Goal: Information Seeking & Learning: Find specific fact

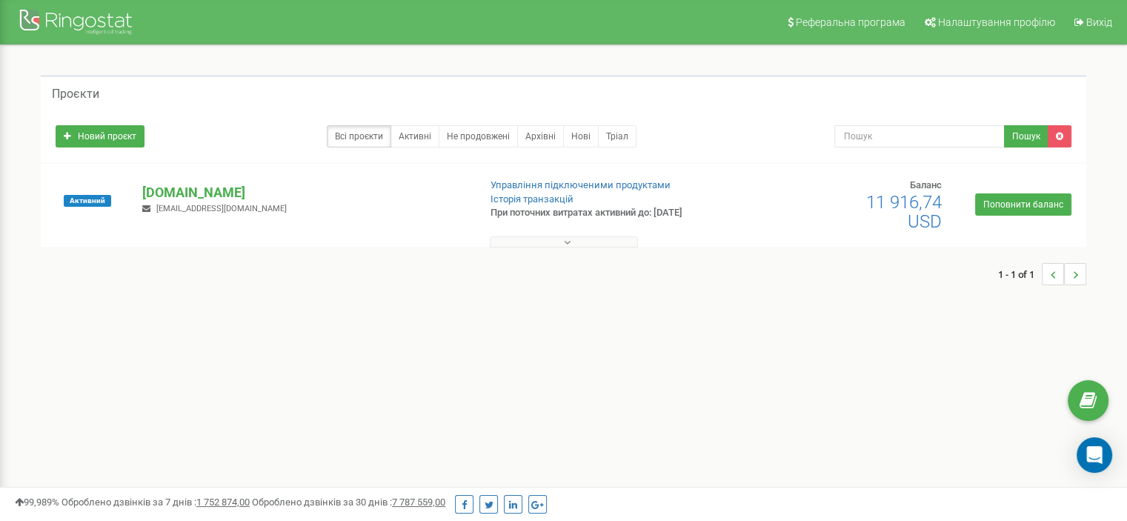
click at [290, 336] on div "Реферальна програма Налаштування профілю Вихід Проєкти Новий проєкт Всі проєкти…" at bounding box center [563, 444] width 1127 height 889
click at [250, 204] on div "merezha-prava.com.ua dariatarget@gmail.com" at bounding box center [304, 199] width 346 height 33
click at [251, 199] on p "[DOMAIN_NAME]" at bounding box center [304, 192] width 324 height 19
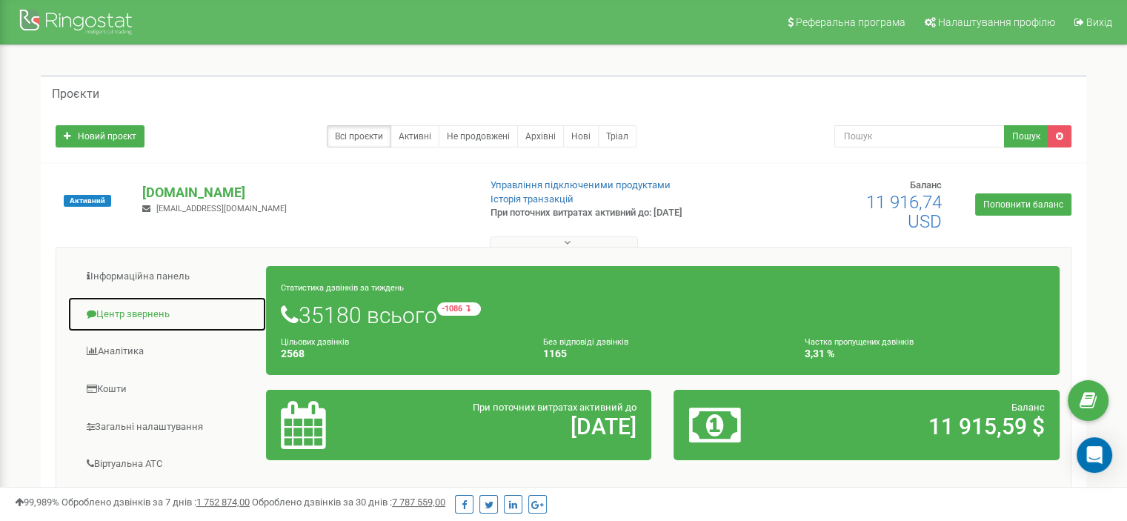
click at [157, 310] on link "Центр звернень" at bounding box center [166, 314] width 199 height 36
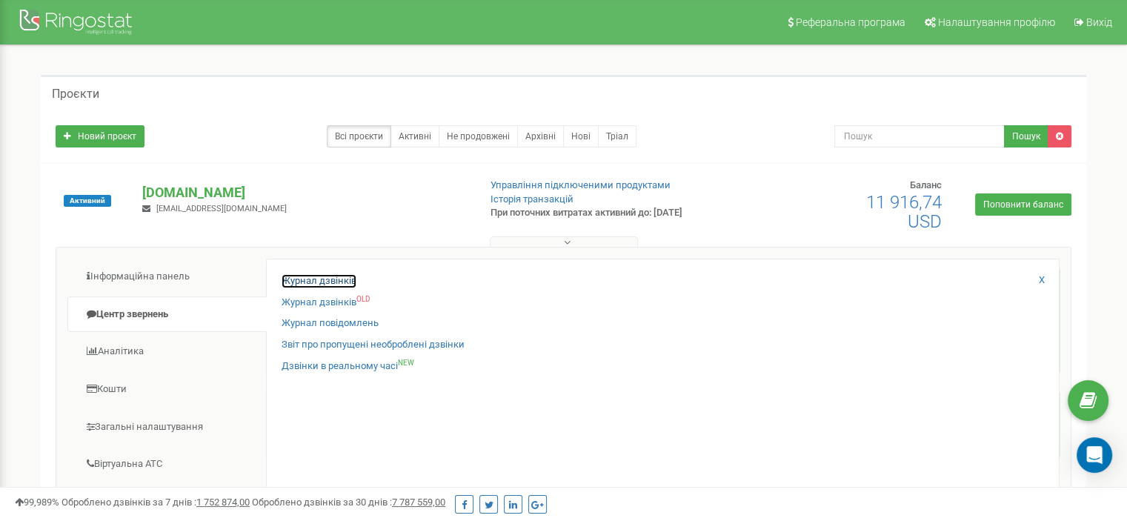
click at [282, 279] on link "Журнал дзвінків" at bounding box center [319, 281] width 75 height 14
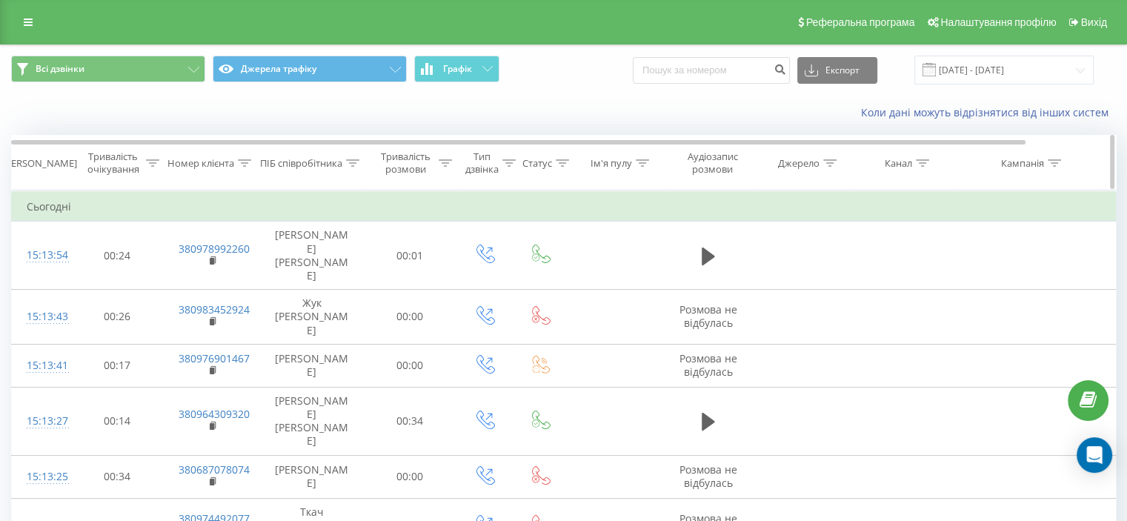
click at [250, 162] on icon at bounding box center [244, 162] width 13 height 7
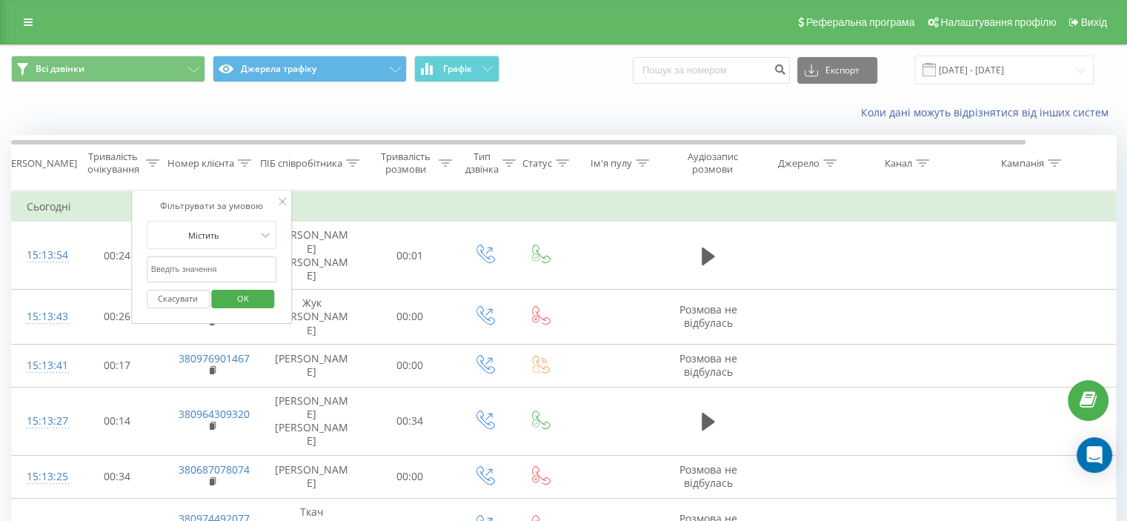
click at [224, 270] on input "text" at bounding box center [212, 269] width 130 height 26
paste input "380684639745"
click at [228, 263] on input "380684639745" at bounding box center [212, 269] width 130 height 26
click at [228, 292] on span "OK" at bounding box center [242, 298] width 41 height 23
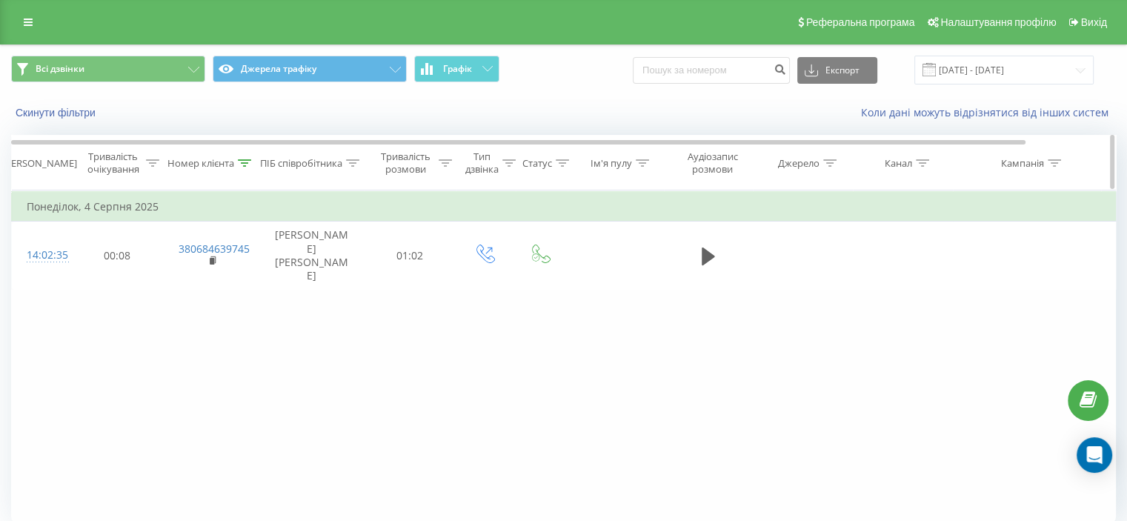
click at [250, 161] on icon at bounding box center [244, 162] width 13 height 7
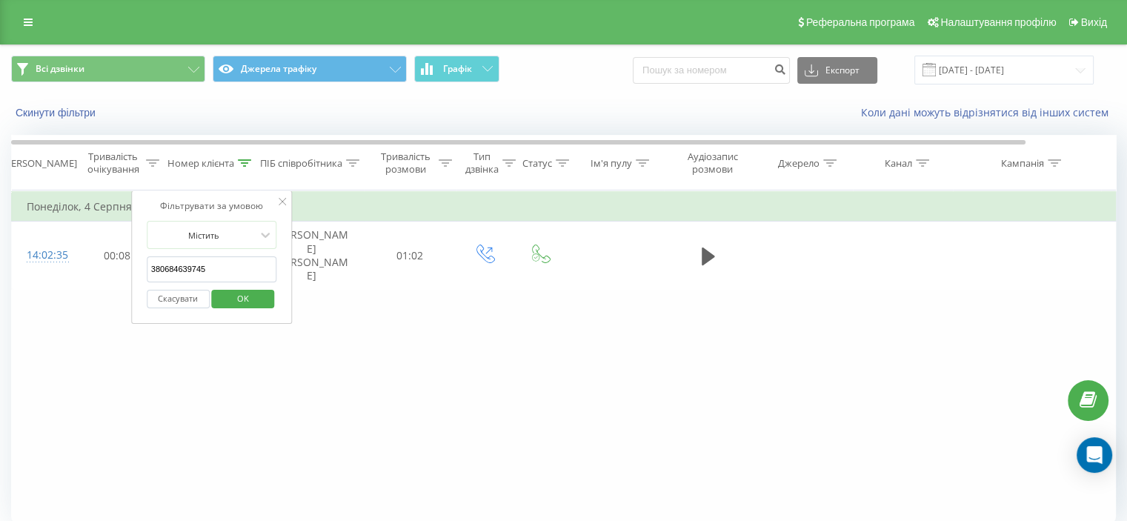
drag, startPoint x: 221, startPoint y: 262, endPoint x: 124, endPoint y: 280, distance: 97.9
click at [113, 272] on table "Фільтрувати за умовою Дорівнює Скасувати OK Фільтрувати за умовою Містить 38068…" at bounding box center [612, 239] width 1202 height 99
paste input "500639721"
click at [251, 295] on span "OK" at bounding box center [242, 298] width 41 height 23
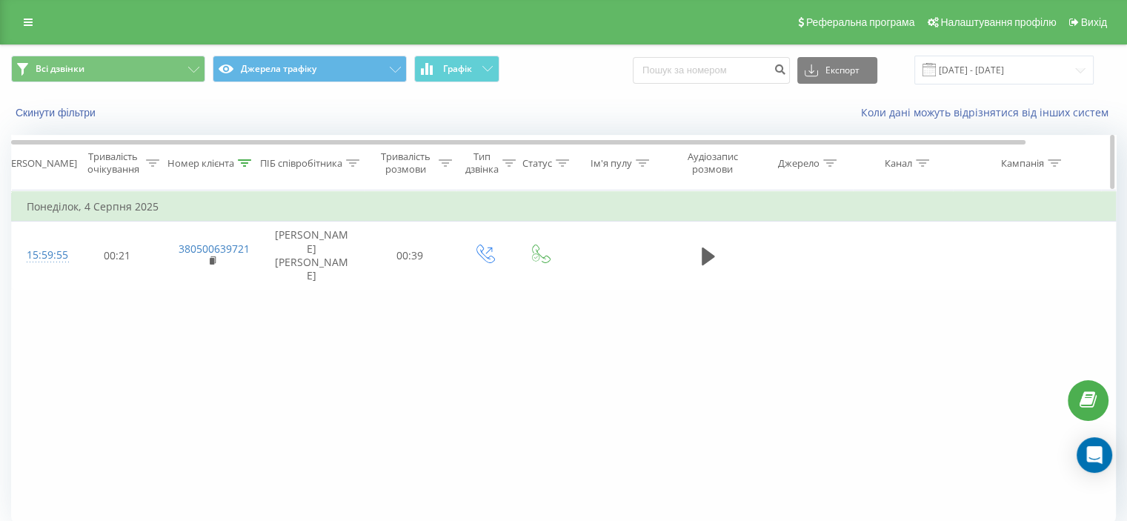
click at [249, 155] on th "Номер клієнта" at bounding box center [212, 163] width 96 height 55
click at [246, 164] on icon at bounding box center [244, 162] width 13 height 7
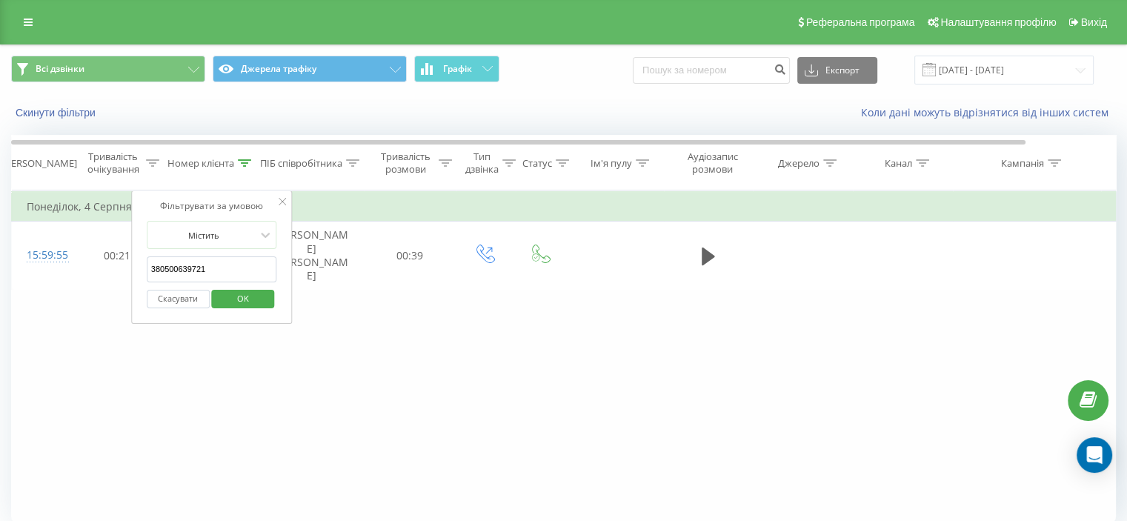
drag, startPoint x: 242, startPoint y: 272, endPoint x: 136, endPoint y: 280, distance: 106.3
click at [95, 267] on table "Фільтрувати за умовою Дорівнює Скасувати OK Фільтрувати за умовою Містить 38050…" at bounding box center [612, 239] width 1202 height 99
paste input "634920919"
click at [242, 295] on span "OK" at bounding box center [242, 298] width 41 height 23
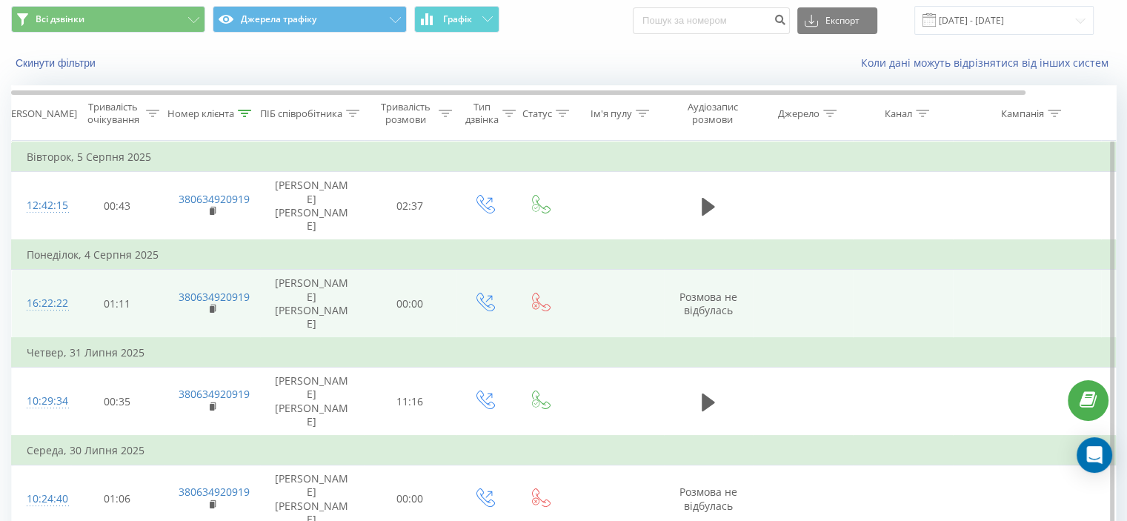
scroll to position [74, 0]
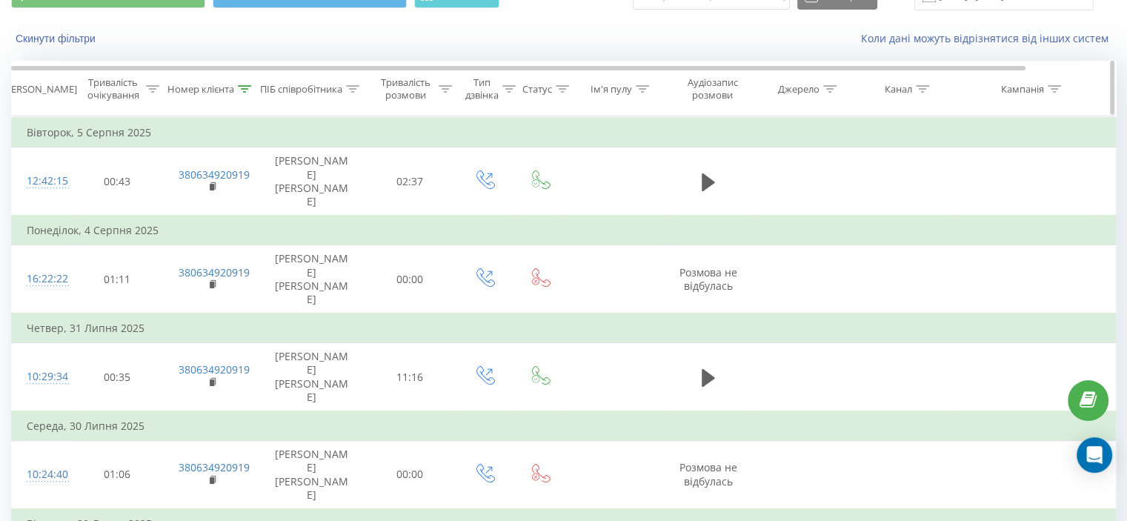
click at [241, 85] on icon at bounding box center [245, 88] width 13 height 7
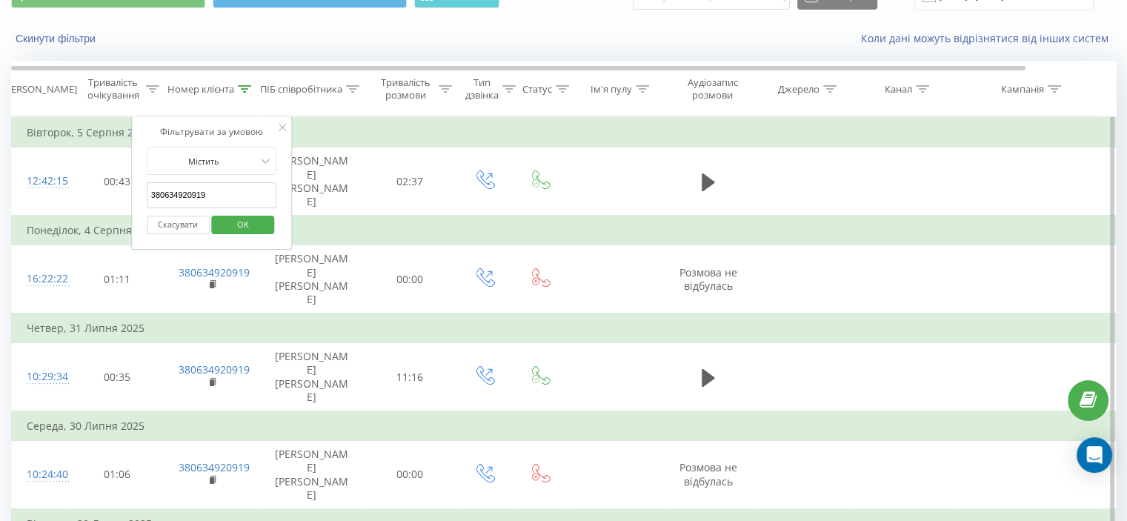
drag, startPoint x: 231, startPoint y: 191, endPoint x: 127, endPoint y: 207, distance: 104.9
click at [127, 207] on table "Фільтрувати за умовою Дорівнює Скасувати OK Фільтрувати за умовою Містить 38063…" at bounding box center [612, 361] width 1202 height 490
paste input "931075317"
click at [258, 219] on span "OK" at bounding box center [242, 224] width 41 height 23
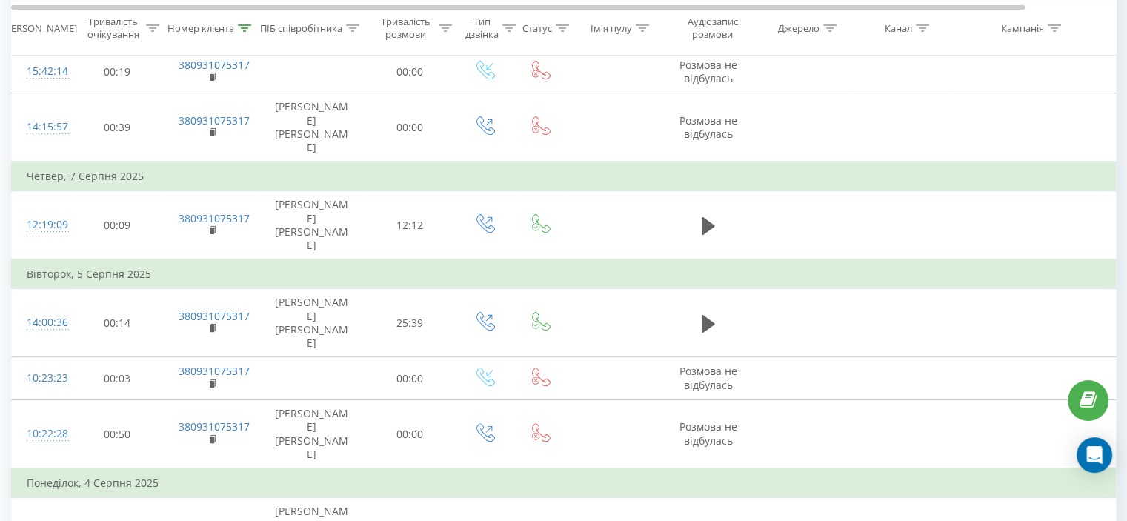
scroll to position [382, 0]
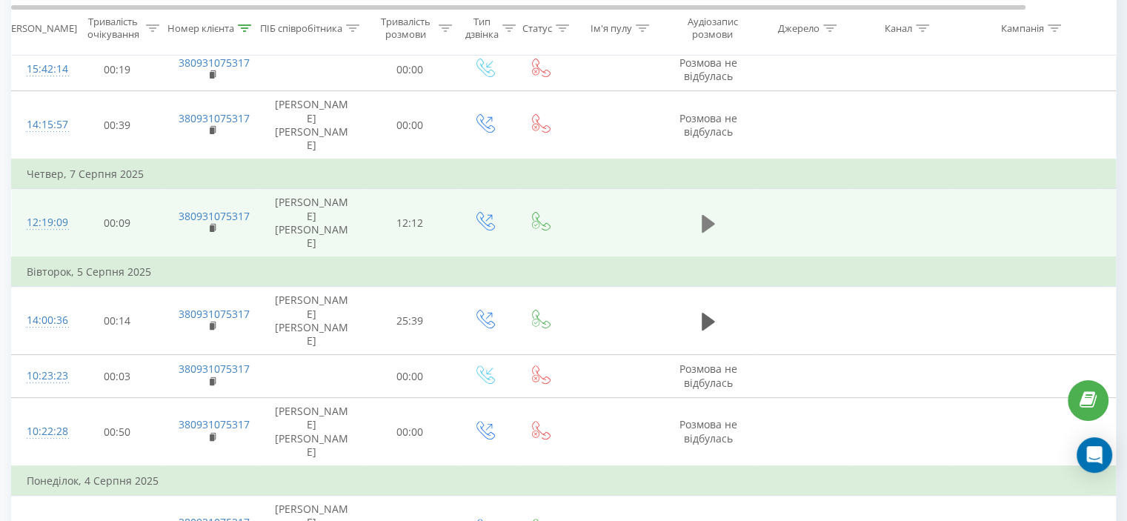
click at [713, 213] on icon at bounding box center [708, 223] width 13 height 21
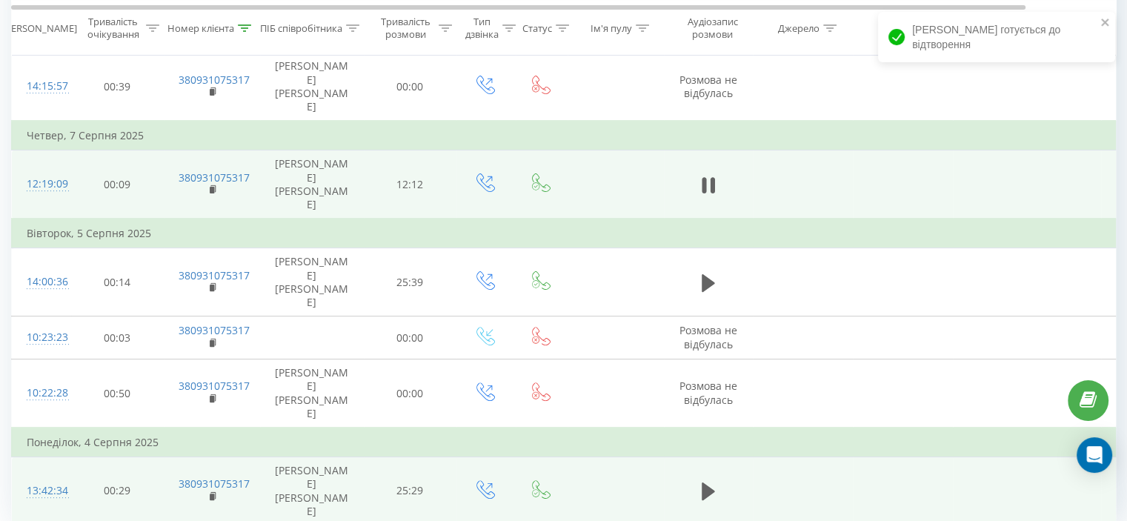
scroll to position [439, 0]
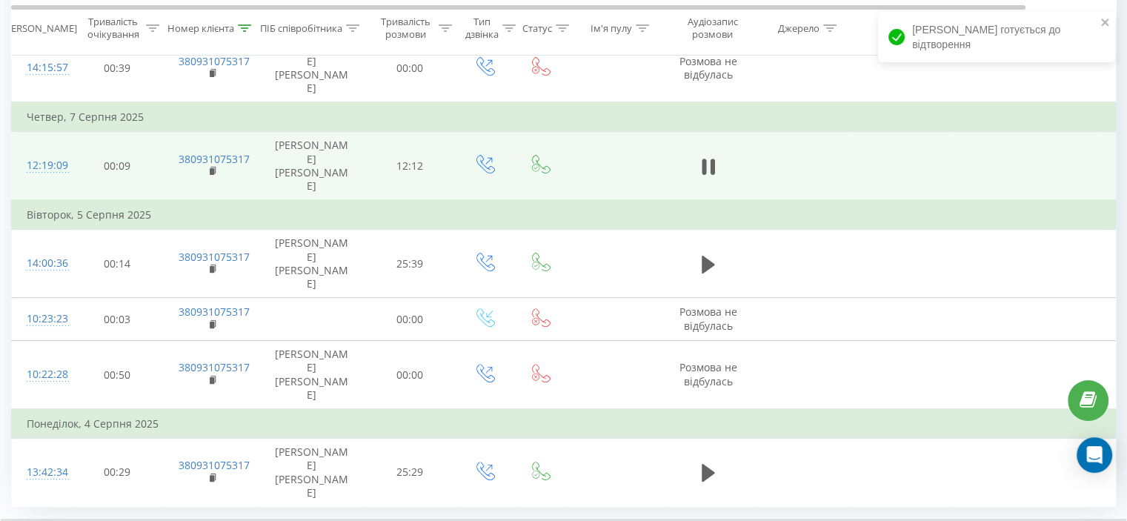
drag, startPoint x: 302, startPoint y: 461, endPoint x: 284, endPoint y: 461, distance: 17.8
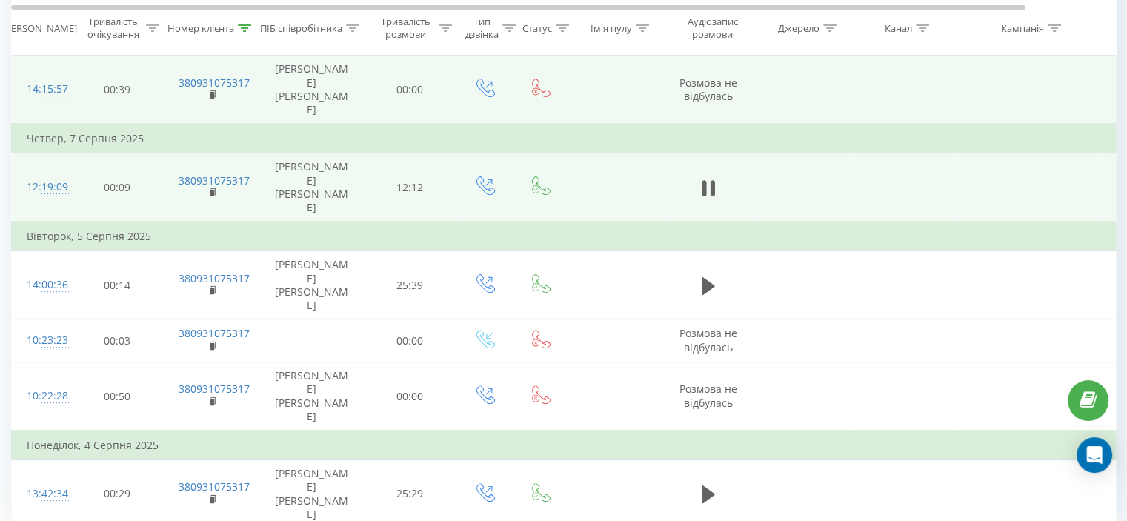
scroll to position [291, 0]
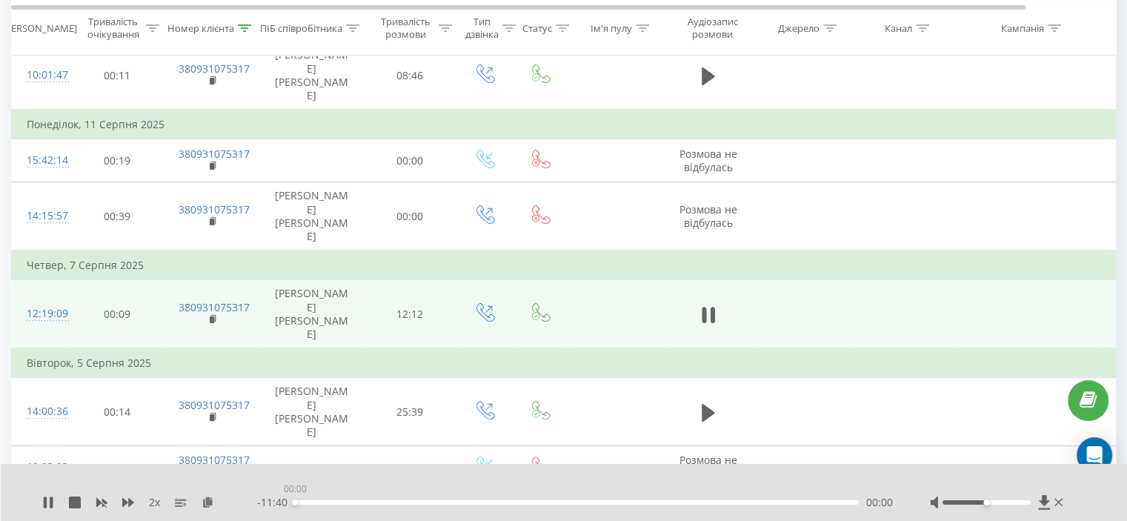
drag, startPoint x: 314, startPoint y: 500, endPoint x: 267, endPoint y: 419, distance: 93.6
click at [266, 500] on div "- 11:40 00:00 00:00" at bounding box center [575, 502] width 636 height 15
click at [707, 304] on icon at bounding box center [708, 314] width 13 height 21
click at [308, 502] on div "03:29" at bounding box center [577, 502] width 564 height 4
click at [54, 496] on div "2 x" at bounding box center [149, 502] width 215 height 15
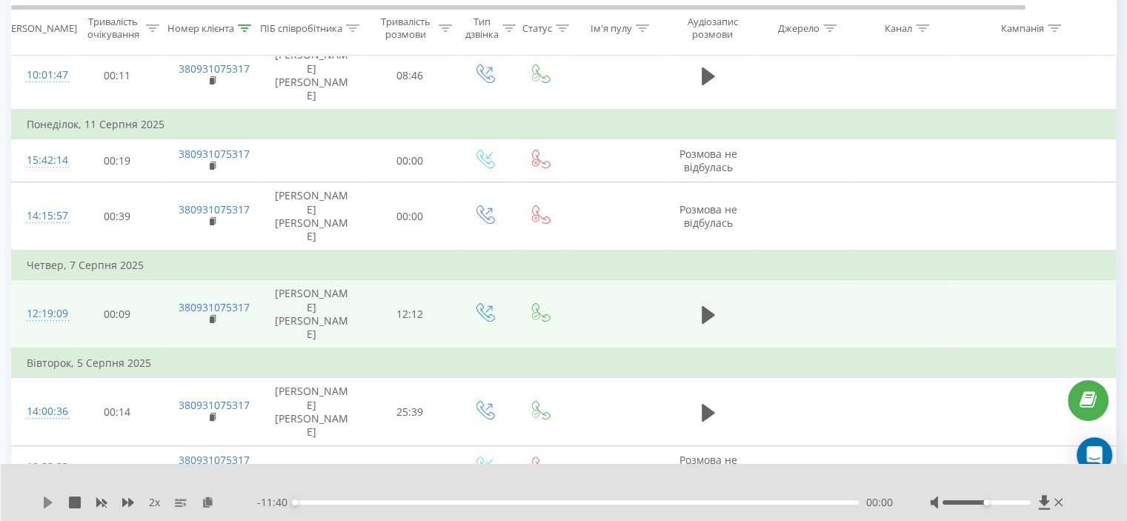
click at [47, 501] on icon at bounding box center [48, 502] width 9 height 12
click at [128, 500] on icon at bounding box center [128, 502] width 12 height 9
click at [710, 307] on icon at bounding box center [712, 315] width 4 height 16
click at [47, 508] on button at bounding box center [48, 502] width 12 height 12
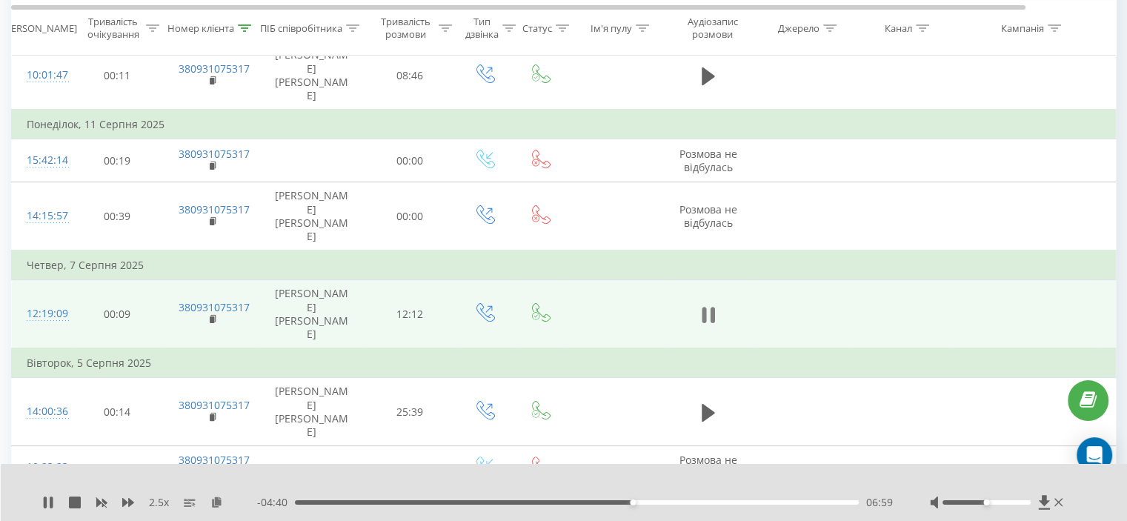
click at [709, 304] on icon at bounding box center [708, 314] width 13 height 21
click at [53, 501] on icon at bounding box center [48, 502] width 12 height 12
click at [633, 500] on div "07:12" at bounding box center [577, 502] width 564 height 4
click at [625, 505] on div "- 04:36 07:03 07:03" at bounding box center [575, 502] width 636 height 15
click at [625, 502] on div "07:04" at bounding box center [577, 502] width 564 height 4
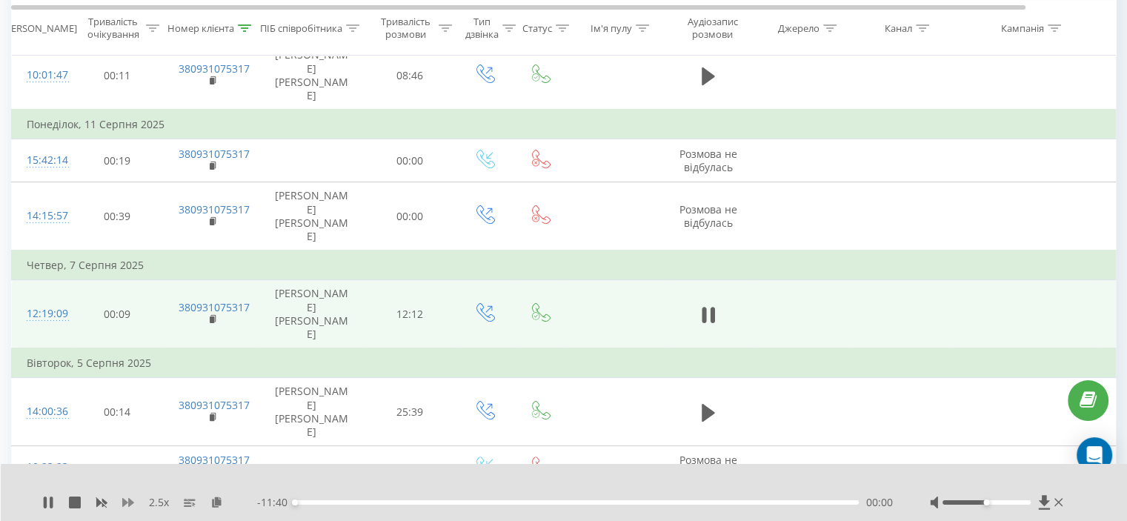
click at [136, 506] on div "2.5 x" at bounding box center [149, 502] width 215 height 15
click at [133, 506] on icon at bounding box center [128, 502] width 12 height 12
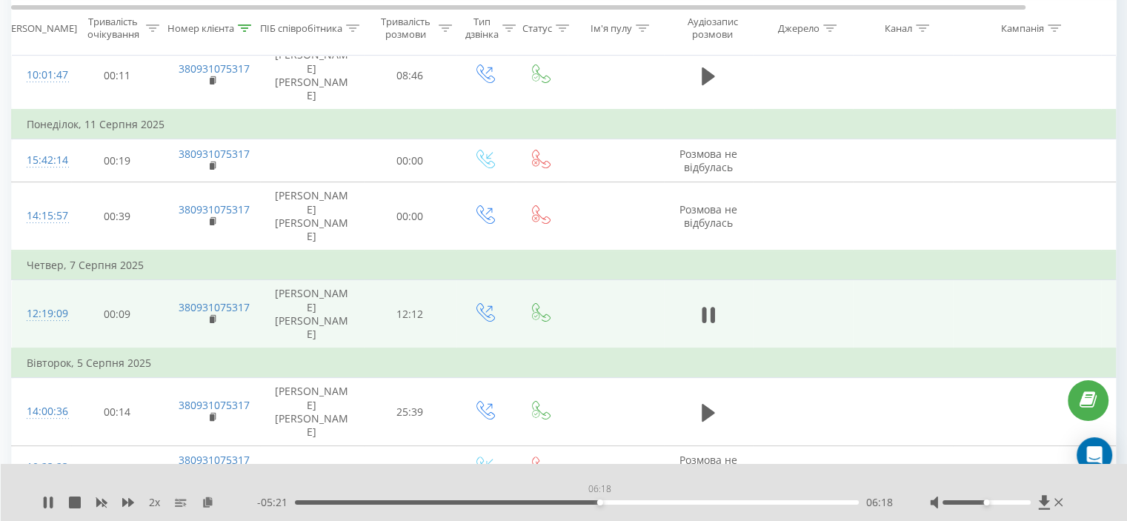
click at [599, 500] on div "06:18" at bounding box center [577, 502] width 564 height 4
click at [649, 503] on div "07:57" at bounding box center [577, 502] width 564 height 4
drag, startPoint x: 636, startPoint y: 501, endPoint x: 625, endPoint y: 502, distance: 11.2
click at [629, 502] on div "07:23" at bounding box center [577, 502] width 564 height 4
click at [604, 504] on div "06:59" at bounding box center [577, 502] width 564 height 4
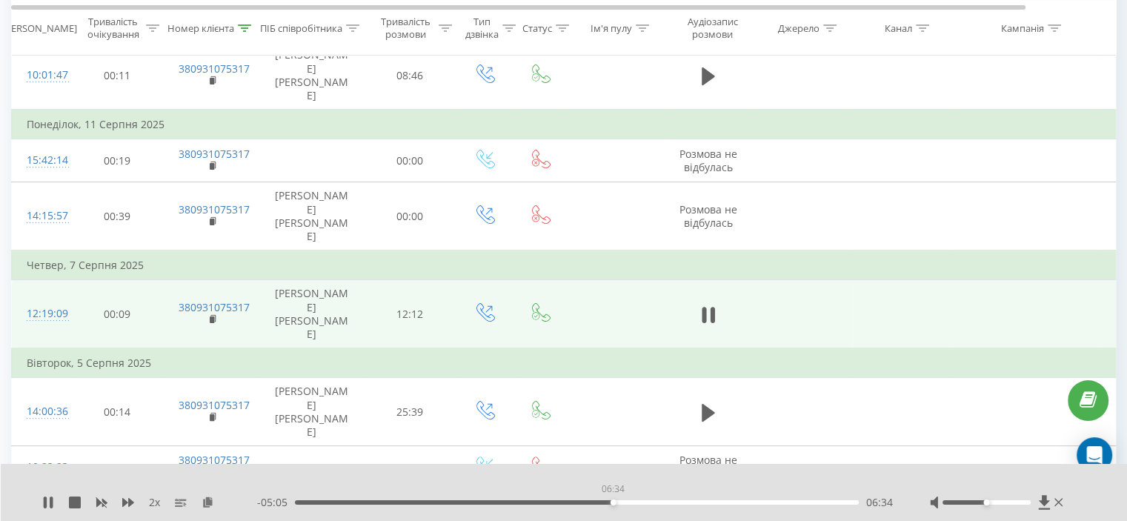
click at [613, 503] on div "06:34" at bounding box center [577, 502] width 564 height 4
click at [627, 502] on div "06:52" at bounding box center [577, 502] width 564 height 4
click at [619, 500] on div "07:03" at bounding box center [577, 502] width 564 height 4
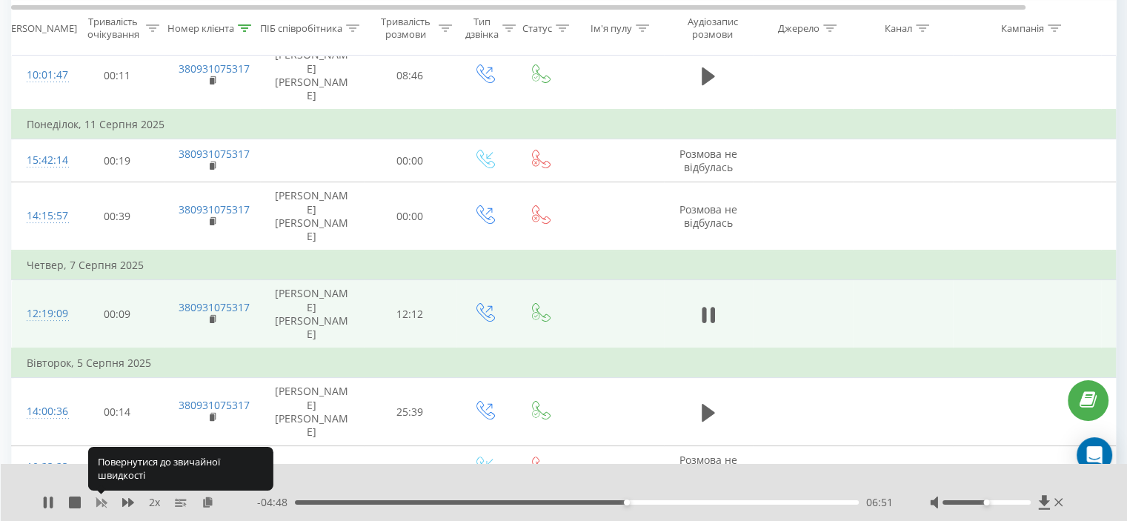
click at [104, 499] on icon at bounding box center [102, 502] width 12 height 12
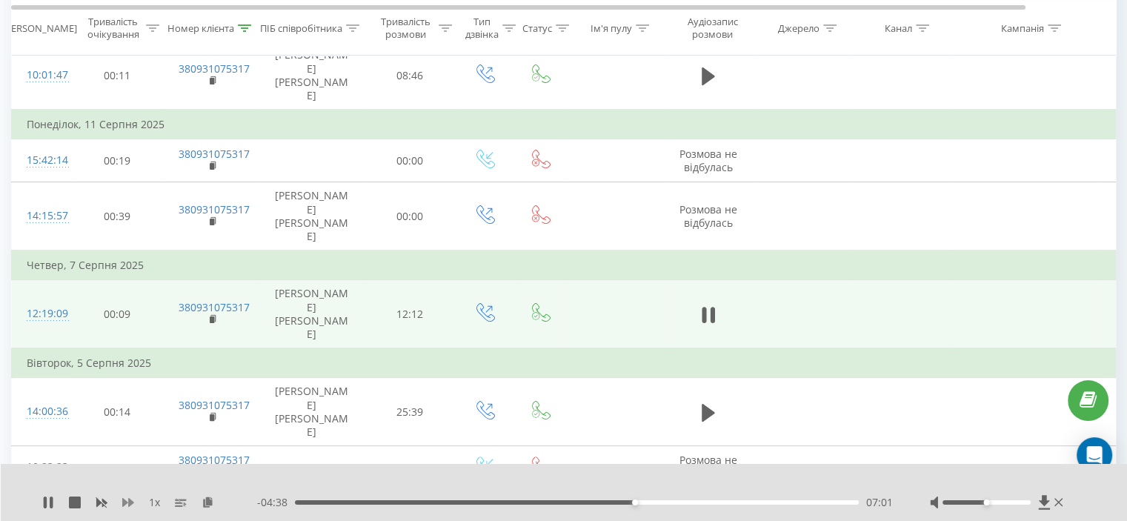
click at [129, 499] on icon at bounding box center [128, 502] width 12 height 9
click at [128, 499] on icon at bounding box center [128, 502] width 12 height 9
click at [127, 499] on icon at bounding box center [128, 502] width 12 height 12
click at [830, 501] on div "11:04" at bounding box center [577, 502] width 564 height 4
click at [822, 501] on div "11:08" at bounding box center [577, 502] width 564 height 4
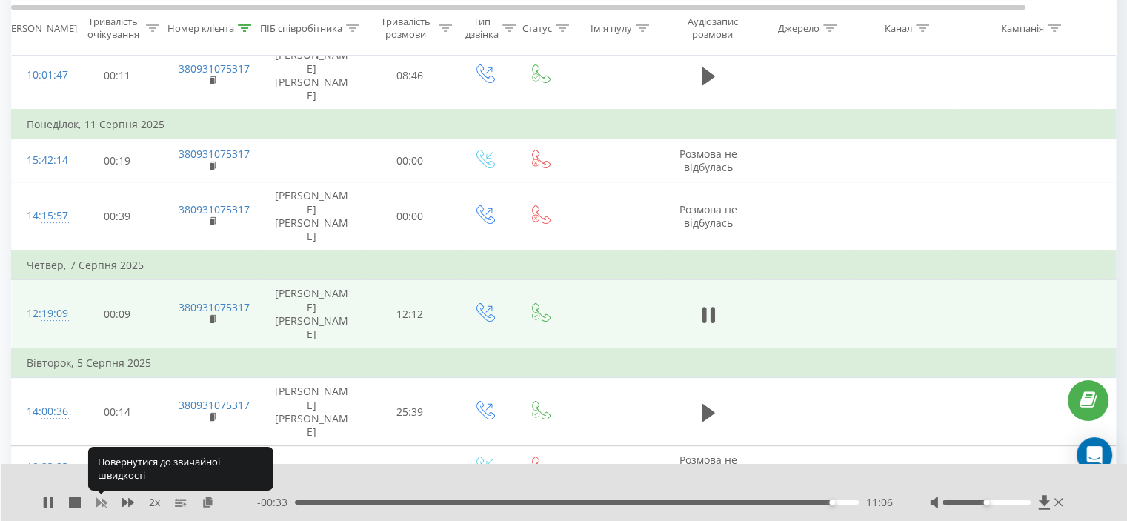
click at [101, 500] on icon at bounding box center [102, 502] width 12 height 12
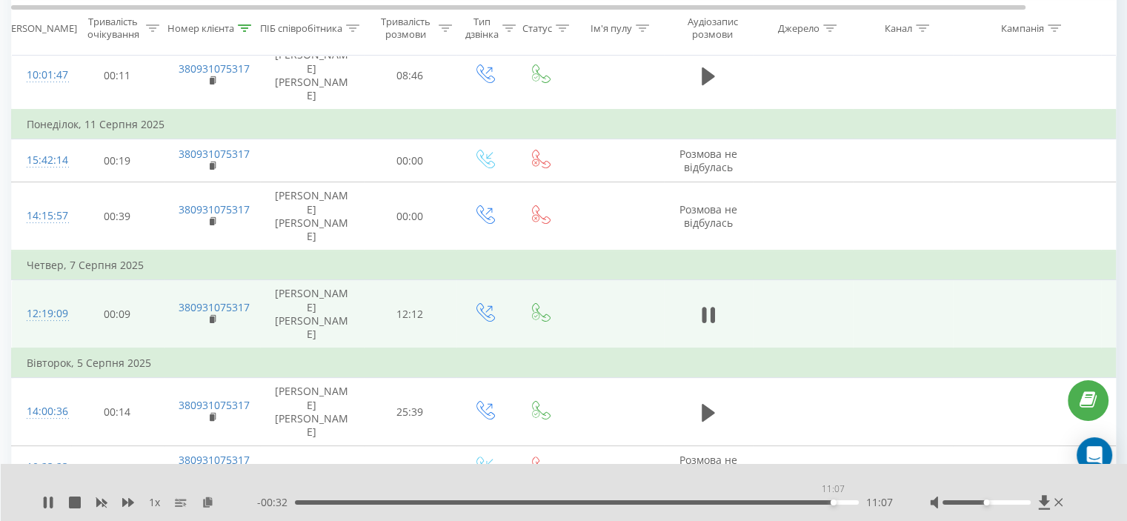
click at [833, 502] on div "11:07" at bounding box center [833, 502] width 6 height 6
click at [830, 502] on div "11:08" at bounding box center [833, 502] width 6 height 6
click at [127, 503] on icon at bounding box center [128, 502] width 12 height 9
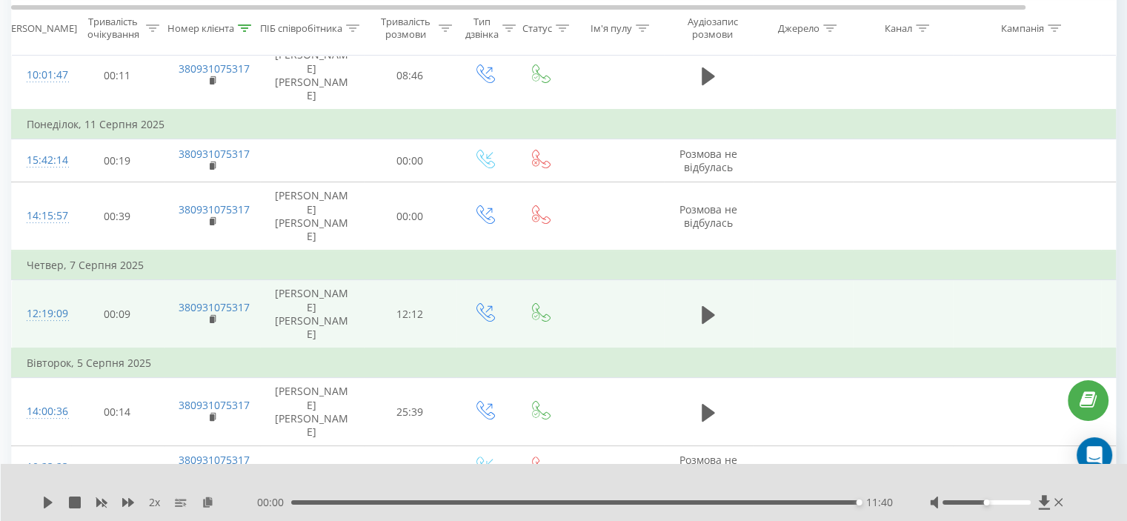
click at [824, 502] on div "11:40" at bounding box center [574, 502] width 567 height 4
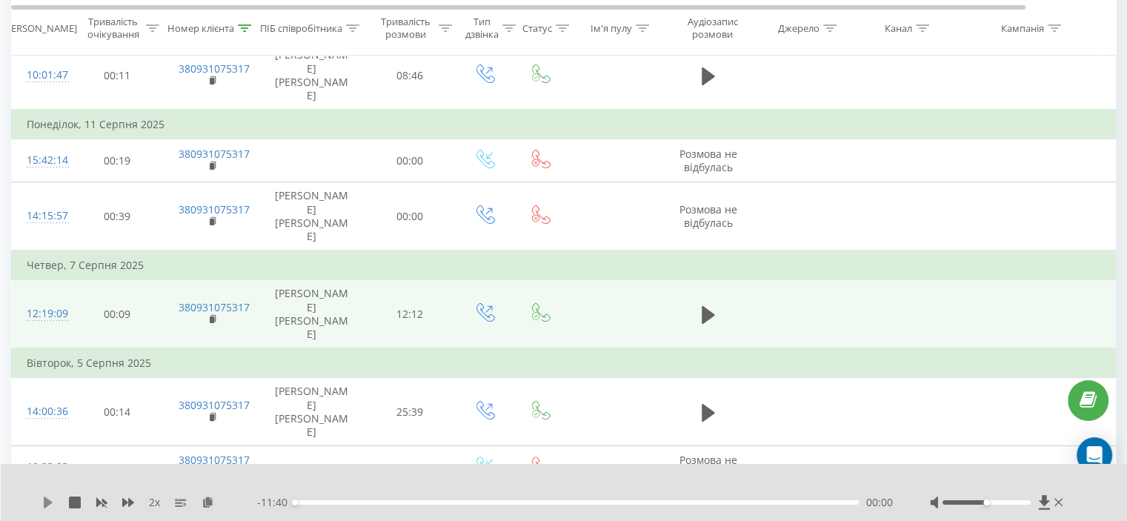
click at [50, 502] on icon at bounding box center [48, 502] width 9 height 12
drag, startPoint x: 316, startPoint y: 503, endPoint x: 252, endPoint y: 509, distance: 64.0
click at [260, 512] on div "2 x - 11:09 00:30 00:30" at bounding box center [564, 492] width 1127 height 57
click at [47, 499] on icon at bounding box center [48, 502] width 12 height 12
click at [710, 307] on icon at bounding box center [712, 315] width 4 height 16
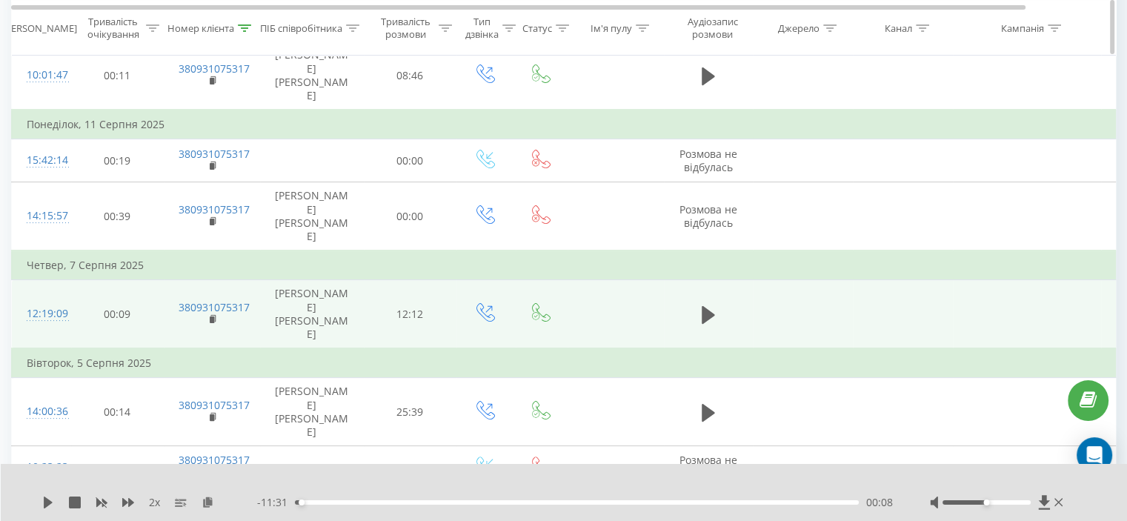
click at [237, 25] on div "Номер клієнта" at bounding box center [209, 27] width 84 height 13
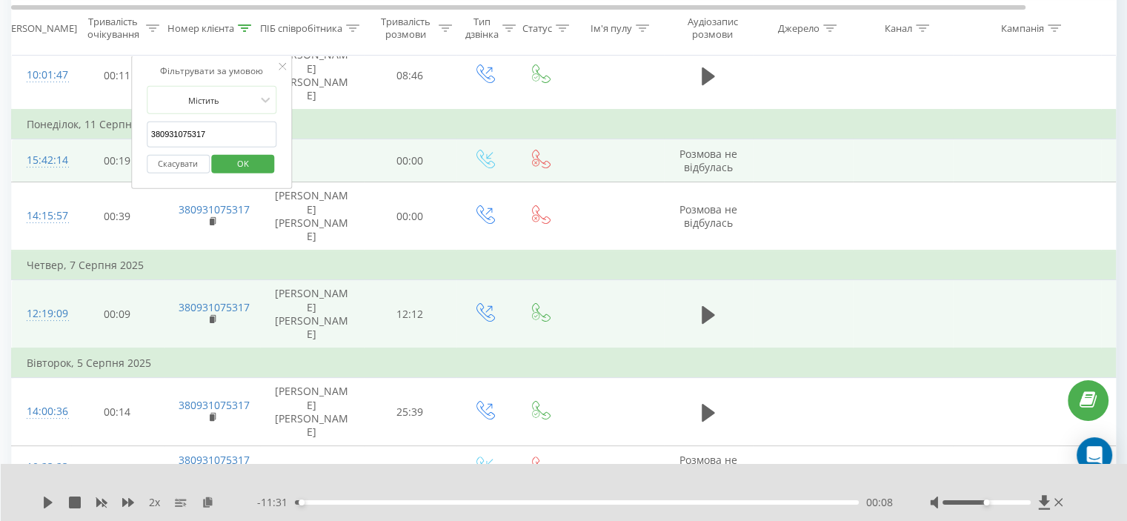
drag, startPoint x: 216, startPoint y: 128, endPoint x: 101, endPoint y: 147, distance: 117.0
click at [99, 144] on table "Фільтрувати за умовою Дорівнює Скасувати OK Фільтрувати за умовою Містить 38093…" at bounding box center [612, 277] width 1202 height 756
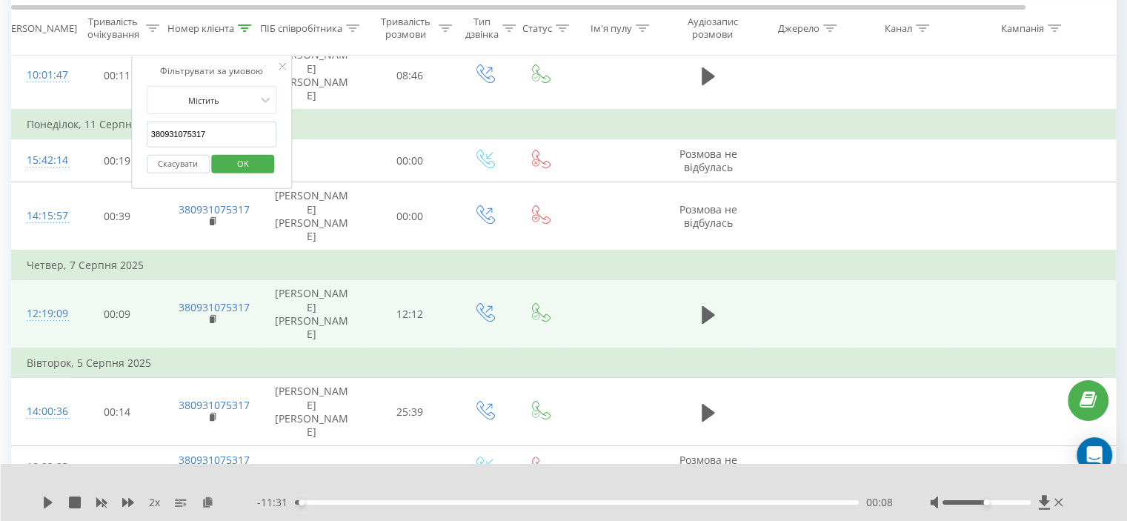
paste input "680183184"
click at [247, 163] on span "OK" at bounding box center [242, 162] width 41 height 23
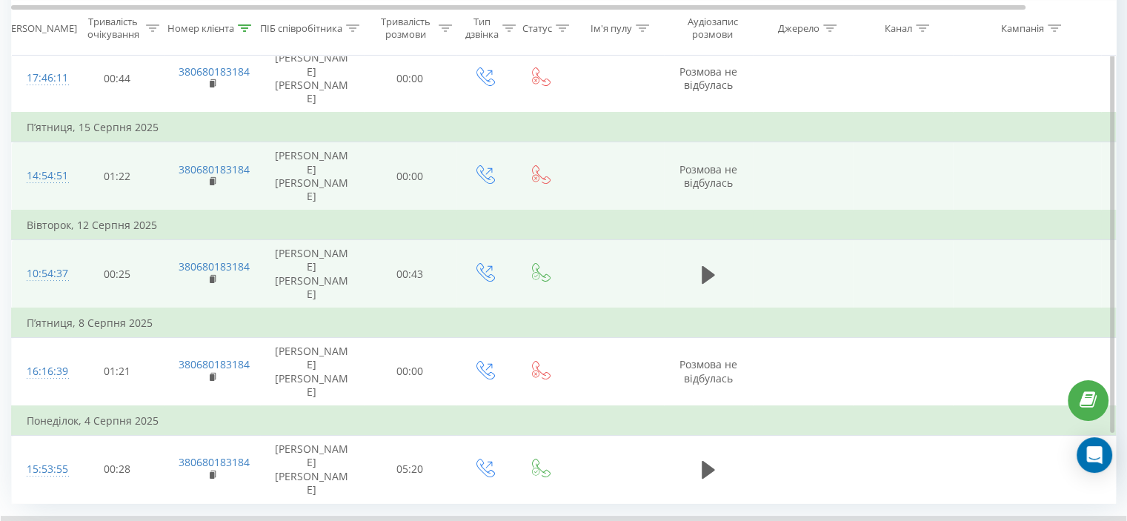
scroll to position [202, 0]
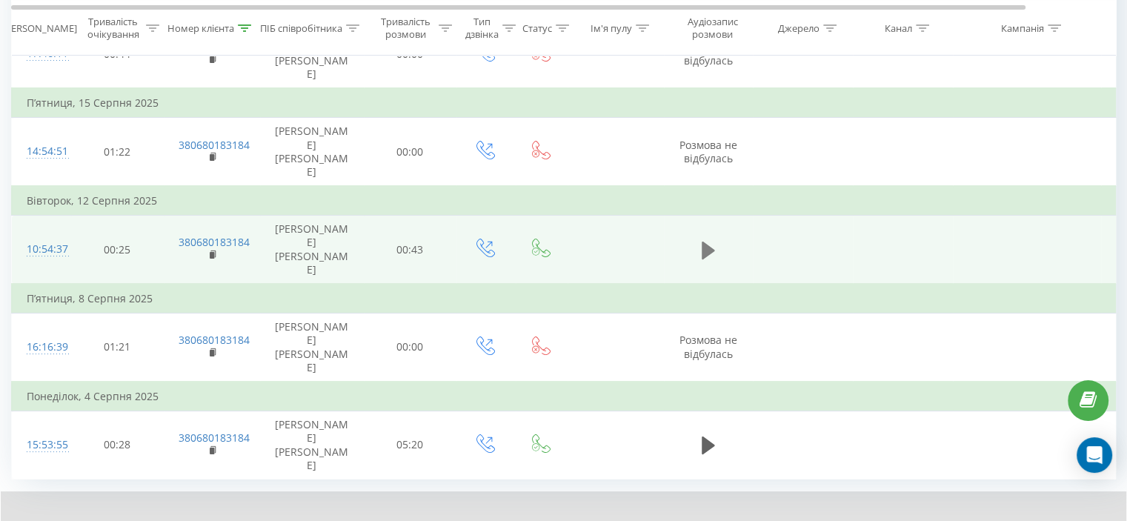
click at [716, 239] on button at bounding box center [708, 250] width 22 height 22
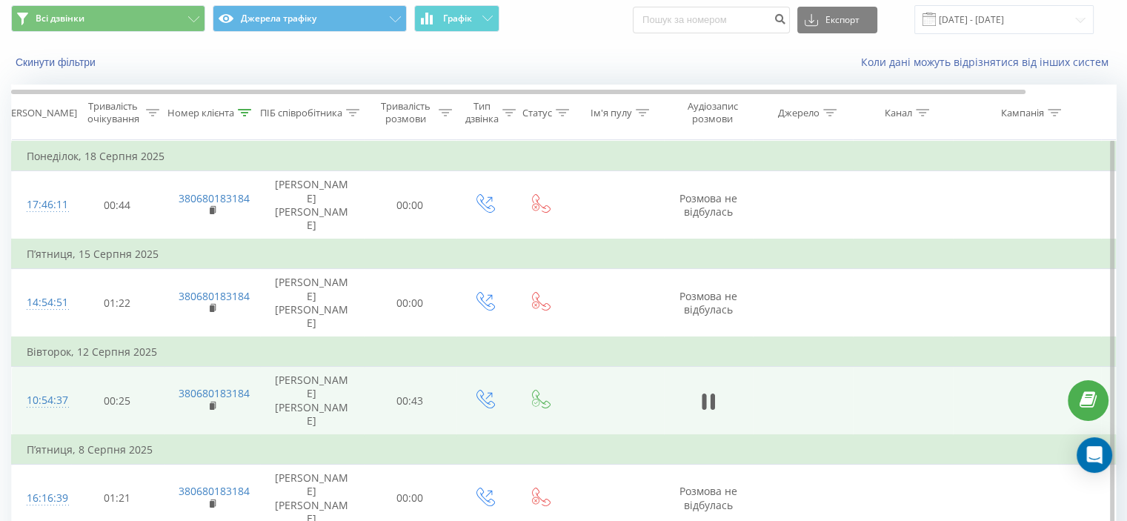
scroll to position [145, 0]
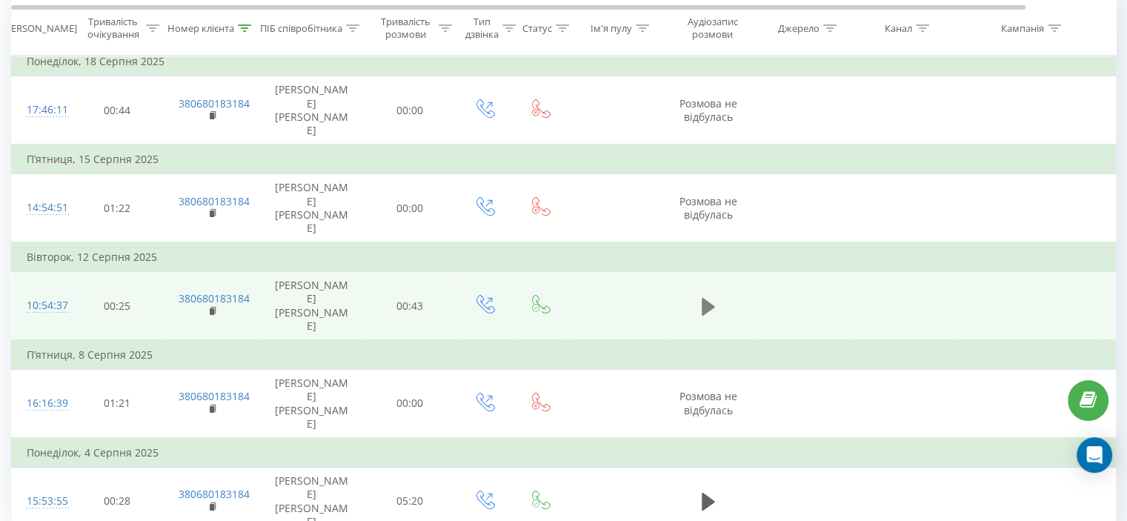
click at [704, 297] on icon at bounding box center [708, 306] width 13 height 18
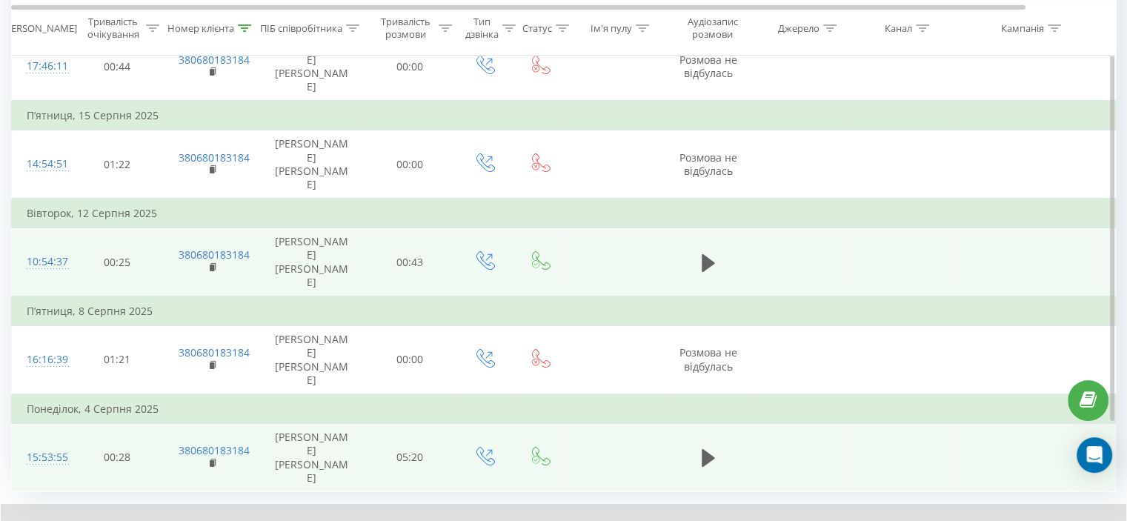
scroll to position [202, 0]
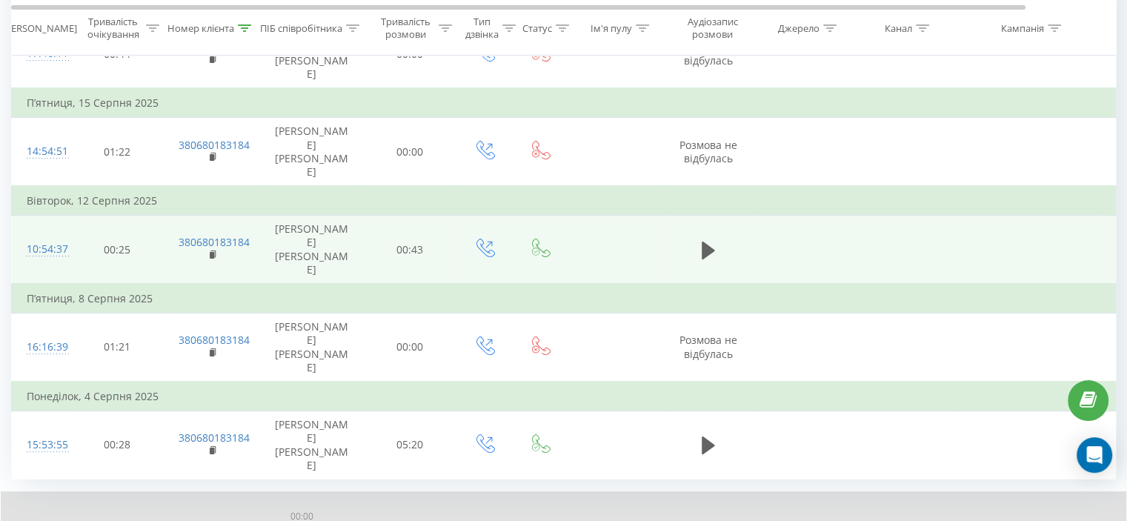
click at [298, 520] on div "00:00" at bounding box center [576, 529] width 562 height 4
click at [42, 520] on icon at bounding box center [48, 530] width 12 height 12
click at [313, 520] on div "- 00:30 00:12 00:12" at bounding box center [574, 529] width 634 height 15
click at [313, 520] on div "00:12" at bounding box center [576, 529] width 562 height 4
click at [208, 520] on icon at bounding box center [208, 529] width 13 height 10
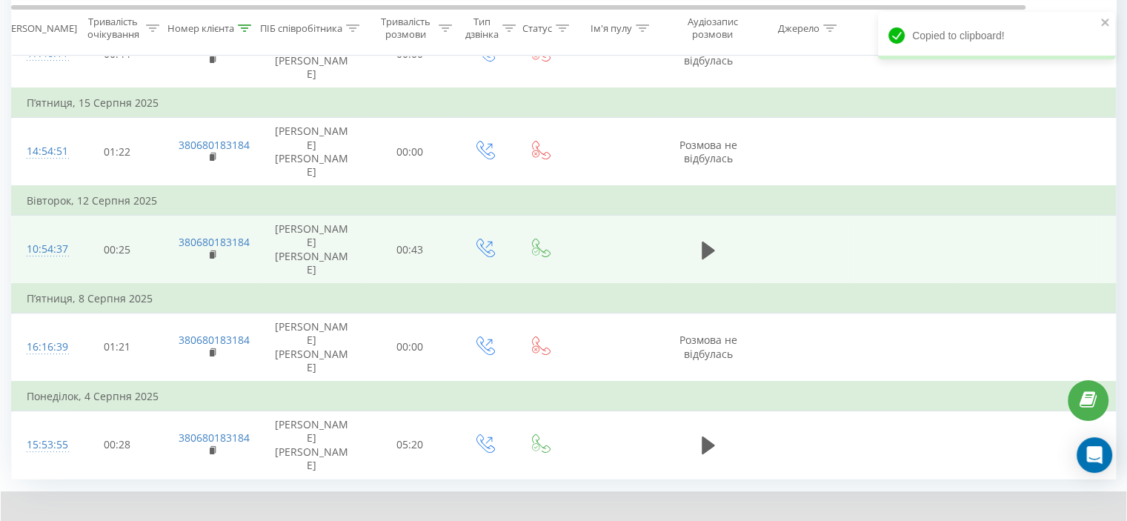
click at [593, 520] on div "00:00 00:42 00:42" at bounding box center [574, 529] width 634 height 15
click at [595, 520] on div "00:00 00:42 00:42" at bounding box center [574, 529] width 634 height 15
click at [595, 520] on div "00:22" at bounding box center [576, 529] width 562 height 4
click at [41, 491] on div "2 x - 00:19 00:22 00:22" at bounding box center [563, 519] width 1125 height 57
click at [44, 520] on icon at bounding box center [48, 530] width 9 height 12
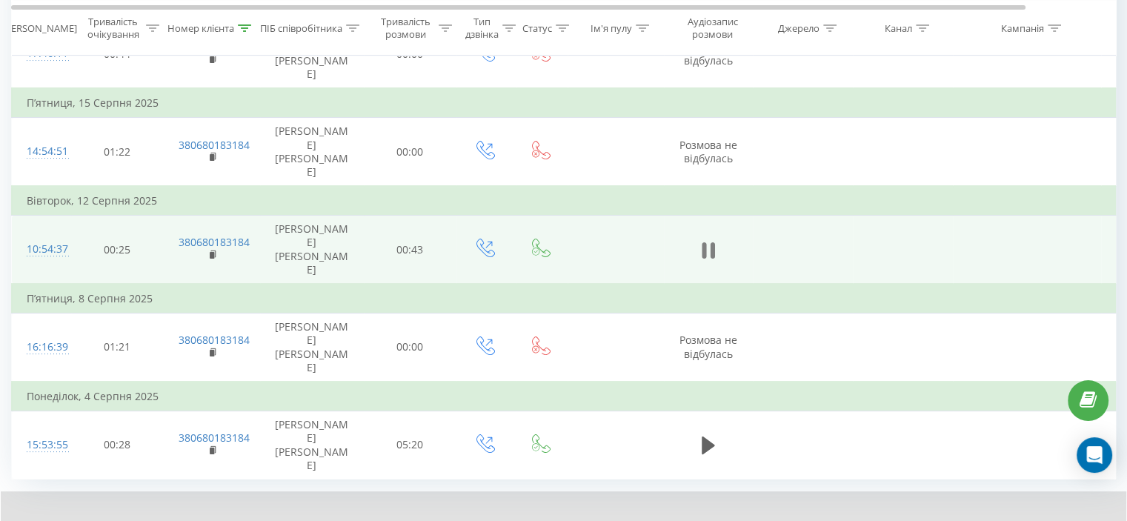
click at [699, 239] on button at bounding box center [708, 250] width 22 height 22
click at [312, 520] on div "00:37" at bounding box center [576, 529] width 562 height 4
click at [44, 520] on icon at bounding box center [48, 530] width 9 height 12
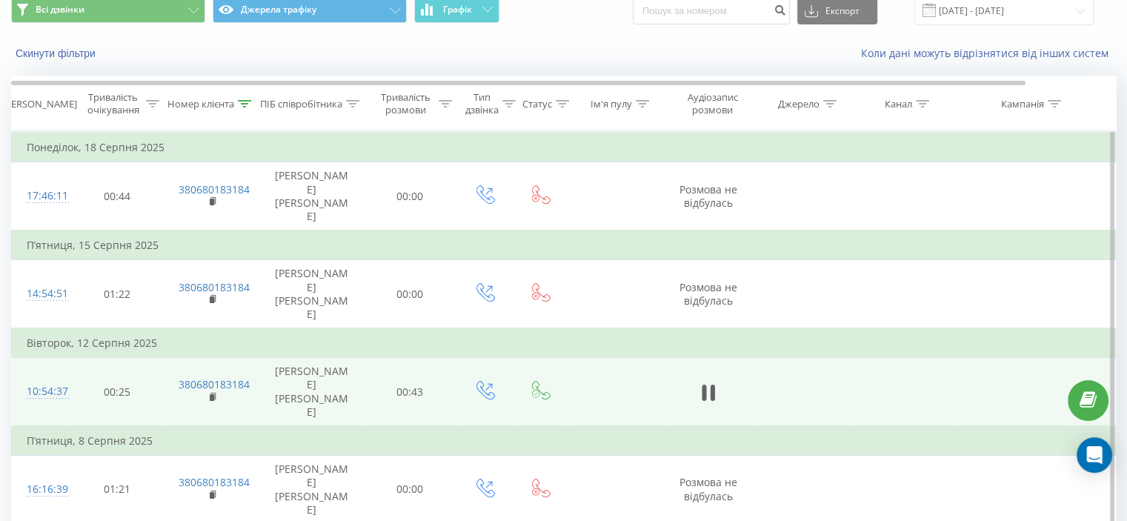
scroll to position [53, 0]
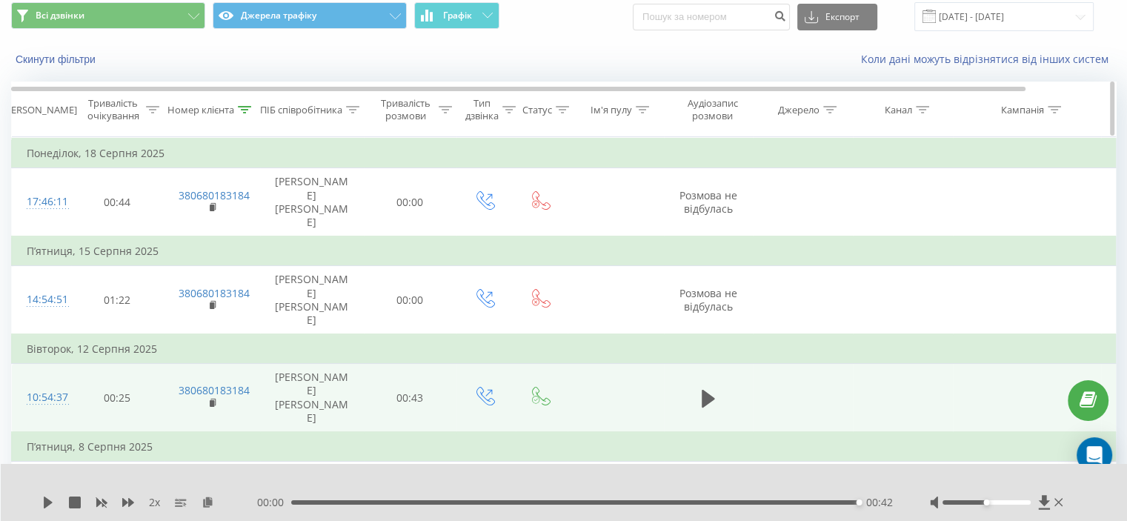
click at [250, 101] on th "Номер клієнта" at bounding box center [212, 109] width 96 height 55
click at [246, 106] on icon at bounding box center [244, 109] width 13 height 7
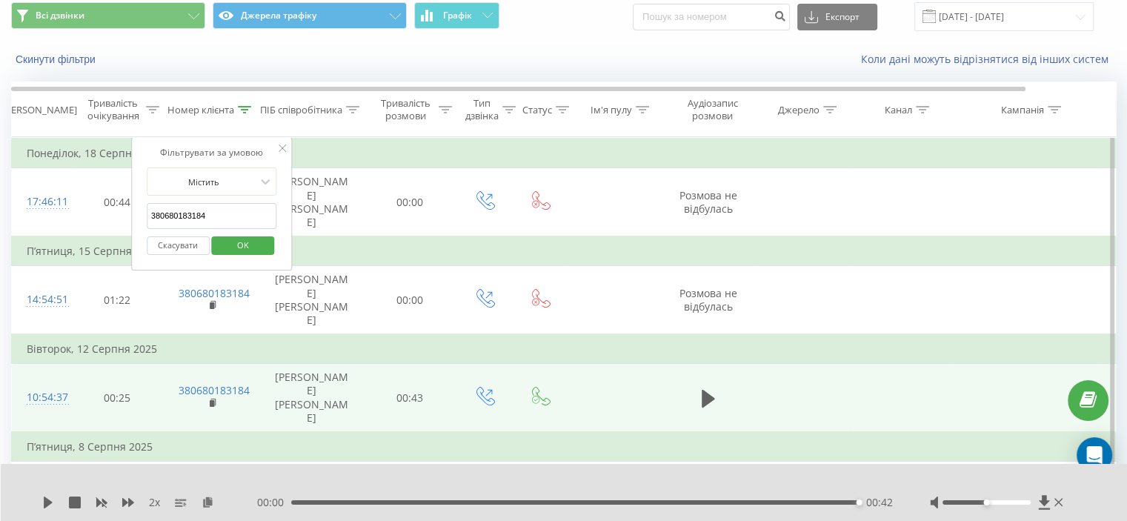
drag, startPoint x: 215, startPoint y: 217, endPoint x: 93, endPoint y: 232, distance: 122.4
click at [93, 232] on table "Фільтрувати за умовою Дорівнює Скасувати OK Фільтрувати за умовою Містить 38068…" at bounding box center [612, 382] width 1202 height 490
paste input "960882171"
click at [243, 240] on span "OK" at bounding box center [242, 244] width 41 height 23
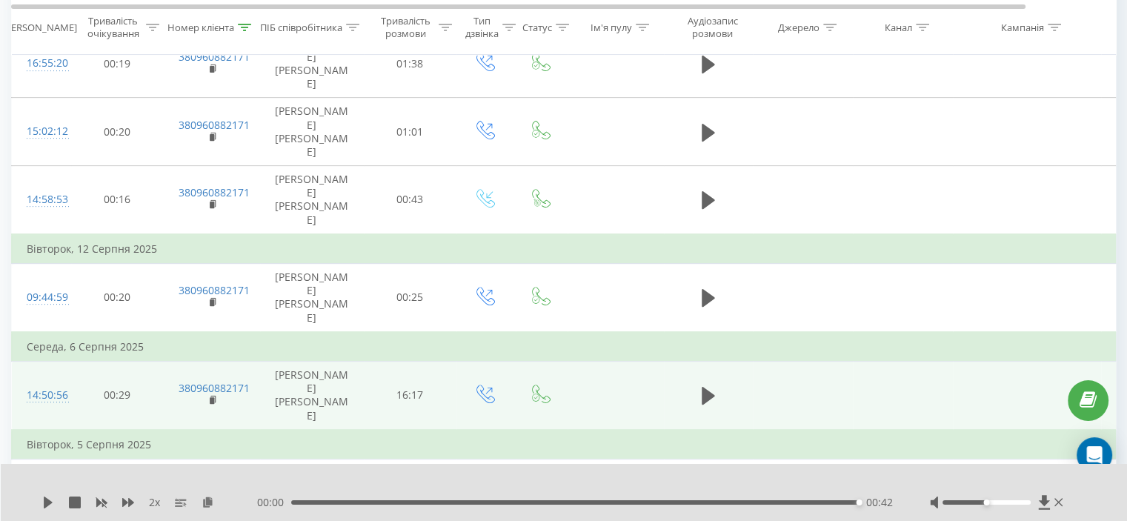
scroll to position [548, 0]
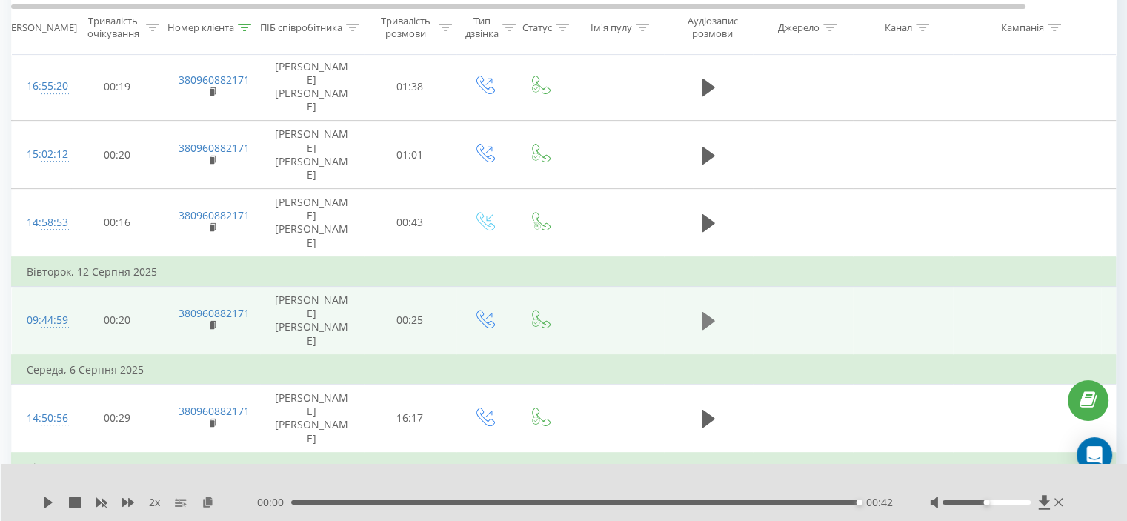
click at [704, 312] on icon at bounding box center [708, 321] width 13 height 18
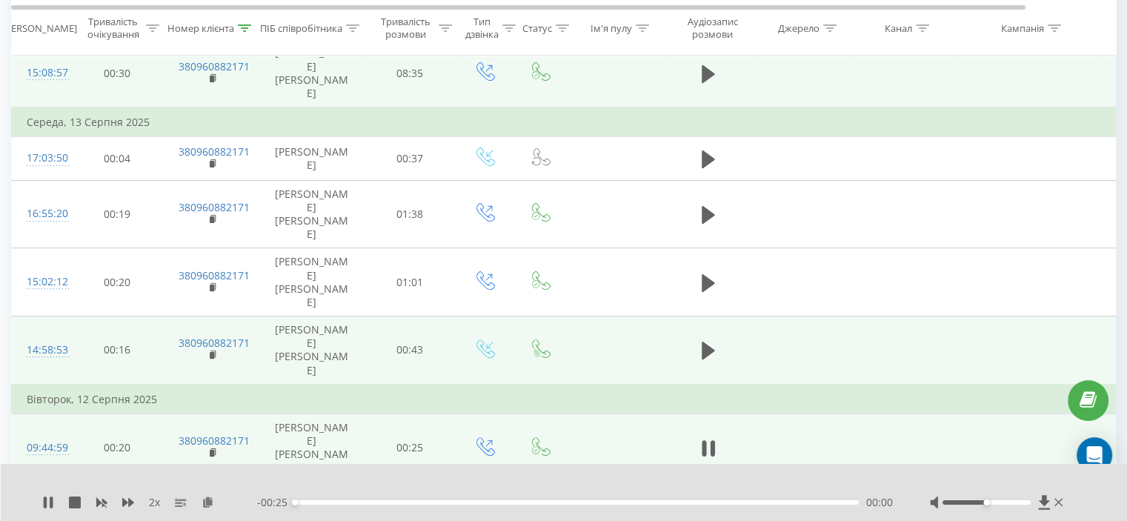
scroll to position [400, 0]
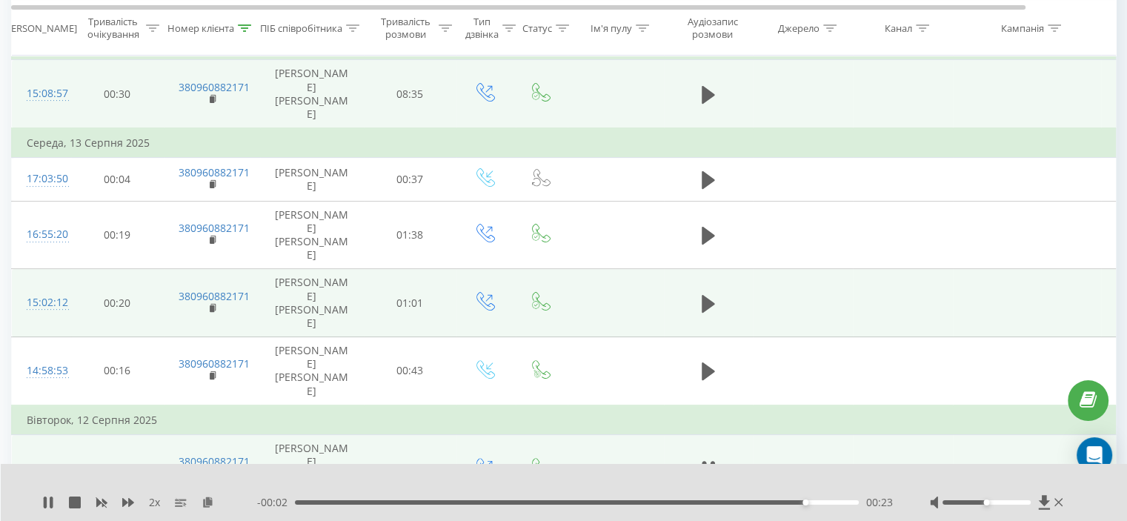
click at [721, 269] on td at bounding box center [708, 303] width 89 height 68
click at [717, 293] on button at bounding box center [708, 304] width 22 height 22
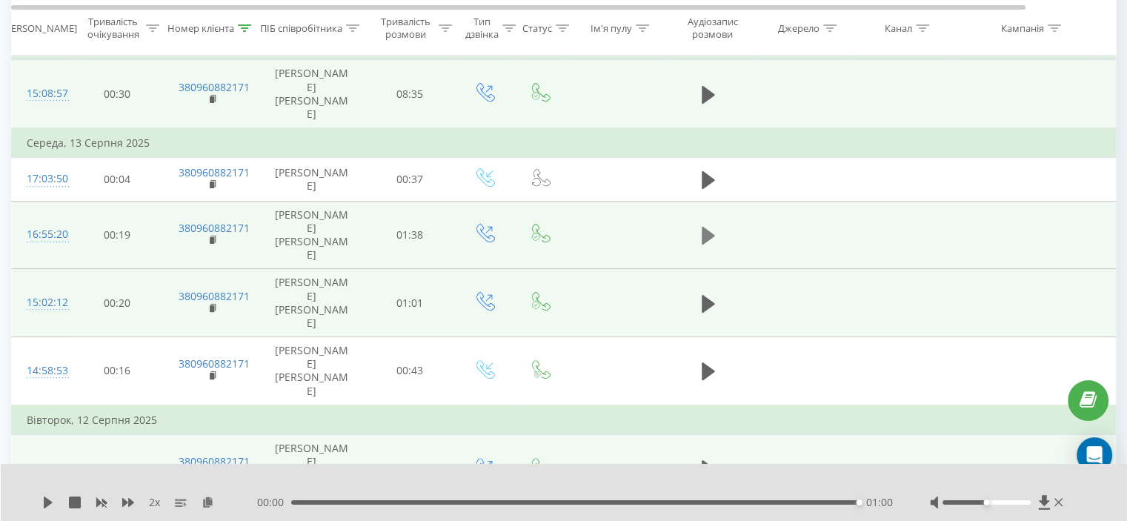
click at [710, 225] on icon at bounding box center [708, 235] width 13 height 21
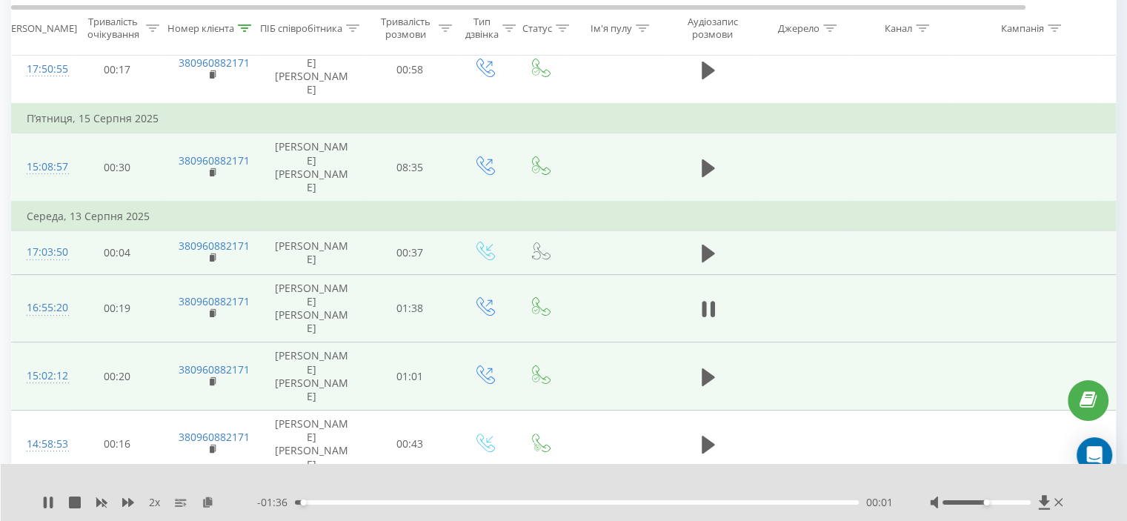
scroll to position [326, 0]
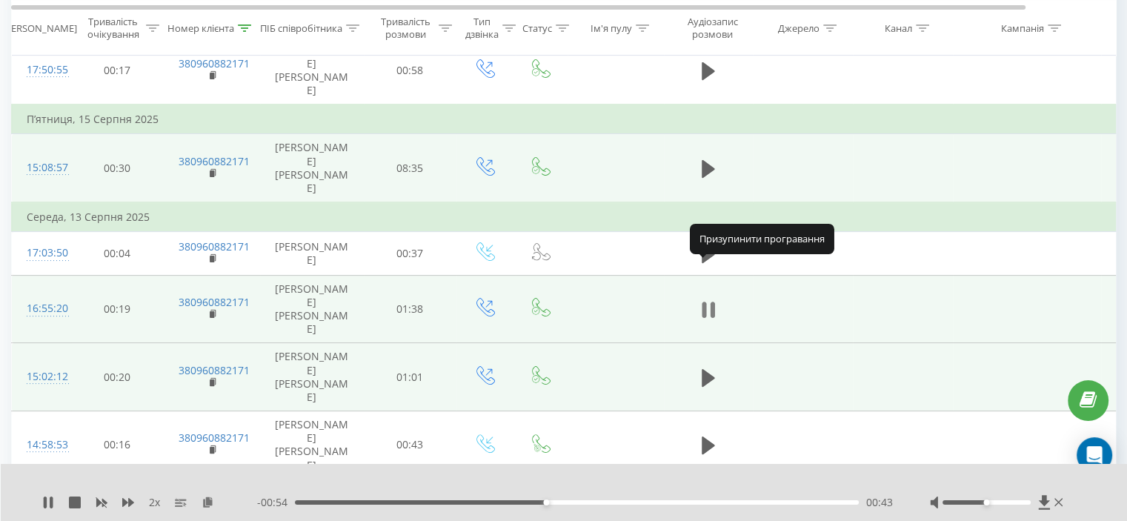
click at [707, 299] on icon at bounding box center [708, 309] width 13 height 21
click at [247, 32] on th "Номер клієнта" at bounding box center [212, 28] width 96 height 55
click at [246, 30] on icon at bounding box center [244, 27] width 13 height 7
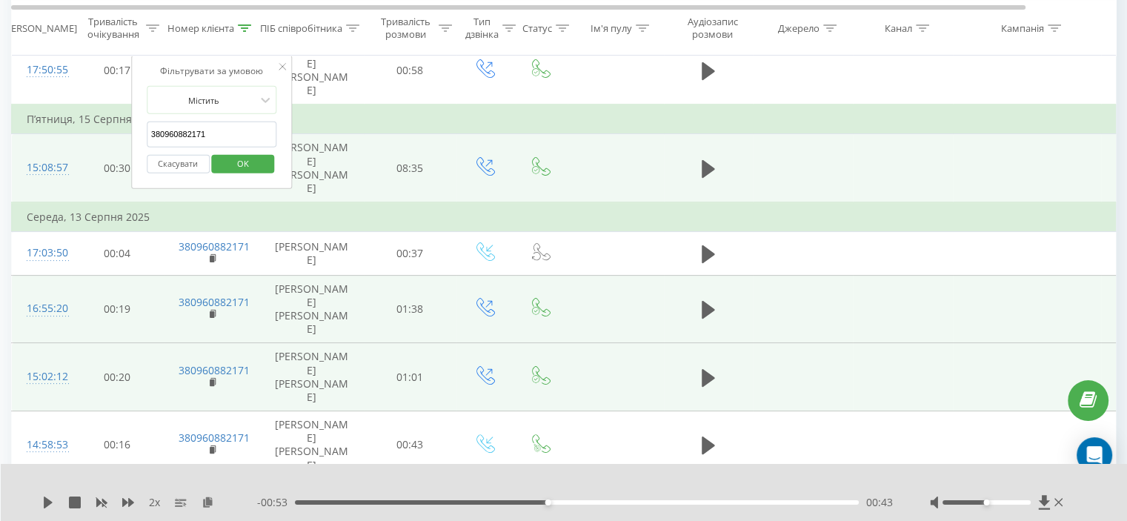
drag, startPoint x: 236, startPoint y: 142, endPoint x: 179, endPoint y: 154, distance: 57.5
click at [129, 139] on table "Фільтрувати за умовою Дорівнює Скасувати OK Фільтрувати за умовою Містить 38096…" at bounding box center [612, 410] width 1202 height 1092
paste input "3122145"
click at [244, 152] on span "OK" at bounding box center [242, 163] width 41 height 23
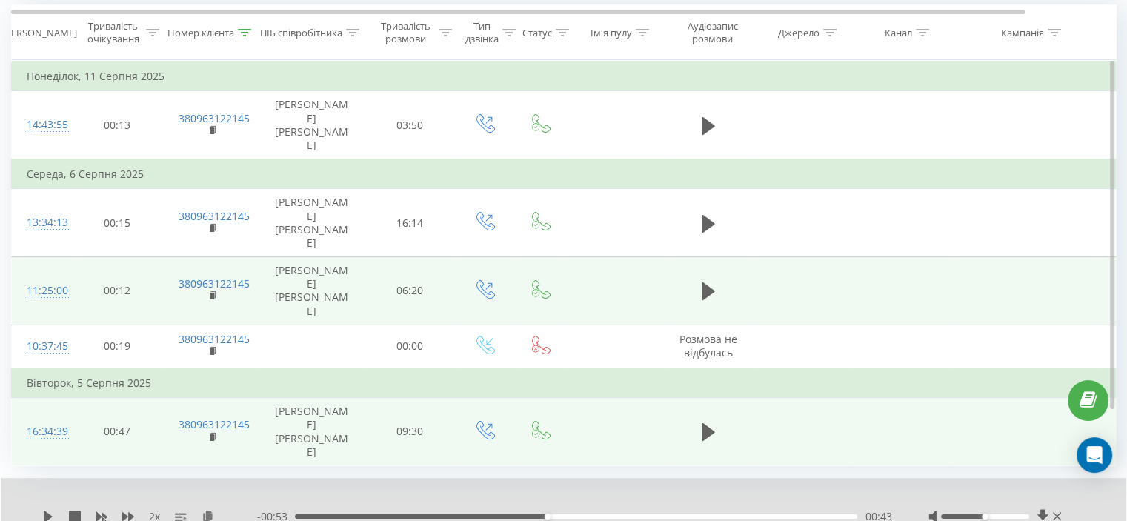
scroll to position [132, 0]
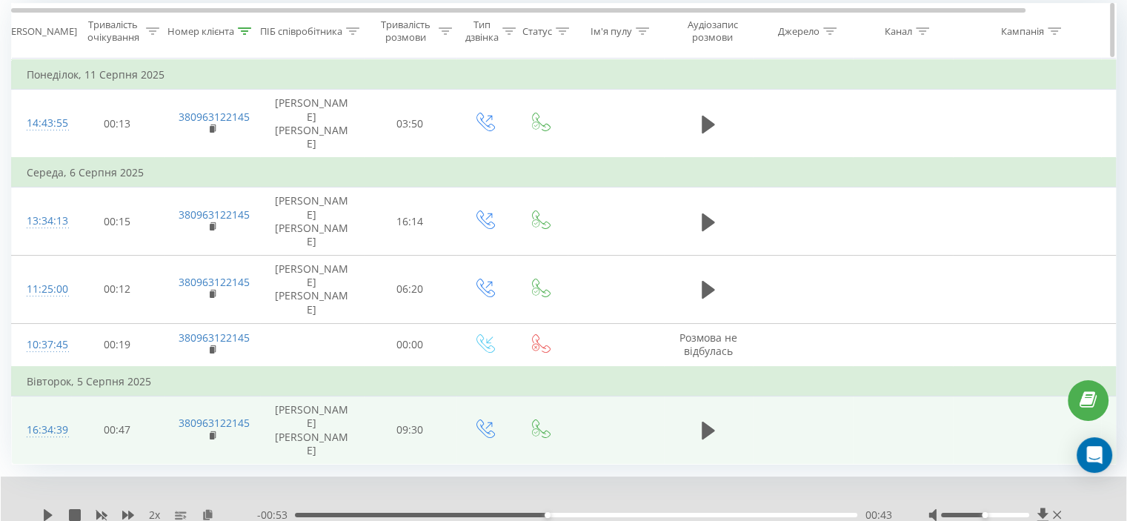
click at [235, 26] on div "Номер клієнта" at bounding box center [209, 31] width 84 height 13
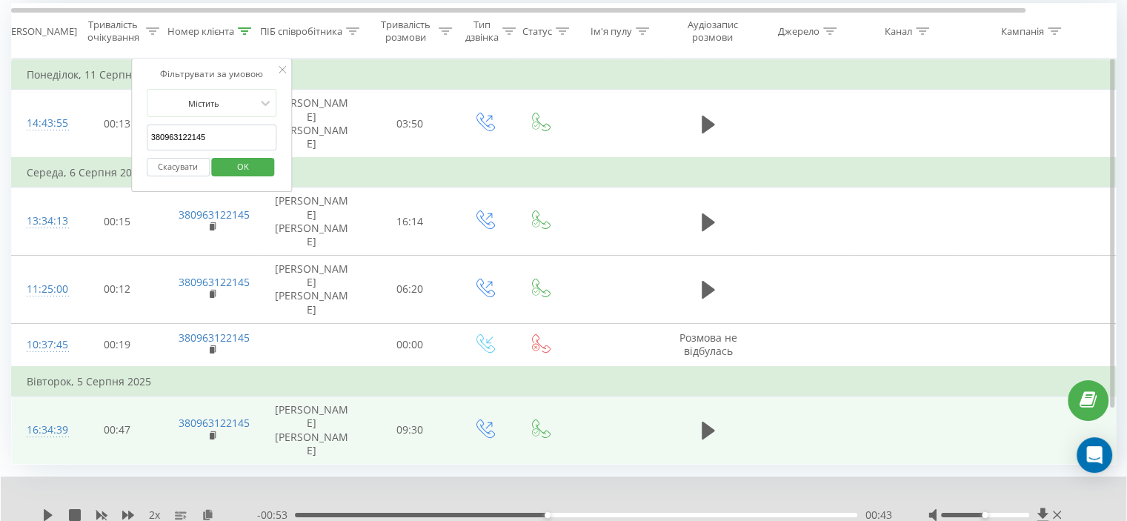
drag, startPoint x: 223, startPoint y: 133, endPoint x: 107, endPoint y: 164, distance: 119.7
click at [86, 155] on table "Фільтрувати за умовою Дорівнює Скасувати OK Фільтрувати за умовою Містить 38096…" at bounding box center [612, 262] width 1202 height 406
paste input "686270523"
click at [241, 175] on span "OK" at bounding box center [242, 166] width 41 height 23
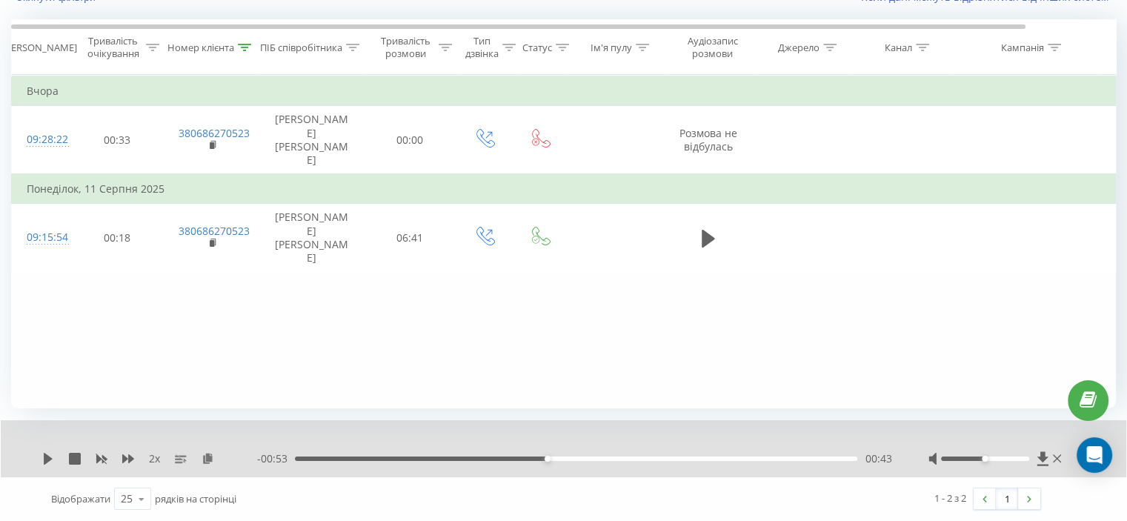
scroll to position [115, 0]
drag, startPoint x: 247, startPoint y: 44, endPoint x: 236, endPoint y: 121, distance: 78.7
click at [247, 46] on icon at bounding box center [244, 47] width 13 height 7
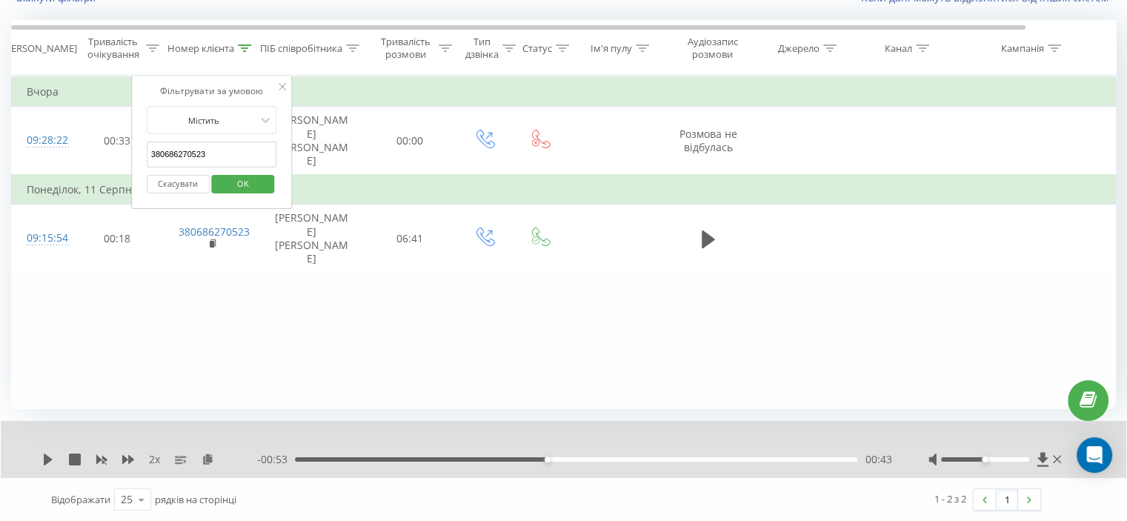
drag, startPoint x: 233, startPoint y: 160, endPoint x: 210, endPoint y: 186, distance: 34.6
click at [87, 170] on table "Фільтрувати за умовою Дорівнює Скасувати OK Фільтрувати за умовою Містить 38068…" at bounding box center [612, 174] width 1202 height 197
paste input "62053877"
click at [221, 179] on button "OK" at bounding box center [243, 184] width 63 height 19
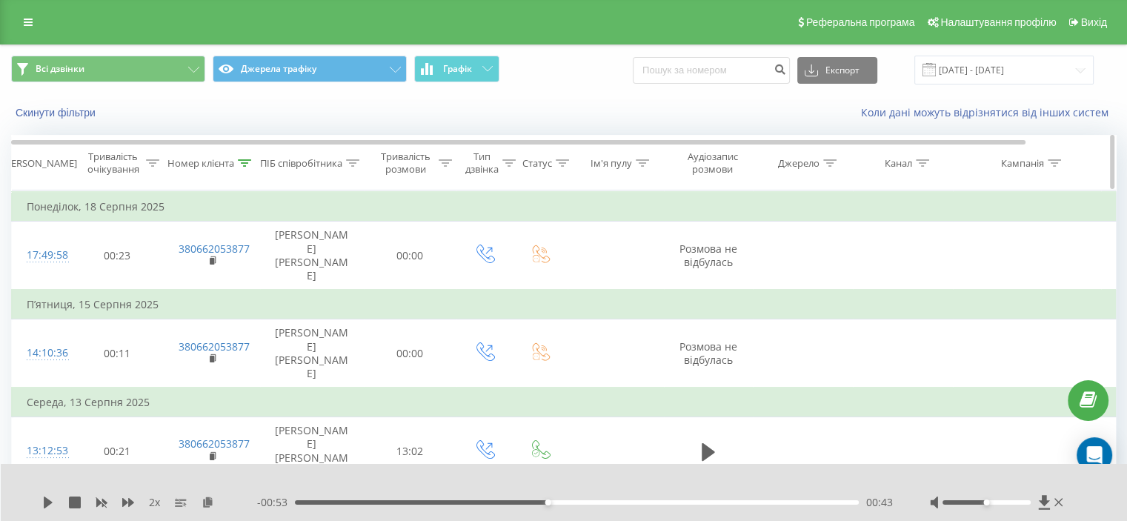
click at [244, 160] on icon at bounding box center [244, 162] width 13 height 7
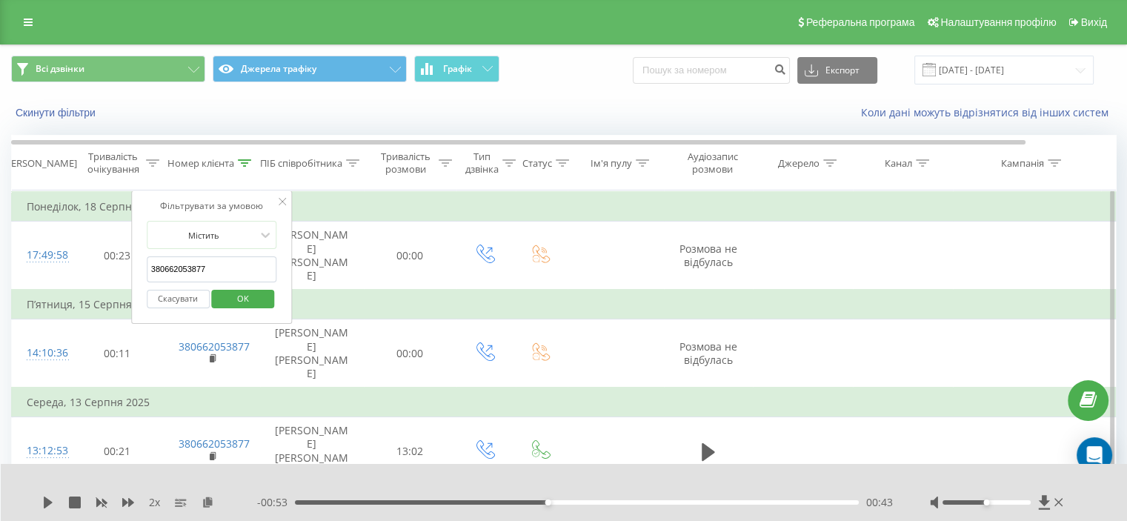
drag, startPoint x: 220, startPoint y: 257, endPoint x: 219, endPoint y: 293, distance: 36.3
click at [109, 275] on table "Фільтрувати за умовою Дорівнює Скасувати OK Фільтрувати за умовою Містить 38066…" at bounding box center [612, 428] width 1202 height 477
paste input "1220631"
click at [243, 292] on span "OK" at bounding box center [242, 298] width 41 height 23
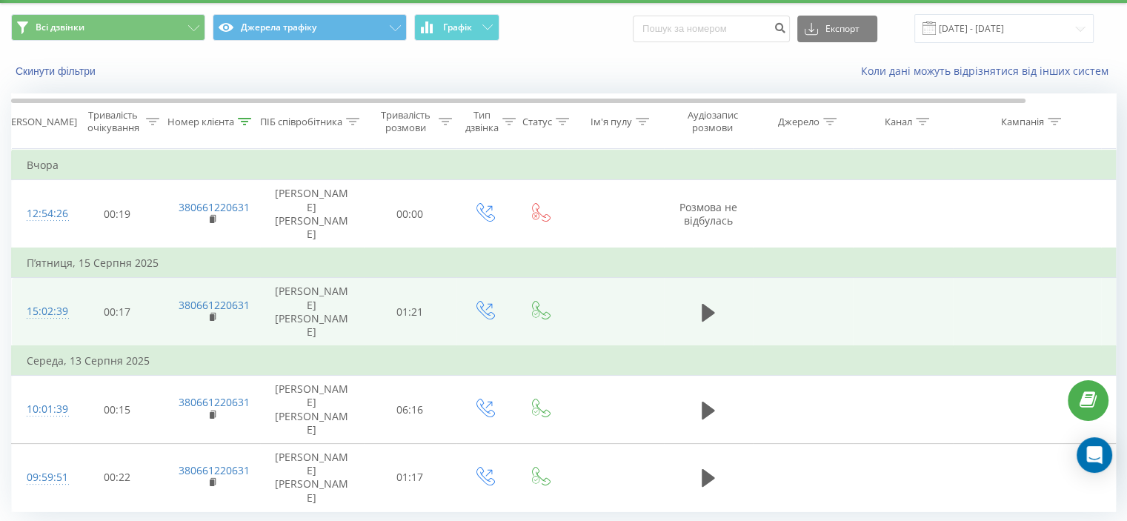
scroll to position [58, 0]
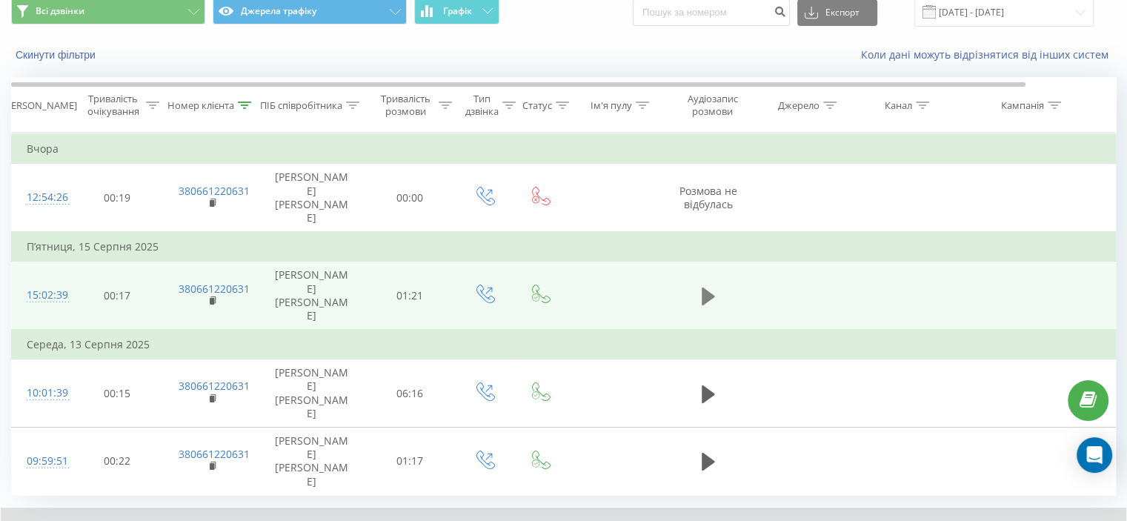
click at [710, 286] on icon at bounding box center [708, 296] width 13 height 21
click at [705, 287] on icon at bounding box center [708, 296] width 13 height 18
drag, startPoint x: 304, startPoint y: 515, endPoint x: 296, endPoint y: 515, distance: 8.1
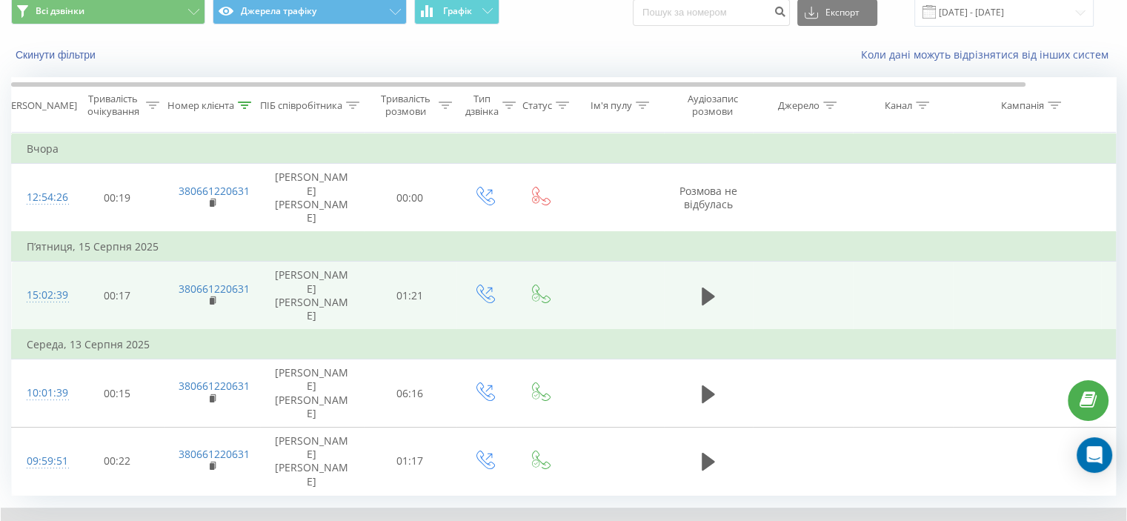
click at [254, 109] on div "Номер клієнта" at bounding box center [212, 105] width 96 height 13
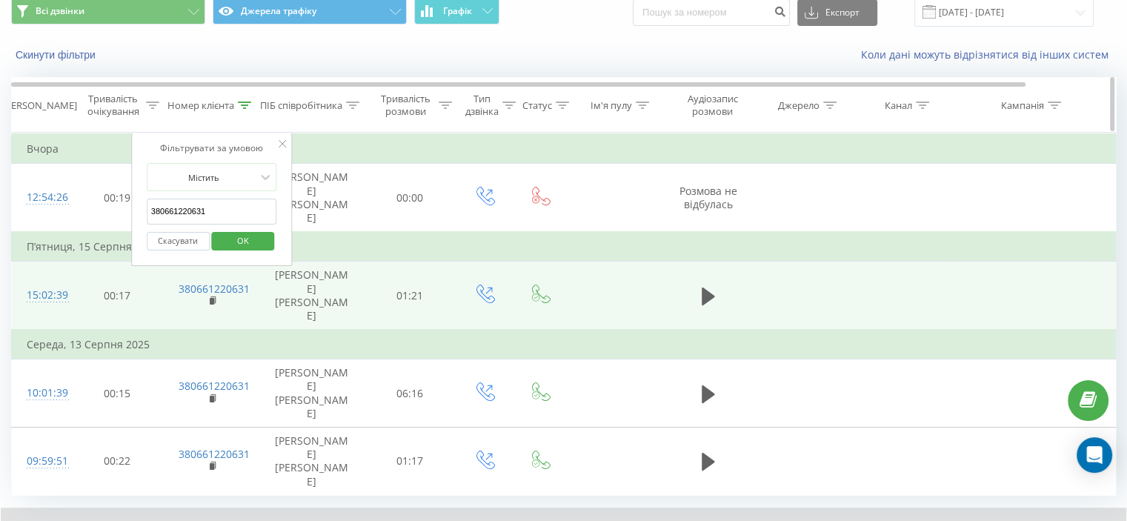
click at [249, 109] on div at bounding box center [244, 105] width 13 height 13
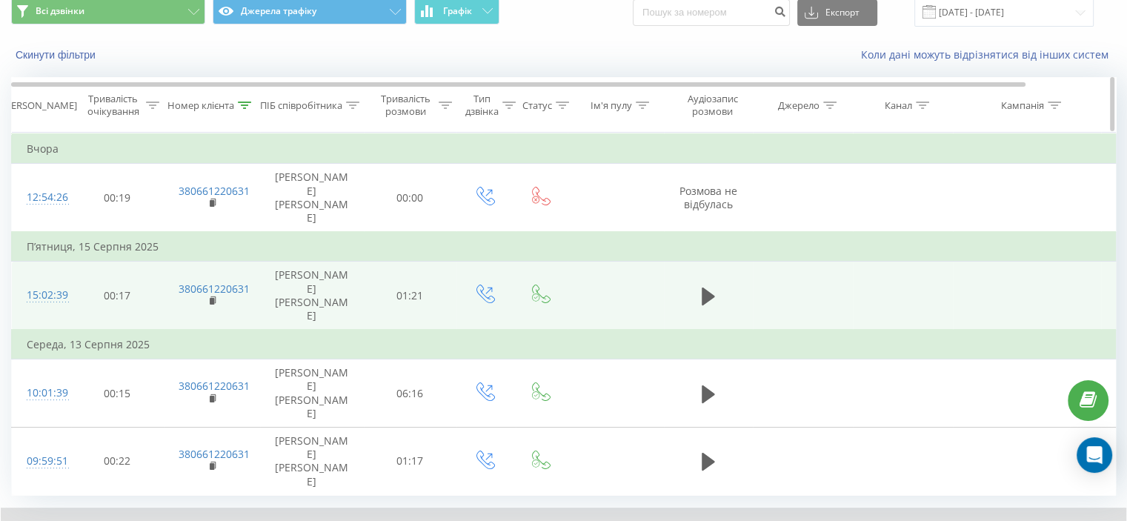
click at [245, 107] on icon at bounding box center [245, 104] width 13 height 7
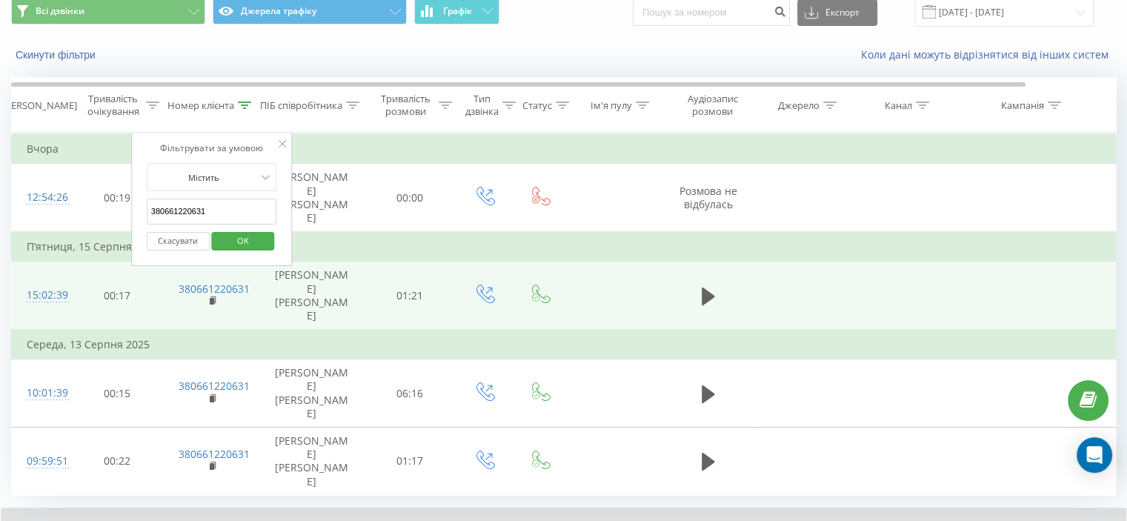
drag, startPoint x: 227, startPoint y: 208, endPoint x: 195, endPoint y: 233, distance: 40.6
click at [79, 220] on table "Фільтрувати за умовою Дорівнює Скасувати OK Фільтрувати за умовою Містить 38066…" at bounding box center [612, 314] width 1202 height 363
paste input "983262678"
click at [216, 232] on button "OK" at bounding box center [243, 241] width 63 height 19
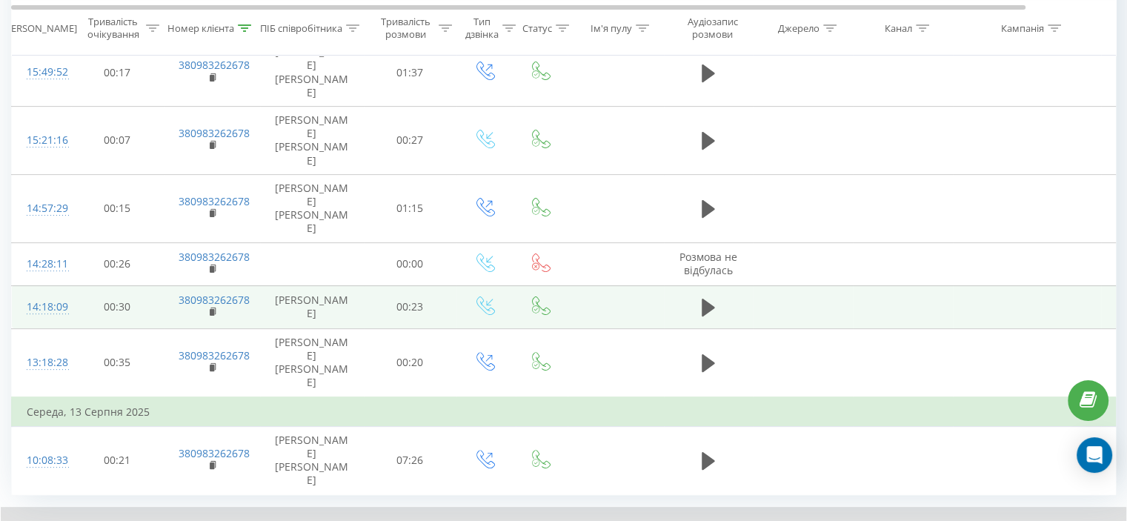
scroll to position [304, 0]
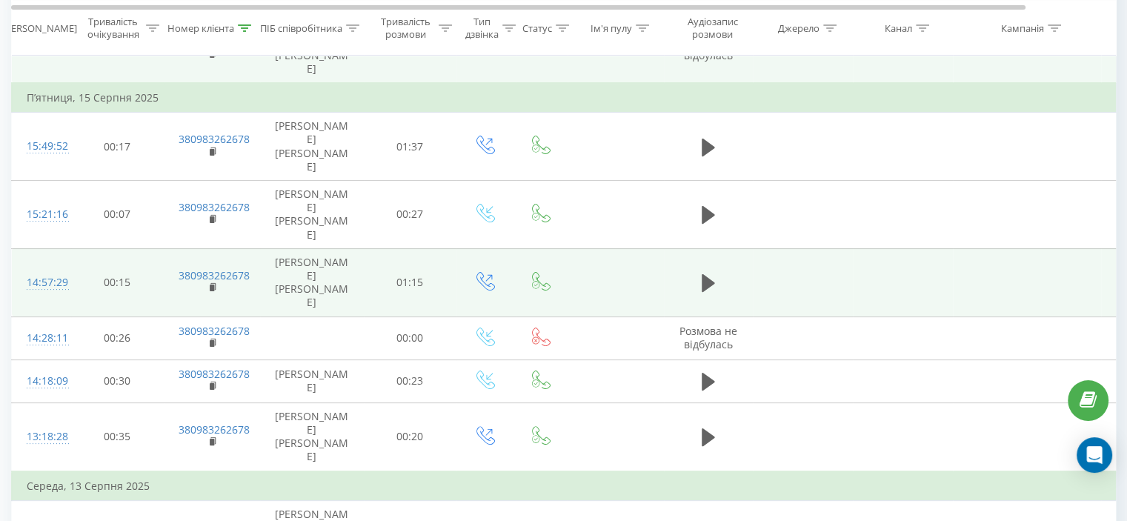
click at [694, 248] on td at bounding box center [708, 282] width 89 height 68
click at [699, 272] on button at bounding box center [708, 283] width 22 height 22
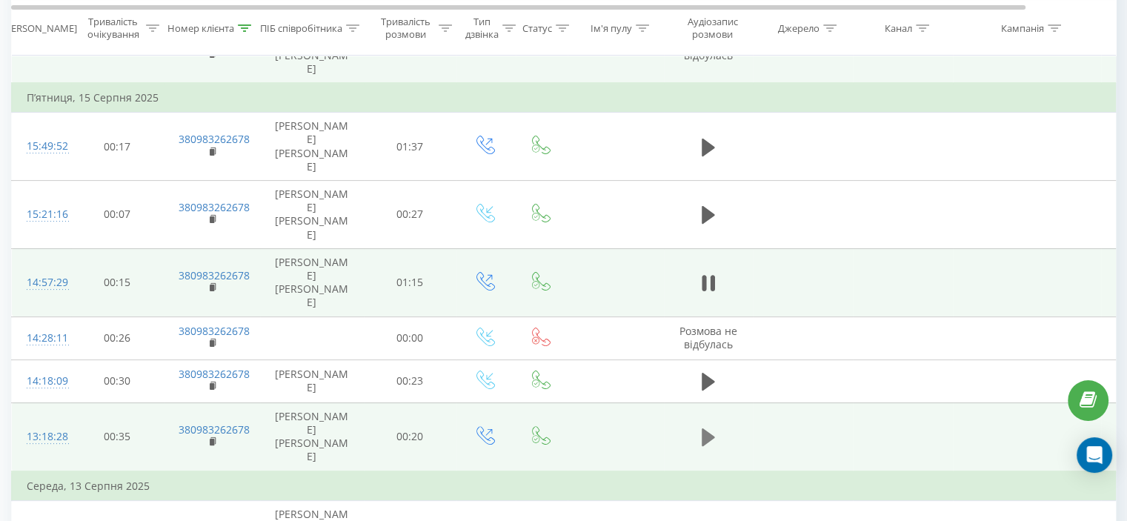
click at [703, 428] on icon at bounding box center [708, 437] width 13 height 18
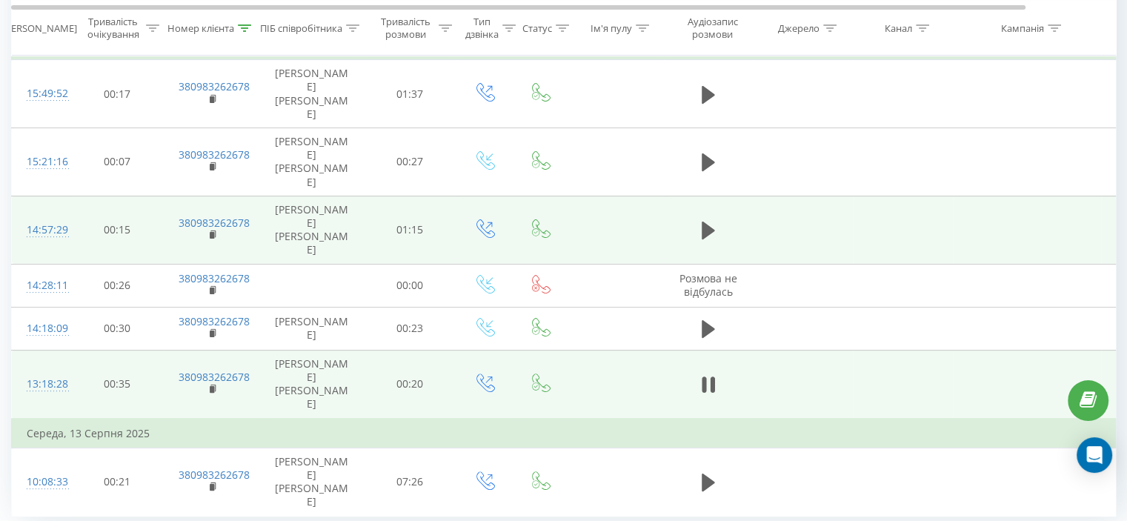
scroll to position [379, 0]
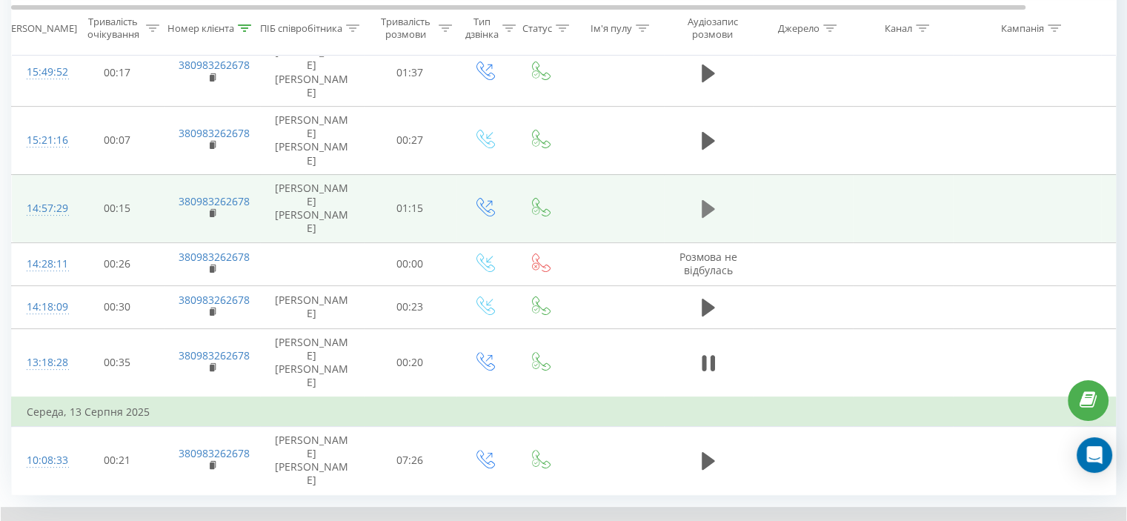
click at [702, 200] on icon at bounding box center [708, 209] width 13 height 18
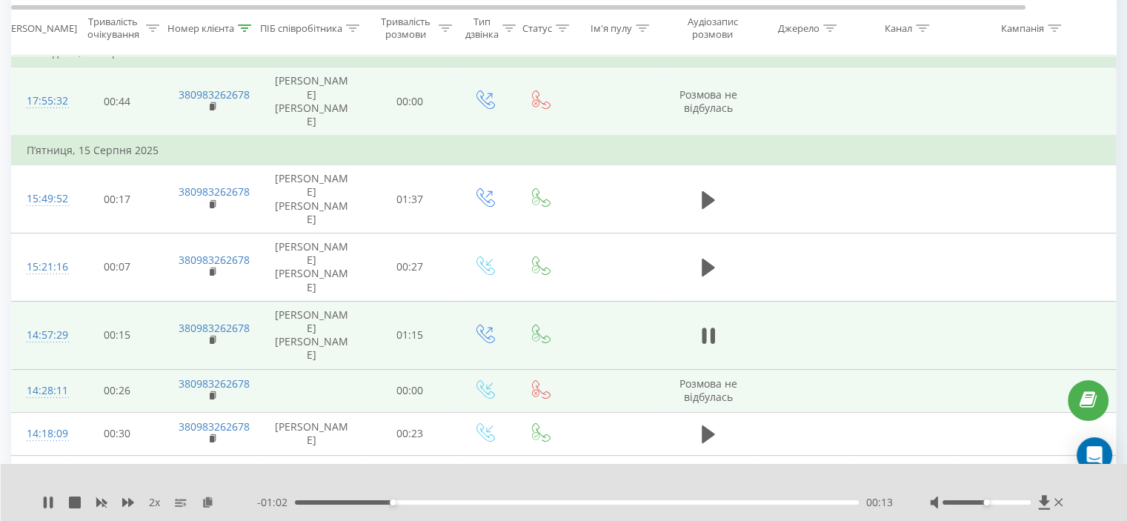
scroll to position [230, 0]
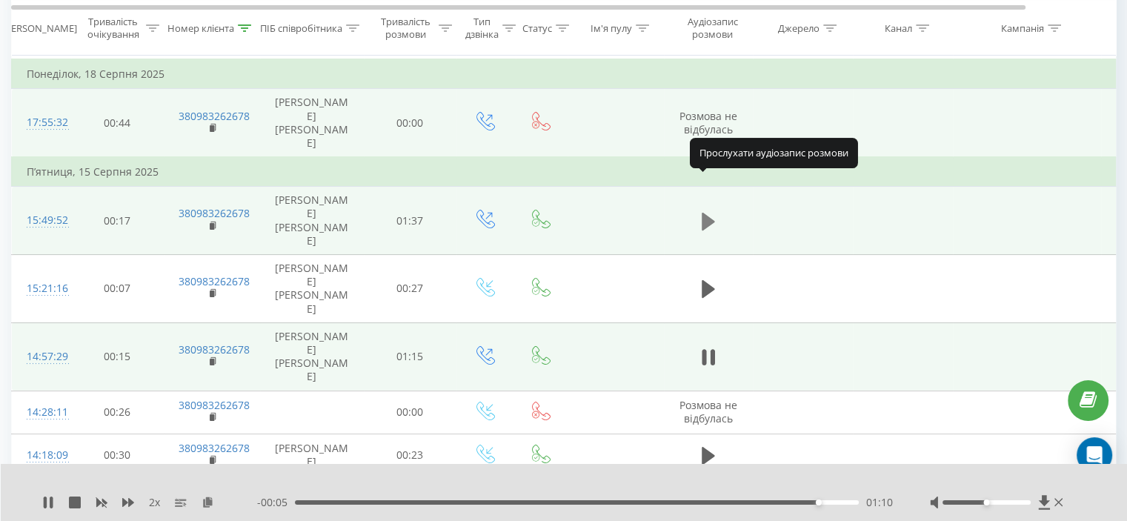
click at [708, 211] on icon at bounding box center [708, 221] width 13 height 21
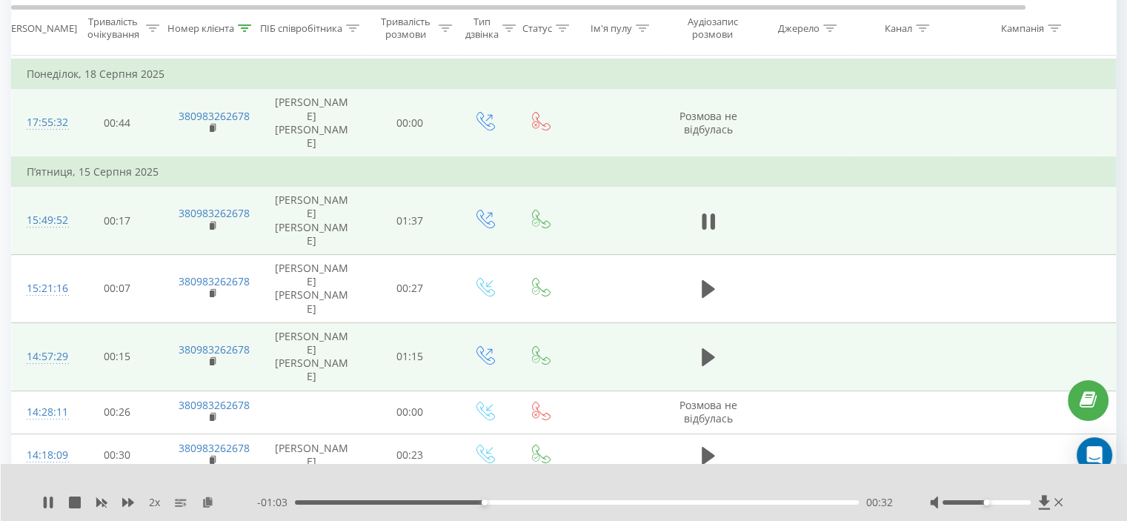
scroll to position [304, 0]
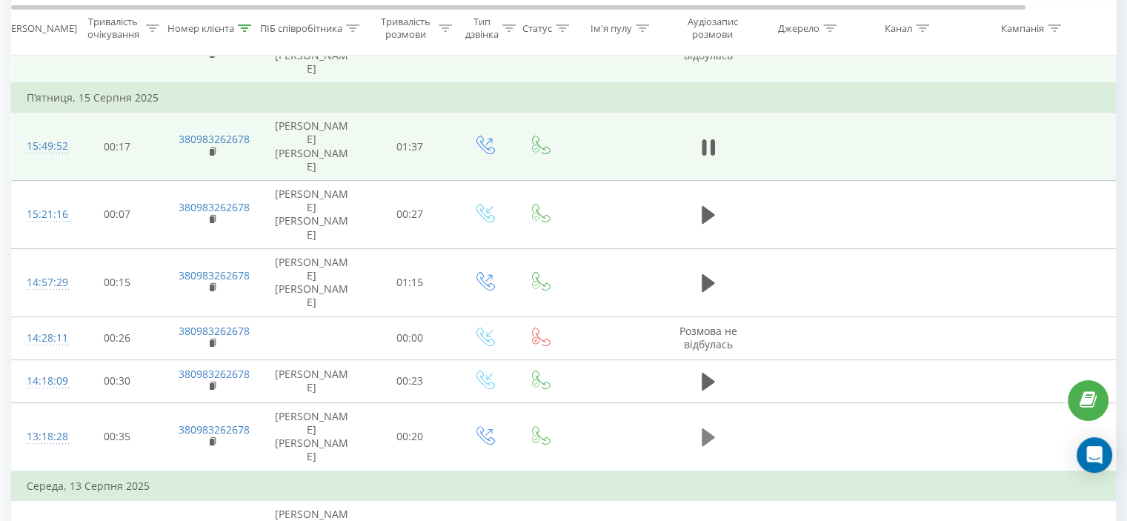
click at [711, 427] on icon at bounding box center [708, 437] width 13 height 21
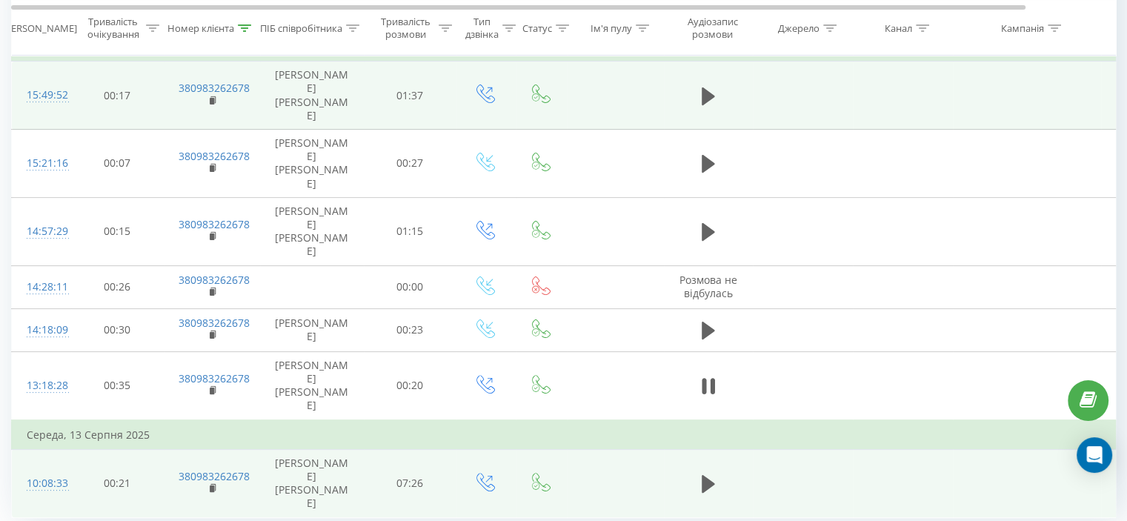
scroll to position [379, 0]
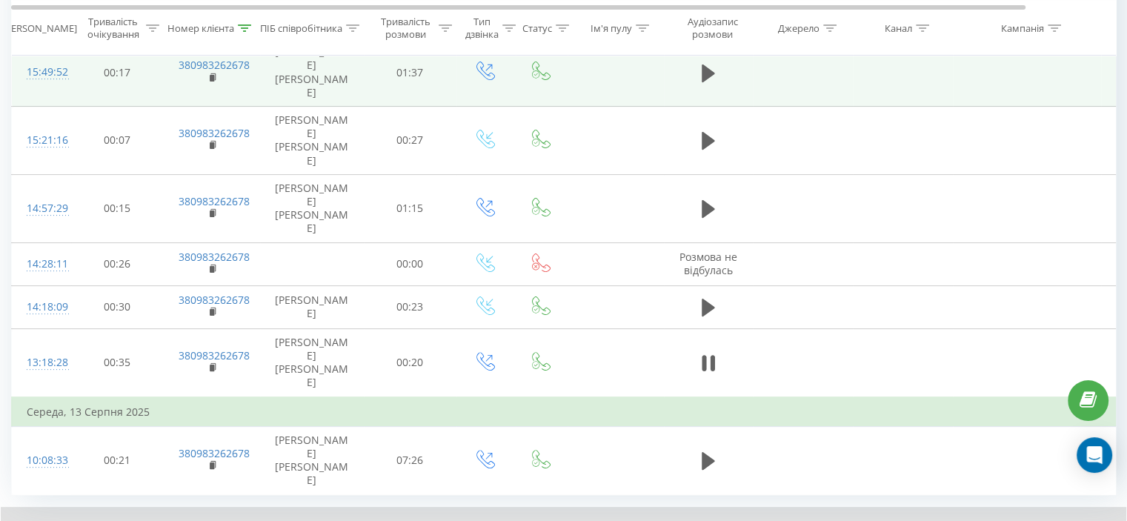
drag, startPoint x: 701, startPoint y: 139, endPoint x: 687, endPoint y: 159, distance: 24.7
click at [704, 200] on icon at bounding box center [708, 209] width 13 height 18
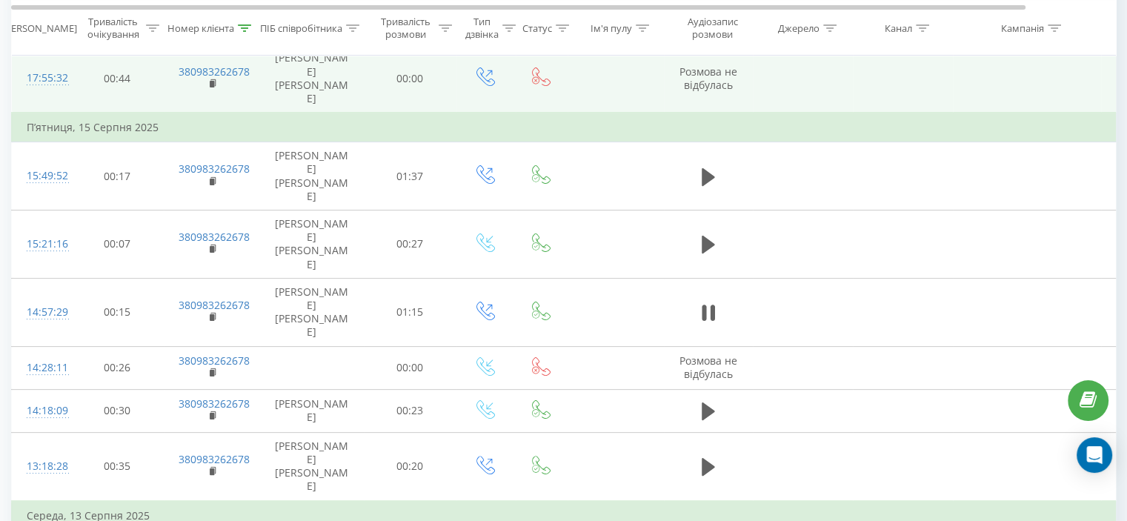
scroll to position [230, 0]
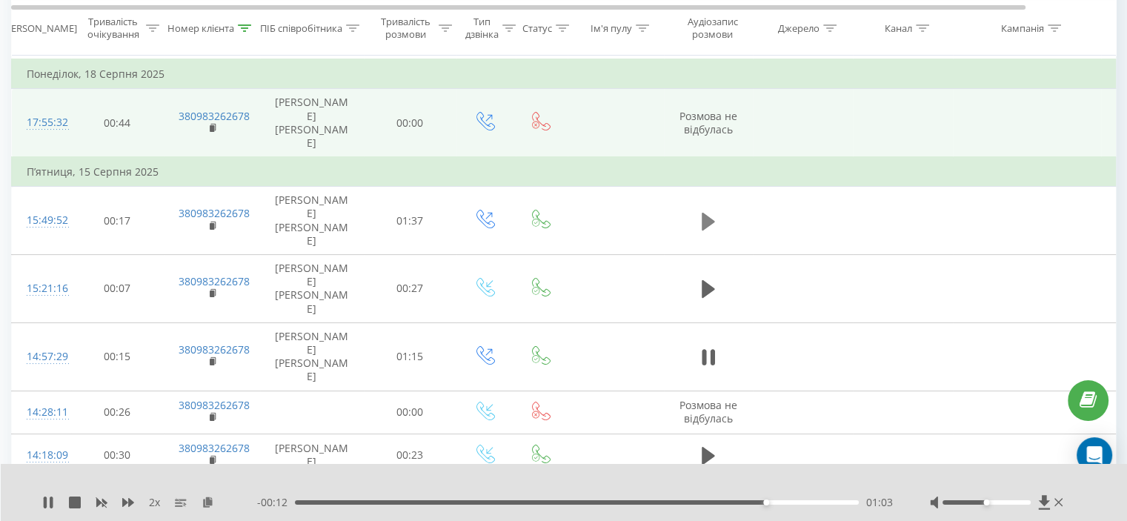
click at [708, 212] on icon at bounding box center [708, 221] width 13 height 18
click at [304, 501] on div "- 00:54 00:41 00:41" at bounding box center [575, 502] width 636 height 15
click at [297, 503] on div "00:42" at bounding box center [577, 502] width 564 height 4
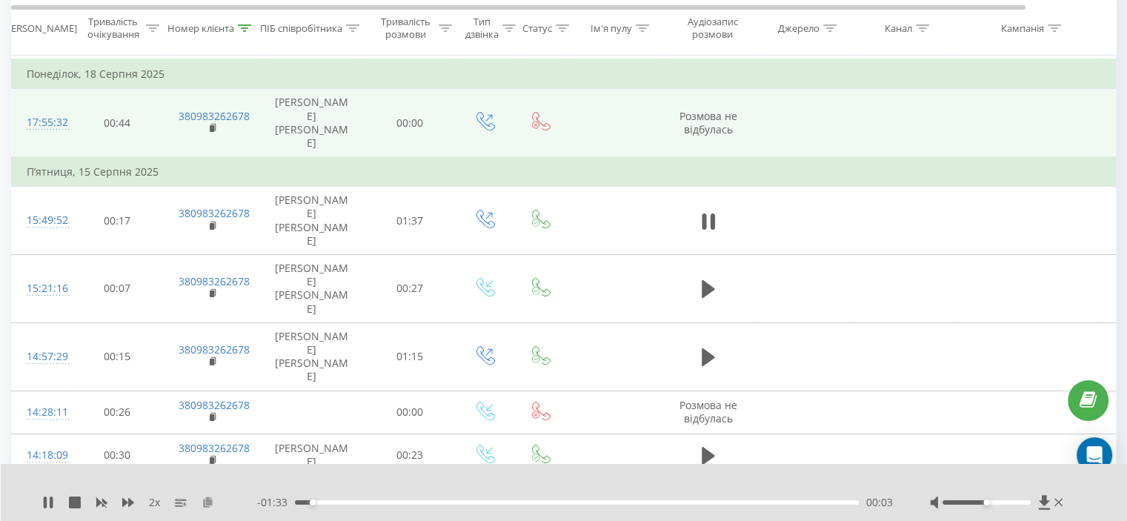
click at [204, 506] on icon at bounding box center [208, 501] width 13 height 10
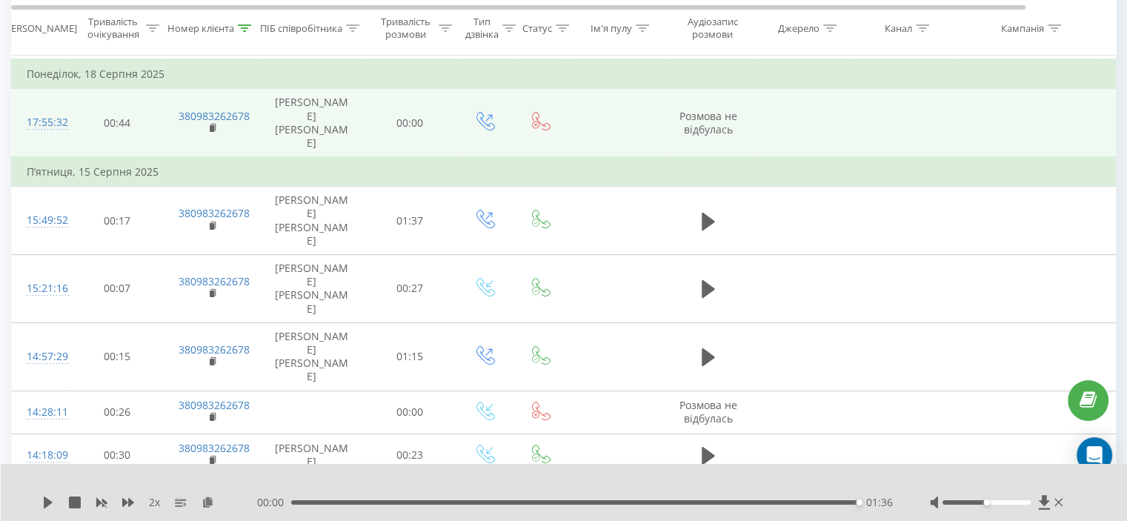
click at [489, 500] on div "00:00 01:36 01:36" at bounding box center [575, 502] width 636 height 15
click at [489, 500] on div "01:36" at bounding box center [574, 502] width 567 height 4
click at [50, 502] on icon at bounding box center [48, 502] width 9 height 12
click at [353, 497] on div "- 01:00 00:36 00:36" at bounding box center [575, 502] width 636 height 15
click at [351, 497] on div "- 00:59 00:36 00:36" at bounding box center [575, 502] width 636 height 15
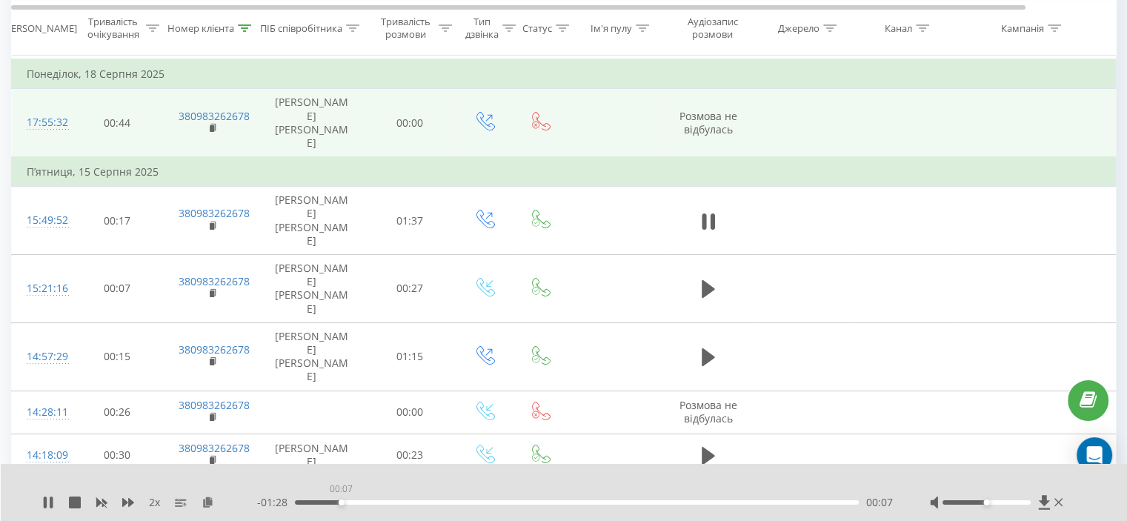
click at [341, 503] on div "00:07" at bounding box center [577, 502] width 564 height 4
click at [129, 499] on icon at bounding box center [128, 502] width 12 height 9
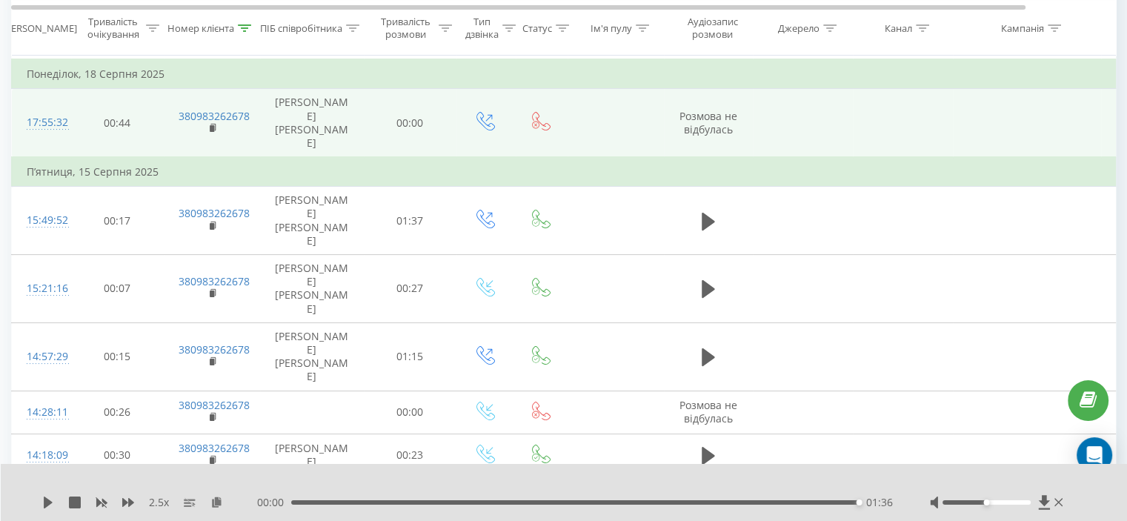
drag, startPoint x: 453, startPoint y: 504, endPoint x: 599, endPoint y: 512, distance: 145.4
click at [456, 504] on div "01:36" at bounding box center [574, 502] width 567 height 4
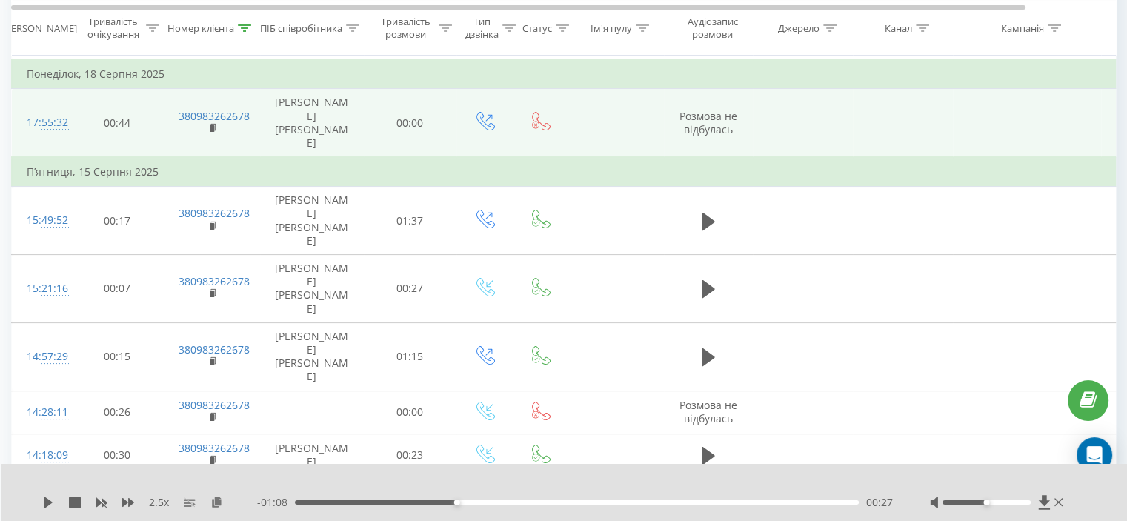
click at [704, 512] on div "2.5 x - 01:08 00:27 00:27" at bounding box center [564, 492] width 1127 height 57
click at [708, 507] on div "- 01:08 00:27 00:27" at bounding box center [575, 502] width 636 height 15
drag, startPoint x: 710, startPoint y: 506, endPoint x: 716, endPoint y: 500, distance: 7.9
click at [716, 503] on div "- 01:08 00:27 00:27" at bounding box center [575, 502] width 636 height 15
click at [716, 500] on div "00:27" at bounding box center [577, 502] width 564 height 4
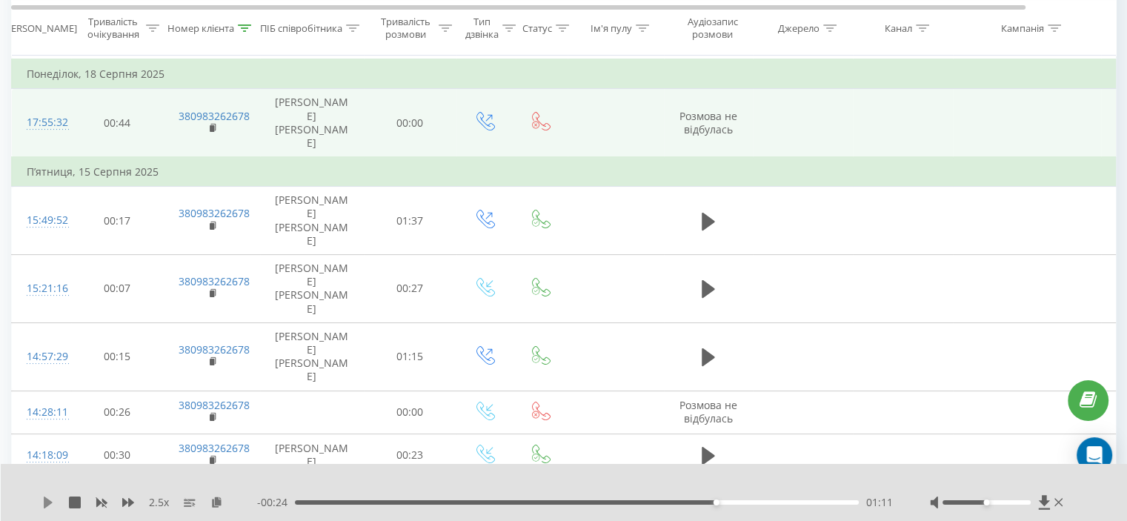
click at [52, 506] on icon at bounding box center [48, 502] width 12 height 12
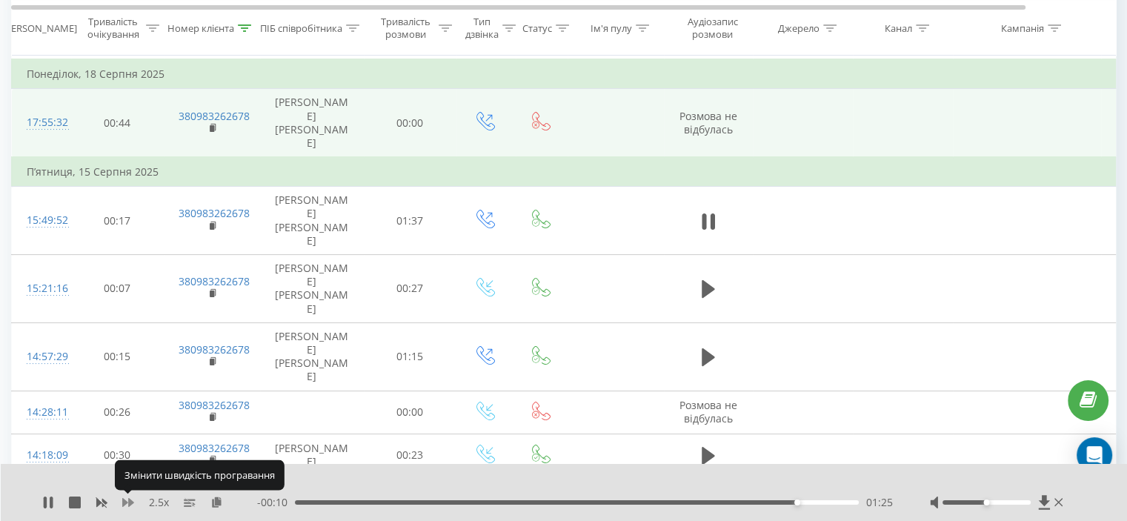
click at [124, 498] on icon at bounding box center [128, 502] width 12 height 12
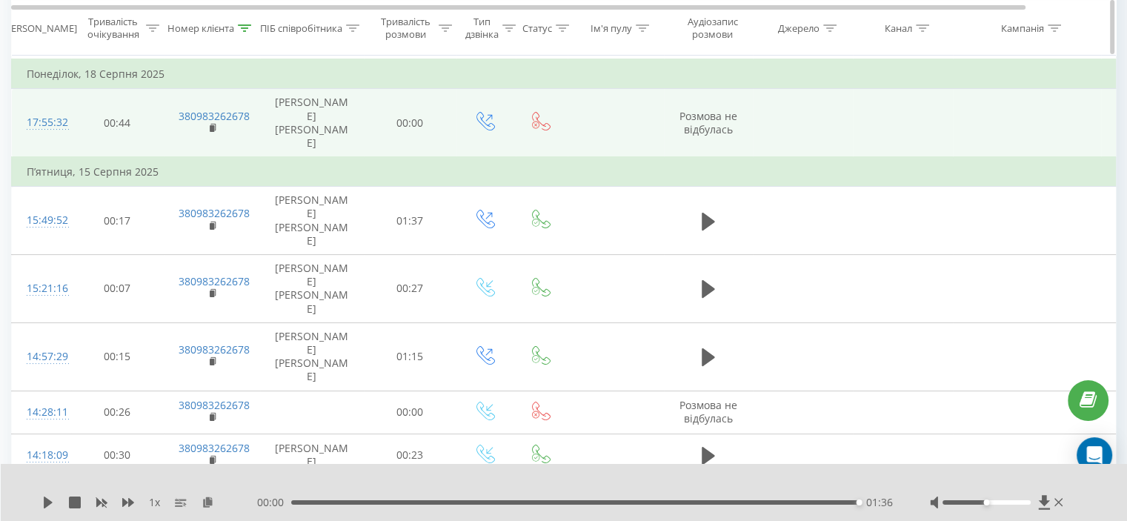
click at [247, 19] on th "Номер клієнта" at bounding box center [212, 28] width 96 height 55
click at [249, 28] on icon at bounding box center [244, 27] width 13 height 7
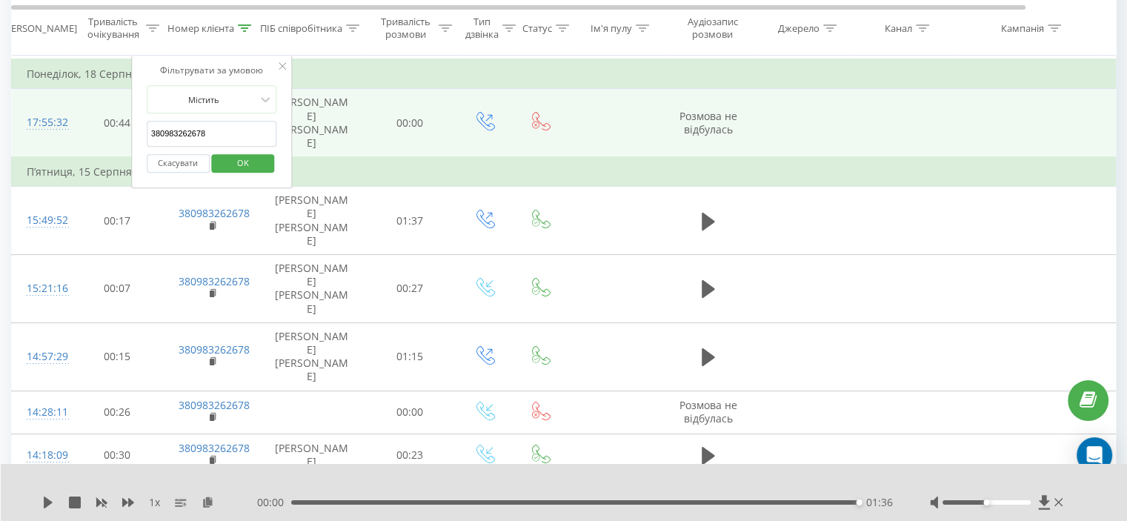
drag, startPoint x: 240, startPoint y: 138, endPoint x: 166, endPoint y: 153, distance: 75.6
click at [89, 142] on table "Фільтрувати за умовою Дорівнює Скасувати OK Фільтрувати за умовою Містить 38098…" at bounding box center [612, 301] width 1202 height 682
paste input "6931118"
click at [226, 162] on span "OK" at bounding box center [242, 162] width 41 height 23
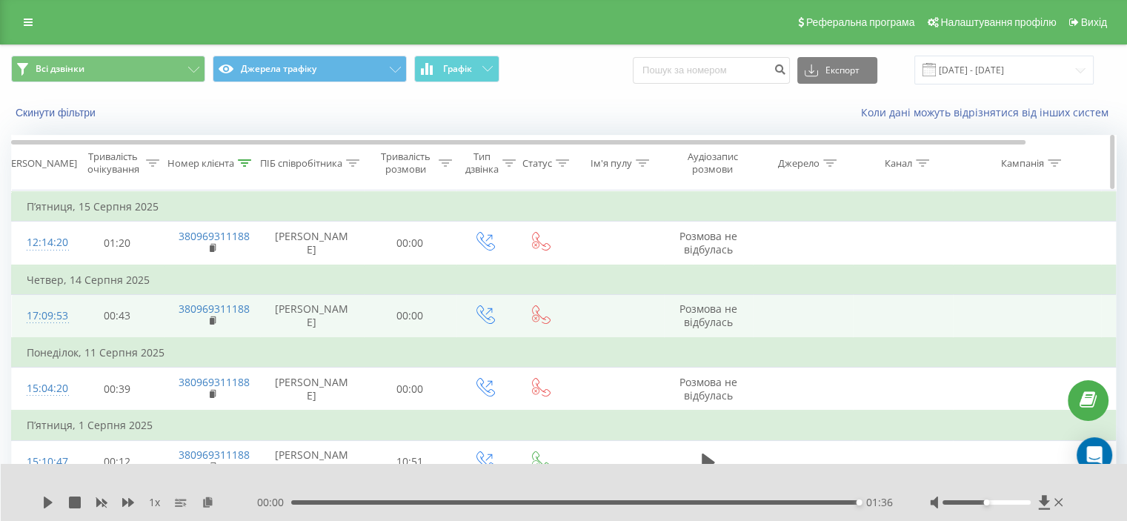
click at [242, 162] on icon at bounding box center [245, 162] width 13 height 7
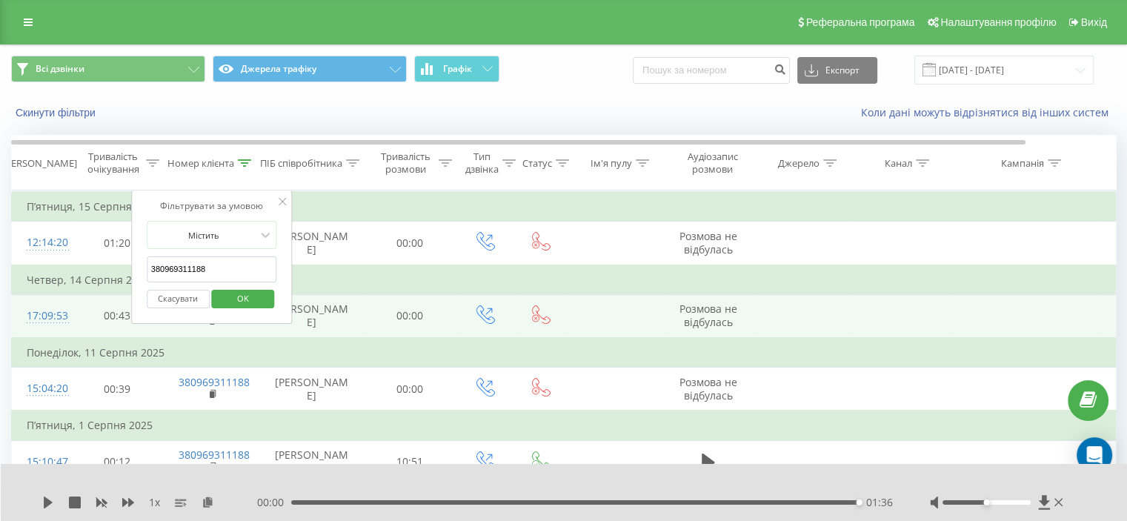
drag, startPoint x: 230, startPoint y: 276, endPoint x: 243, endPoint y: 304, distance: 30.5
click at [127, 281] on table "Фільтрувати за умовою Дорівнює Скасувати OK Фільтрувати за умовою Містить 38096…" at bounding box center [612, 336] width 1202 height 293
paste input "675930560"
click at [252, 304] on span "OK" at bounding box center [242, 298] width 41 height 23
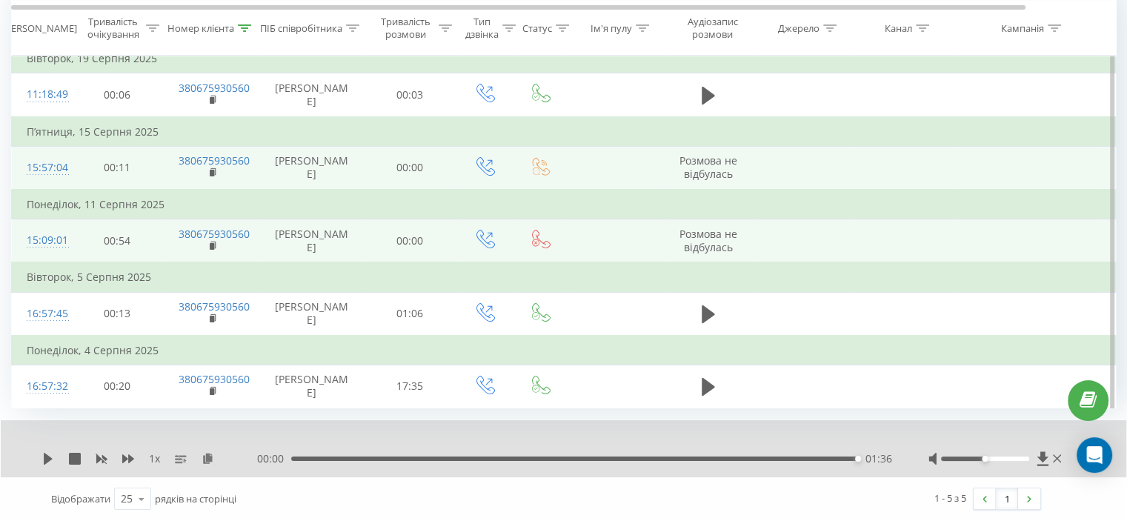
scroll to position [202, 0]
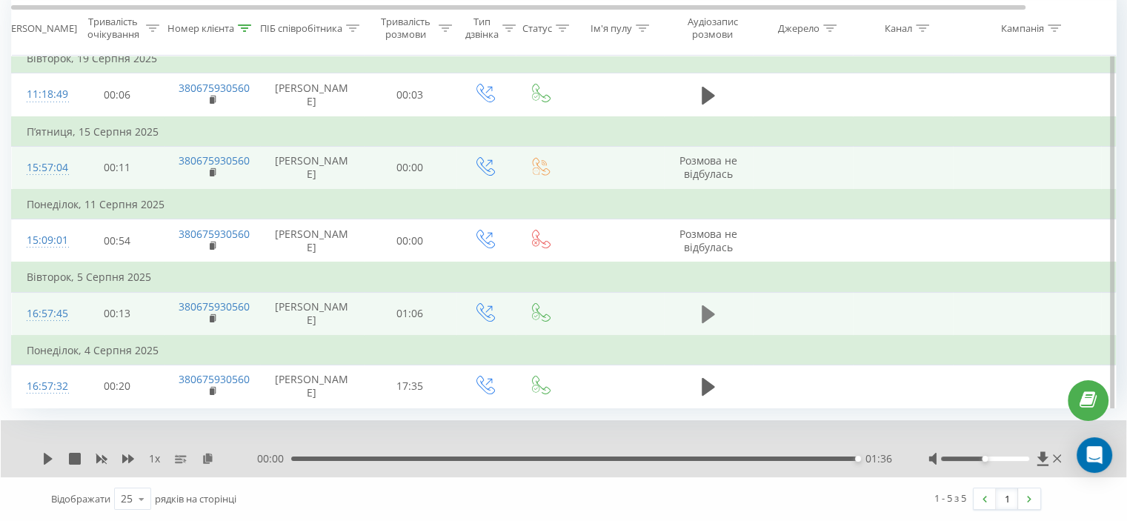
click at [702, 305] on icon at bounding box center [708, 314] width 13 height 18
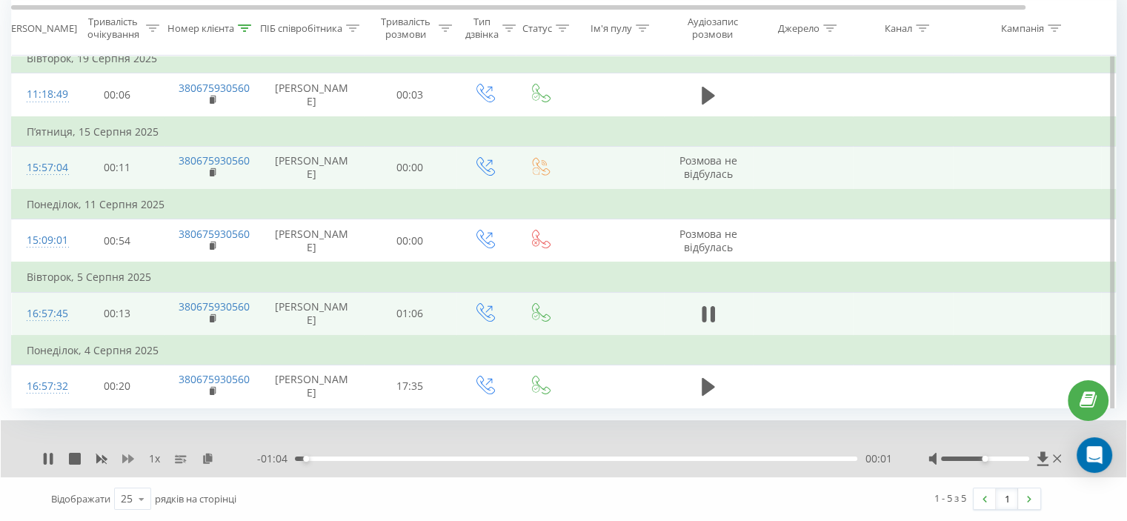
click at [122, 455] on icon at bounding box center [128, 458] width 12 height 9
click at [705, 306] on icon at bounding box center [704, 314] width 4 height 16
click at [244, 26] on icon at bounding box center [244, 27] width 13 height 7
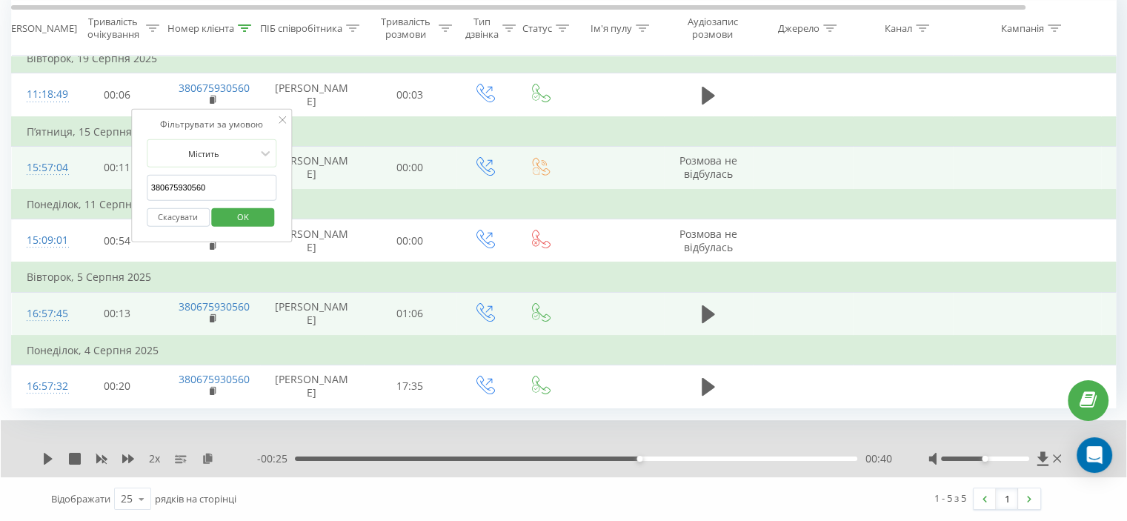
drag, startPoint x: 159, startPoint y: 143, endPoint x: 113, endPoint y: 153, distance: 47.7
click at [82, 147] on table "Фільтрувати за умовою Дорівнює Скасувати OK Фільтрувати за умовою Містить 38067…" at bounding box center [612, 225] width 1202 height 366
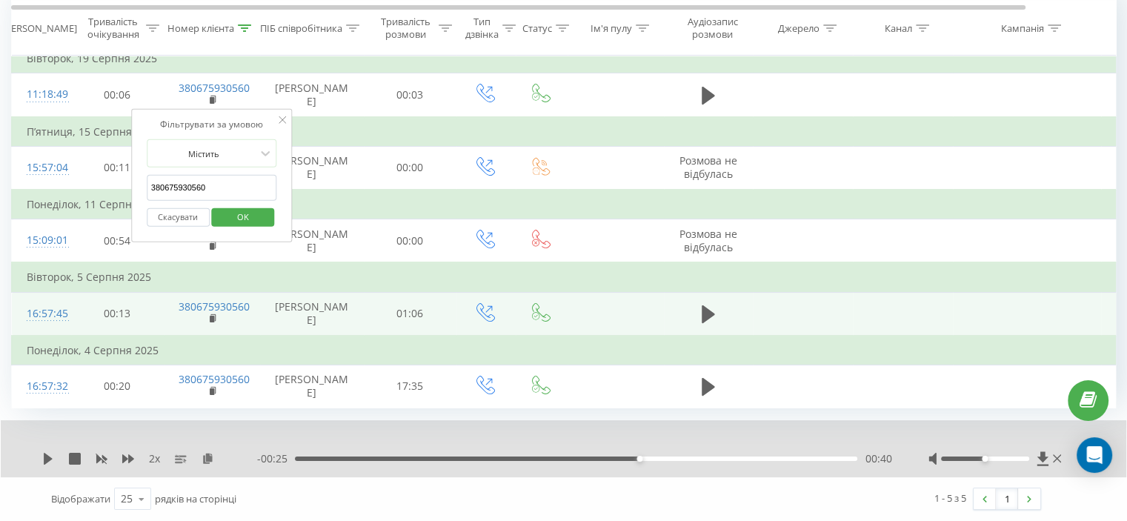
paste input "985520336"
click at [236, 205] on span "OK" at bounding box center [242, 216] width 41 height 23
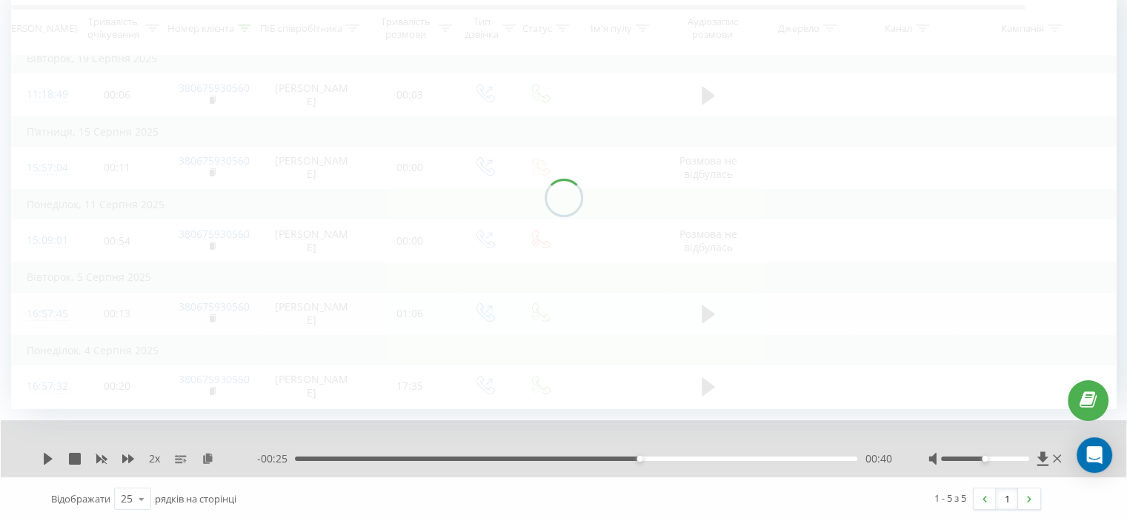
scroll to position [143, 0]
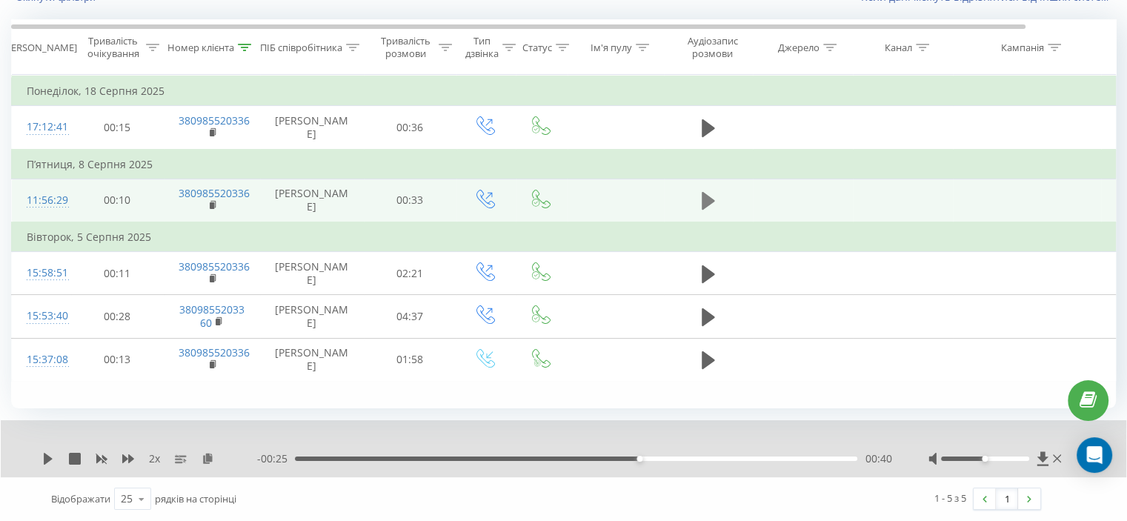
click at [708, 192] on icon at bounding box center [708, 201] width 13 height 18
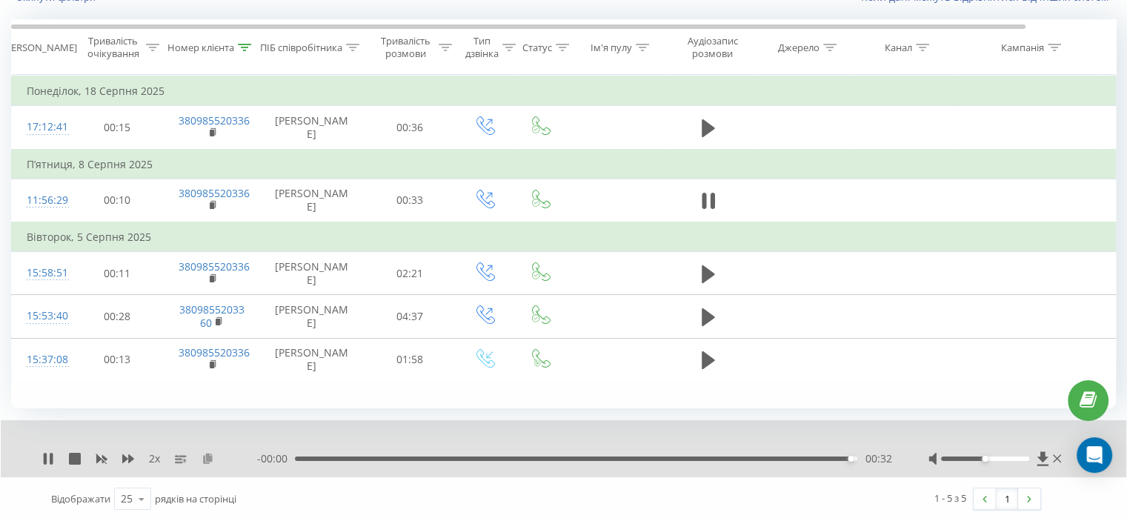
click at [209, 461] on icon at bounding box center [208, 458] width 13 height 10
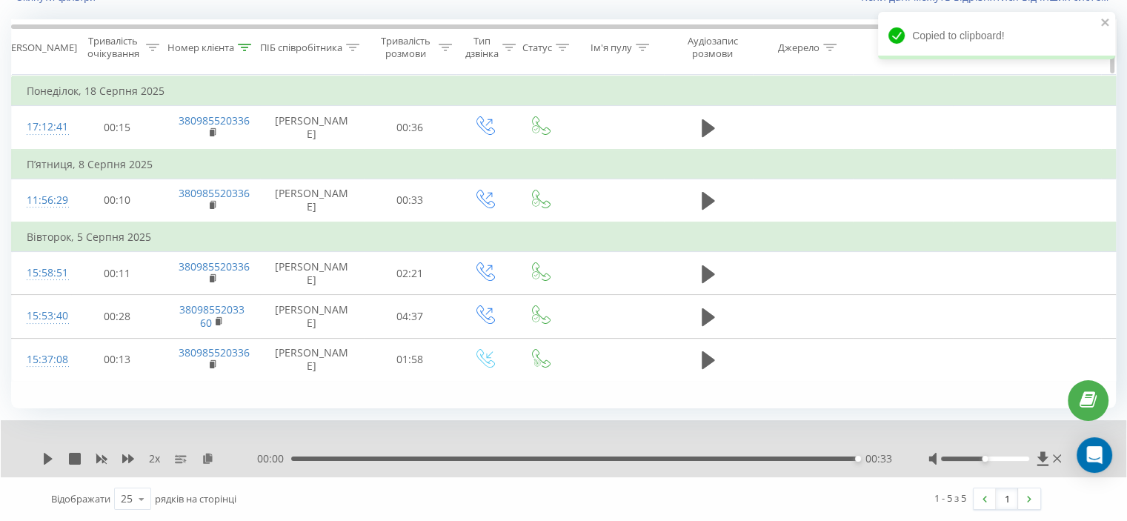
click at [247, 44] on icon at bounding box center [244, 47] width 13 height 7
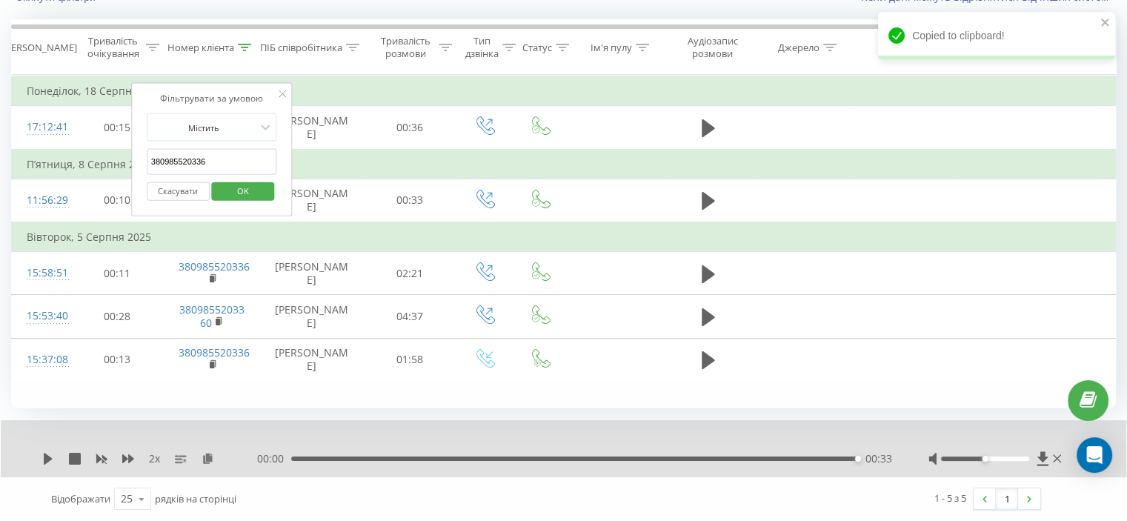
drag, startPoint x: 236, startPoint y: 133, endPoint x: 124, endPoint y: 142, distance: 112.2
click at [124, 142] on table "Фільтрувати за умовою Дорівнює Скасувати OK Фільтрувати за умовою Містить 38098…" at bounding box center [612, 228] width 1202 height 307
click at [247, 179] on span "OK" at bounding box center [242, 190] width 41 height 23
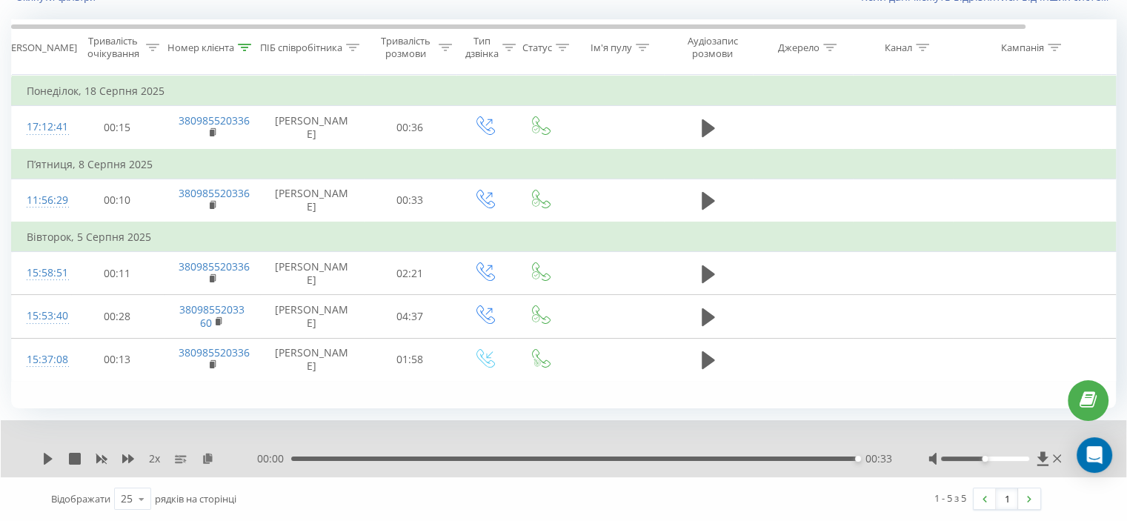
click at [302, 458] on div "00:33" at bounding box center [574, 458] width 566 height 4
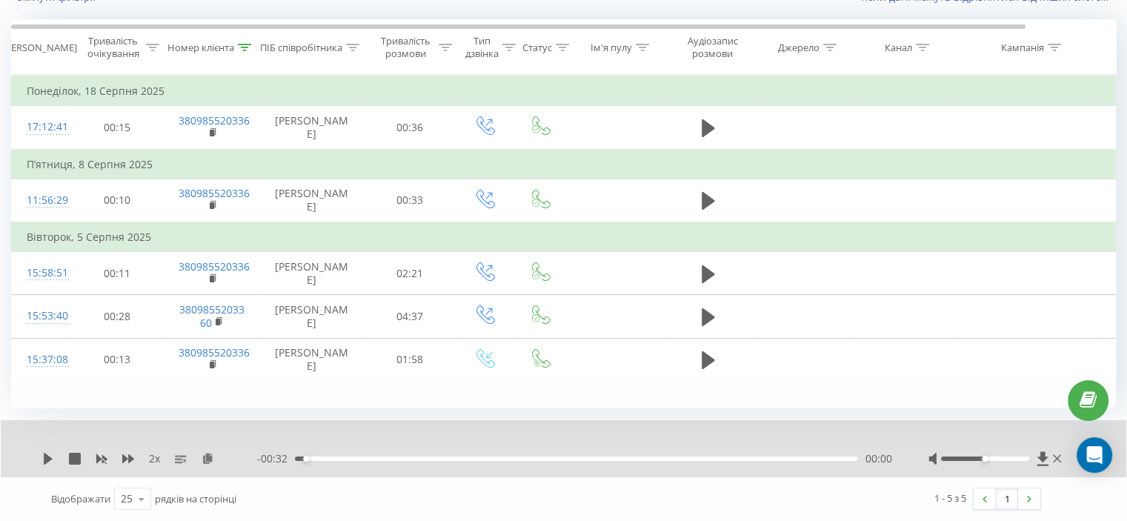
click at [56, 451] on div "2 x" at bounding box center [149, 458] width 215 height 15
click at [53, 451] on div "2 x" at bounding box center [149, 458] width 215 height 15
click at [50, 451] on div "2 x" at bounding box center [149, 458] width 215 height 15
click at [47, 456] on icon at bounding box center [48, 459] width 9 height 12
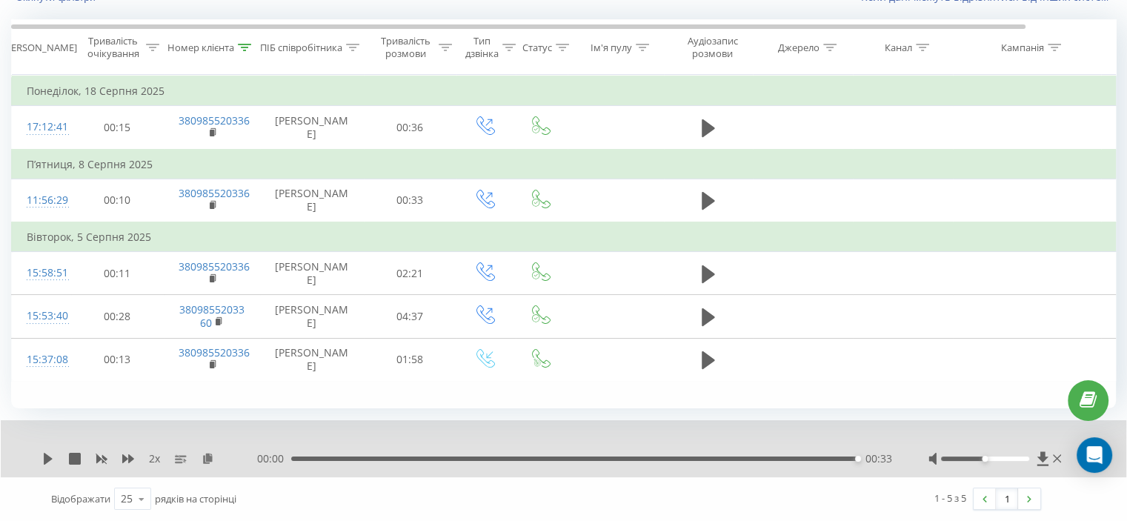
drag, startPoint x: 241, startPoint y: 23, endPoint x: 238, endPoint y: 59, distance: 35.7
click at [242, 41] on div at bounding box center [244, 47] width 13 height 13
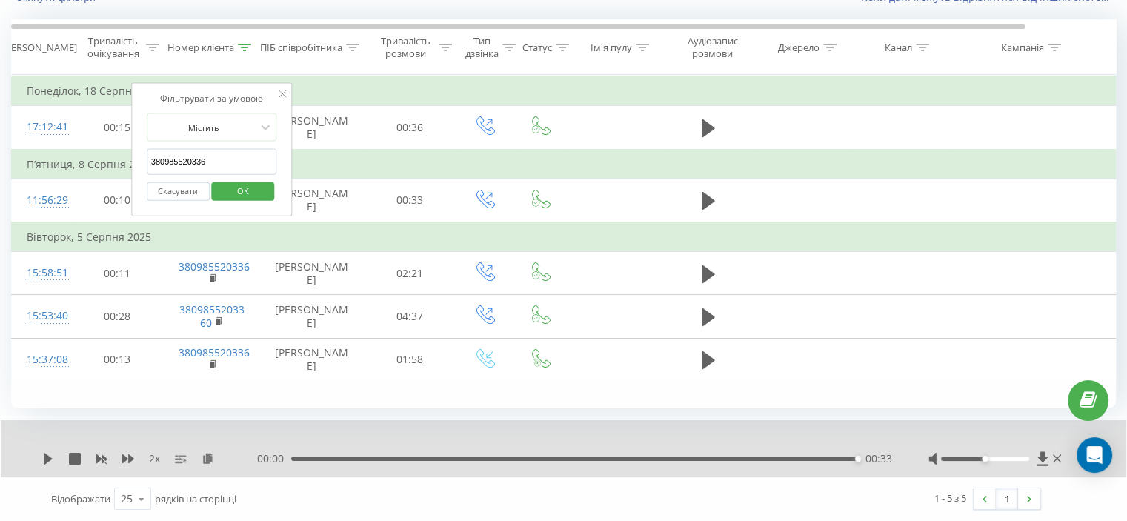
drag, startPoint x: 139, startPoint y: 132, endPoint x: 71, endPoint y: 140, distance: 67.9
click at [64, 134] on table "Фільтрувати за умовою Дорівнює Скасувати OK Фільтрувати за умовою Містить 38098…" at bounding box center [612, 228] width 1202 height 307
paste input "634932669"
click at [222, 174] on div "Скасувати OK" at bounding box center [212, 190] width 130 height 33
click at [237, 179] on span "OK" at bounding box center [242, 190] width 41 height 23
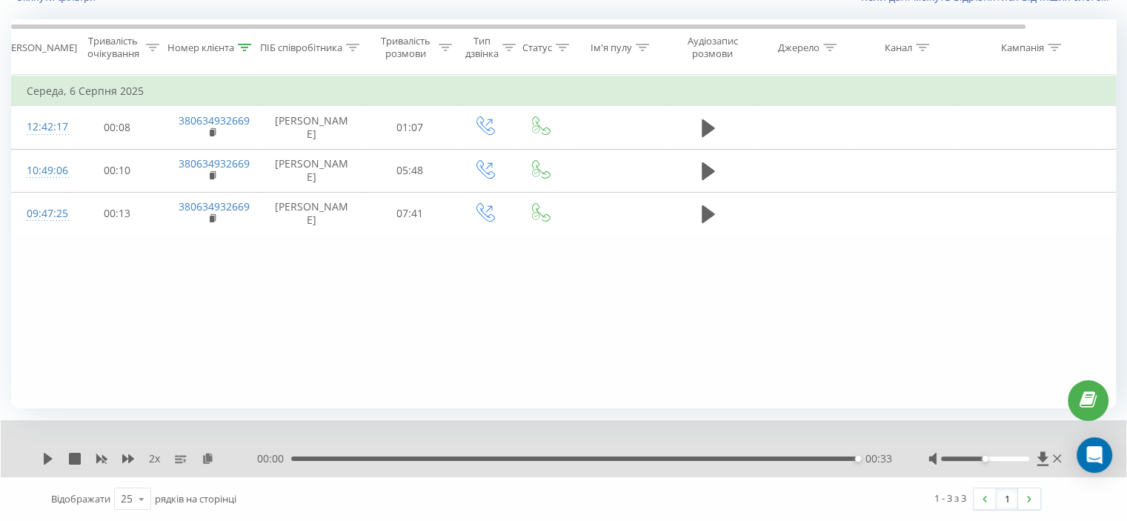
scroll to position [115, 0]
click at [246, 50] on icon at bounding box center [244, 47] width 13 height 7
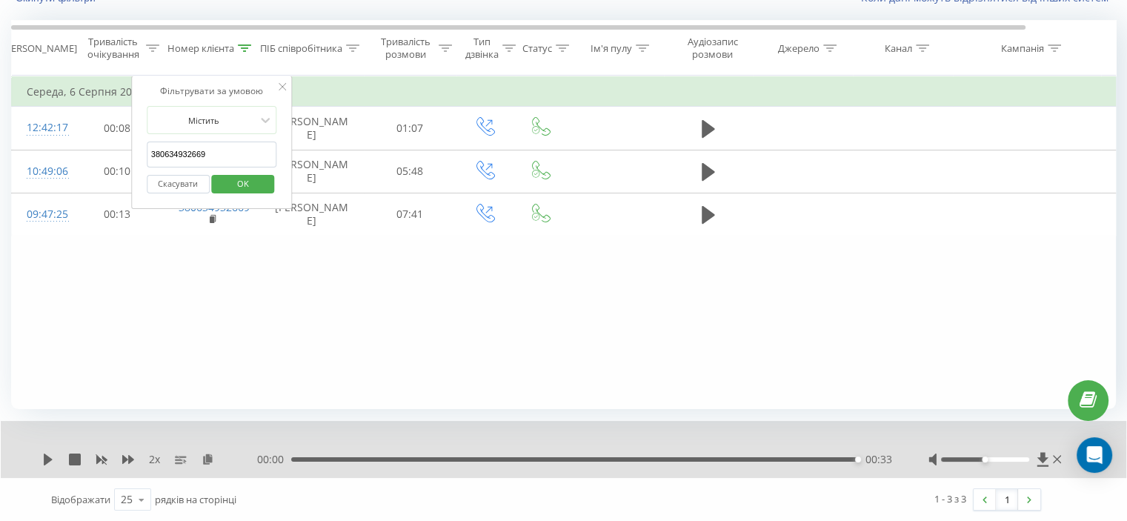
drag, startPoint x: 229, startPoint y: 158, endPoint x: 147, endPoint y: 188, distance: 87.0
click at [98, 169] on table "Фільтрувати за умовою Дорівнює Скасувати OK Фільтрувати за умовою Містить 38063…" at bounding box center [612, 156] width 1202 height 161
paste input "975558731"
click at [228, 180] on span "OK" at bounding box center [242, 183] width 41 height 23
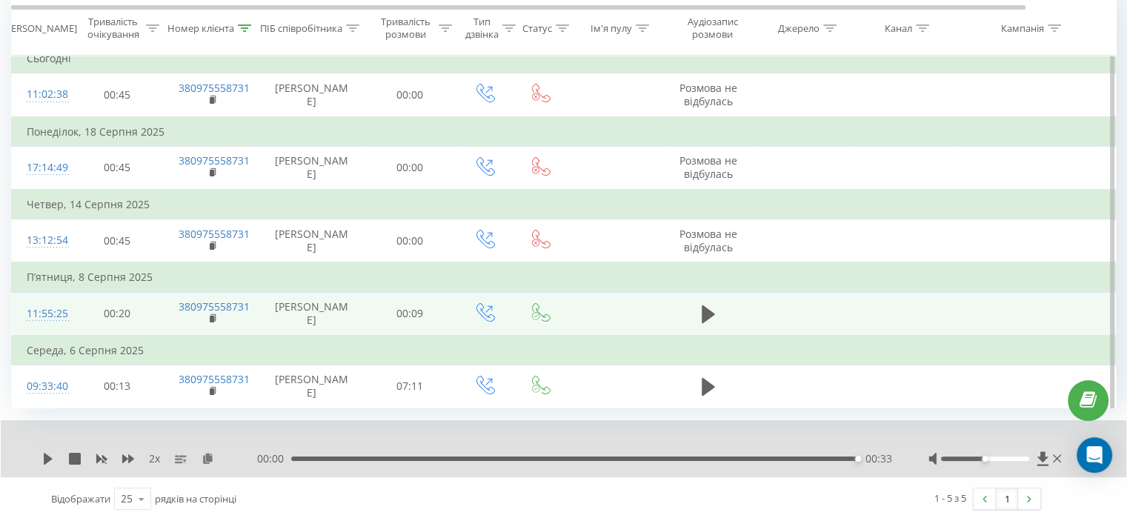
scroll to position [202, 0]
click at [713, 304] on icon at bounding box center [708, 314] width 13 height 21
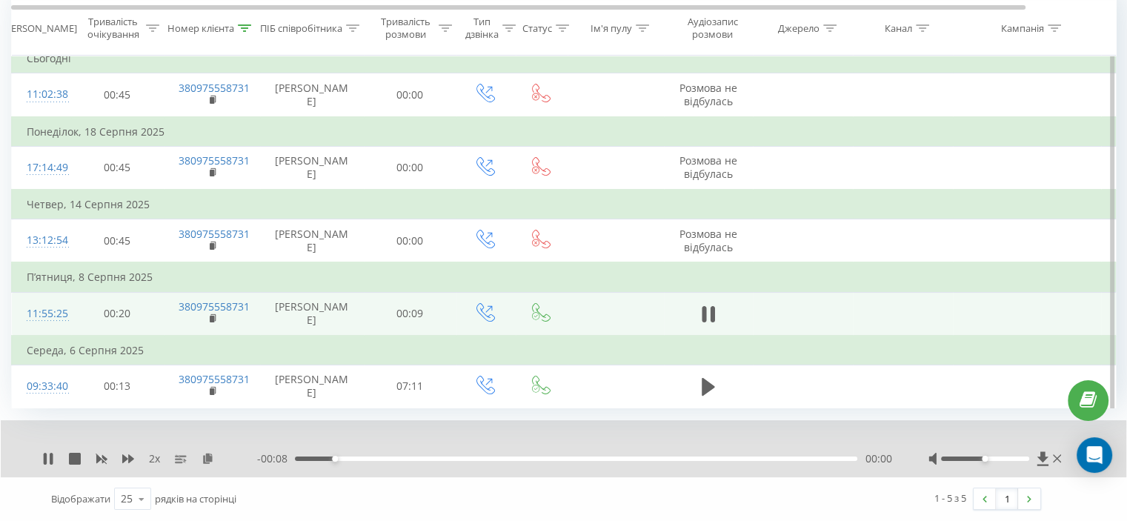
click at [599, 461] on div "00:00" at bounding box center [576, 458] width 562 height 4
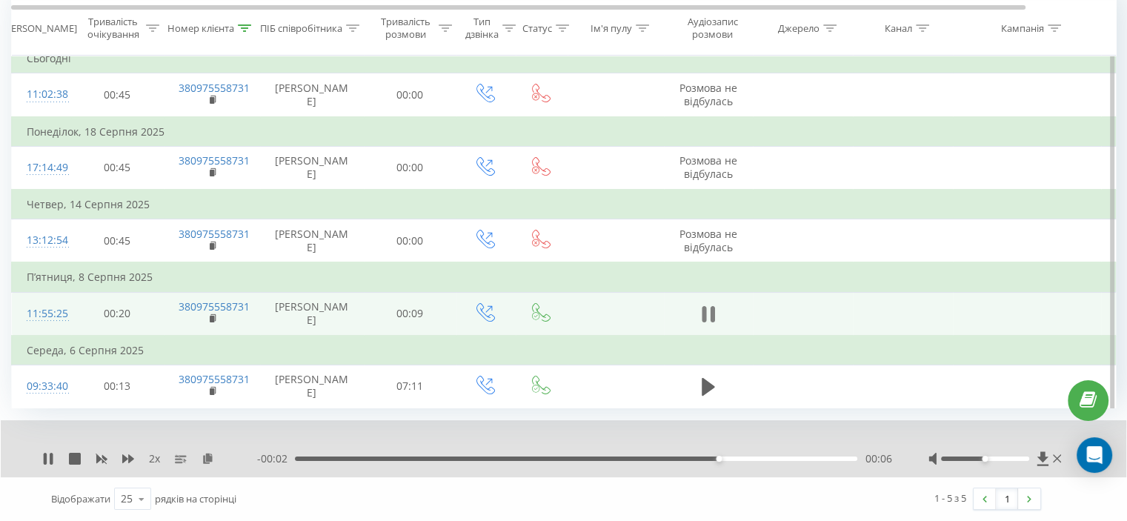
click at [707, 304] on icon at bounding box center [708, 314] width 13 height 21
click at [250, 24] on icon at bounding box center [245, 27] width 13 height 7
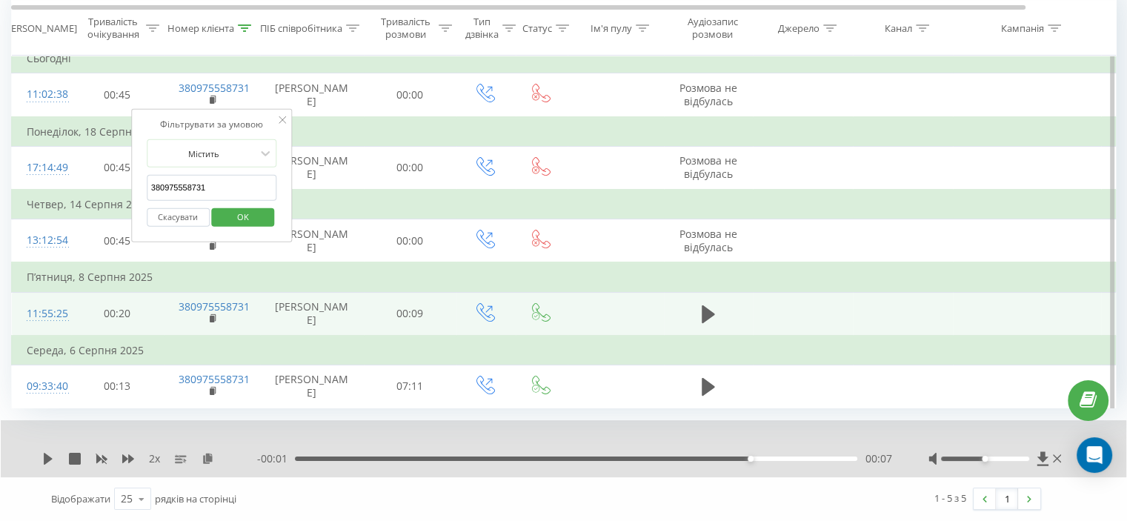
drag, startPoint x: 203, startPoint y: 136, endPoint x: 142, endPoint y: 160, distance: 65.5
click at [80, 139] on table "Фільтрувати за умовою Дорівнює Скасувати OK Фільтрувати за умовою Містить 38097…" at bounding box center [612, 225] width 1202 height 366
paste input "50577620"
click at [254, 205] on span "OK" at bounding box center [242, 216] width 41 height 23
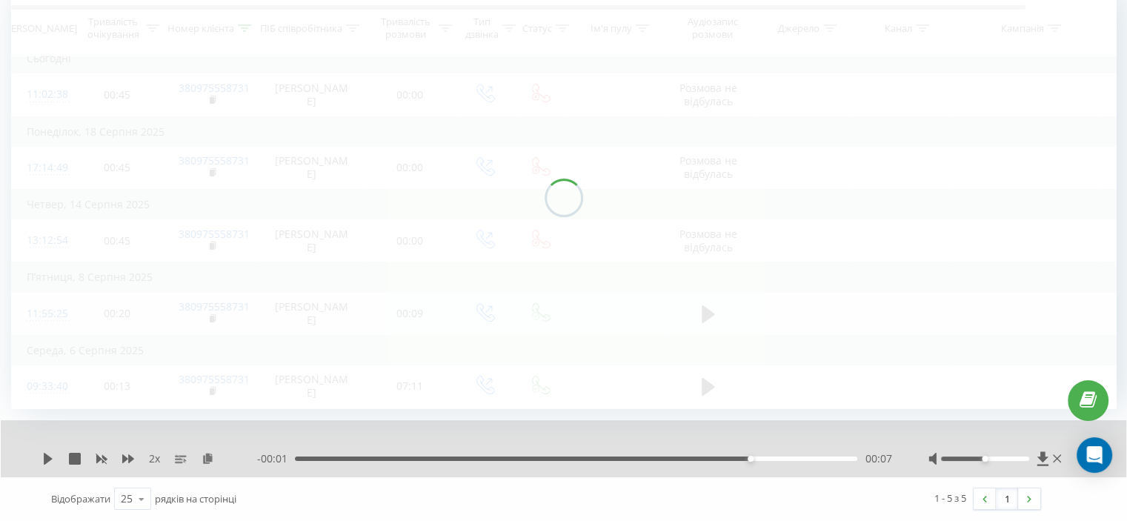
scroll to position [115, 0]
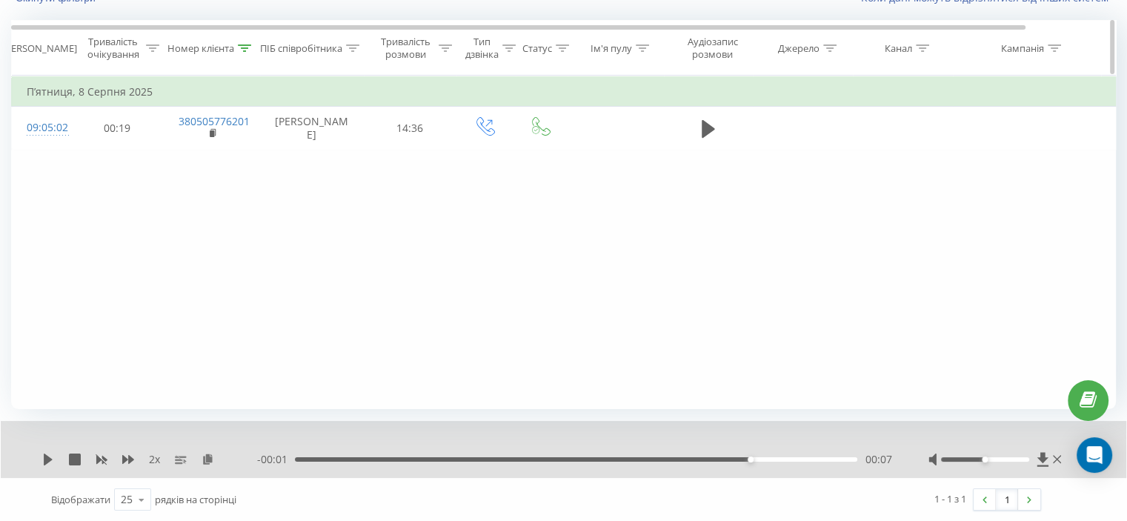
click at [246, 47] on icon at bounding box center [245, 47] width 13 height 7
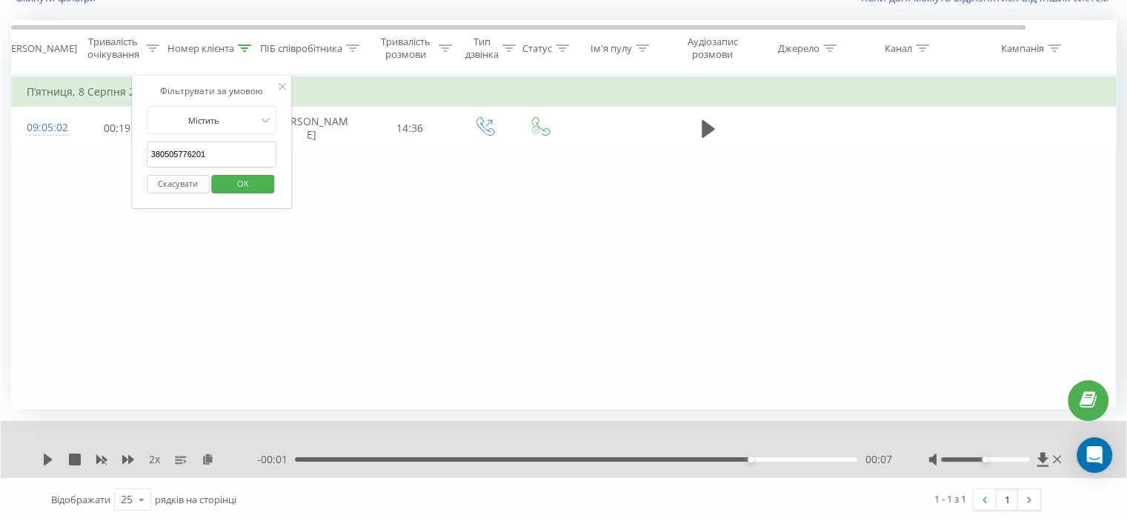
drag, startPoint x: 221, startPoint y: 152, endPoint x: 144, endPoint y: 185, distance: 83.3
click at [90, 160] on div "Фільтрувати за умовою Дорівнює Скасувати OK Фільтрувати за умовою Містить 38050…" at bounding box center [563, 242] width 1105 height 333
paste input "935189467"
click at [253, 178] on span "OK" at bounding box center [242, 183] width 41 height 23
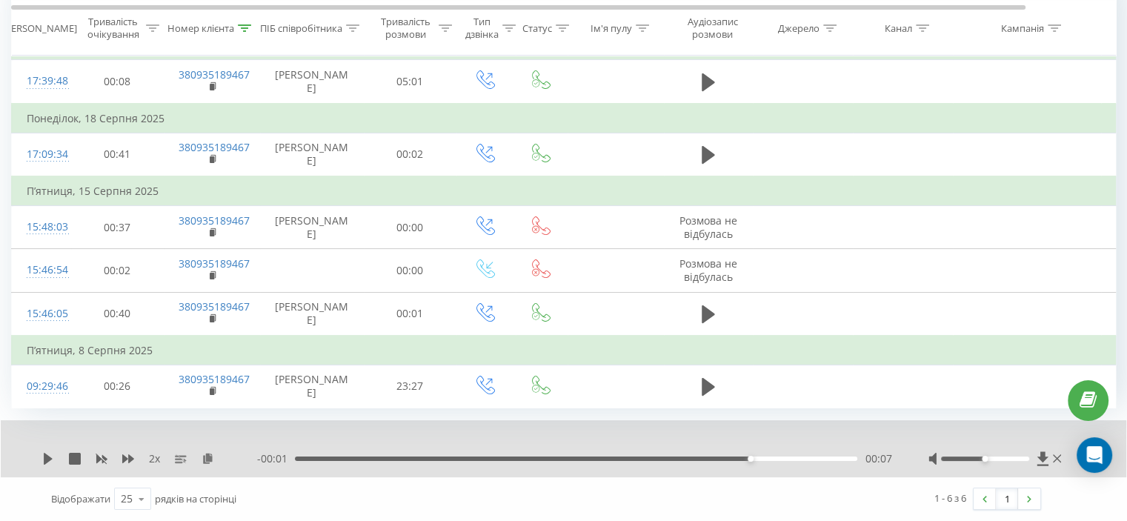
scroll to position [67, 0]
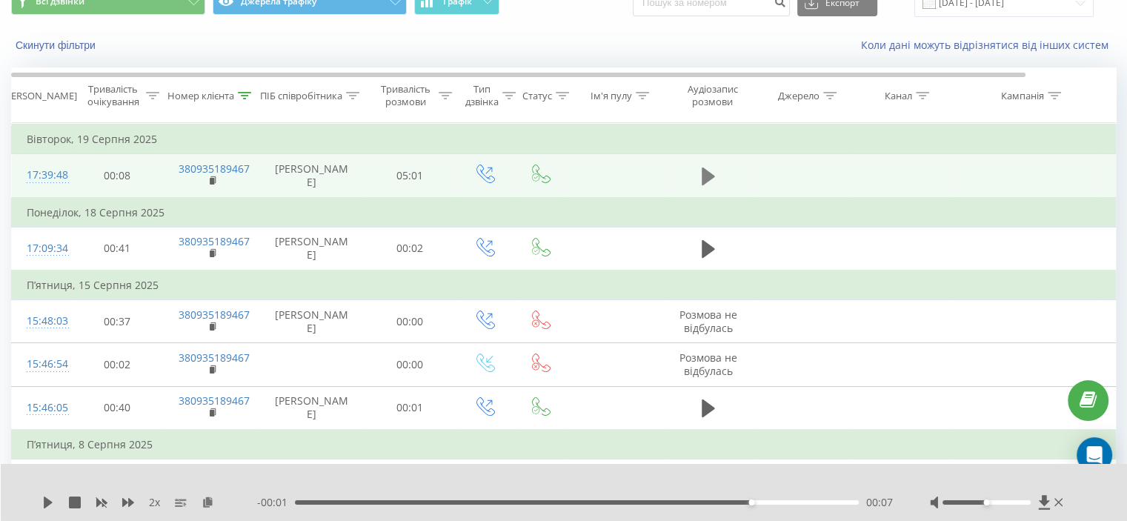
click at [710, 174] on icon at bounding box center [708, 176] width 13 height 21
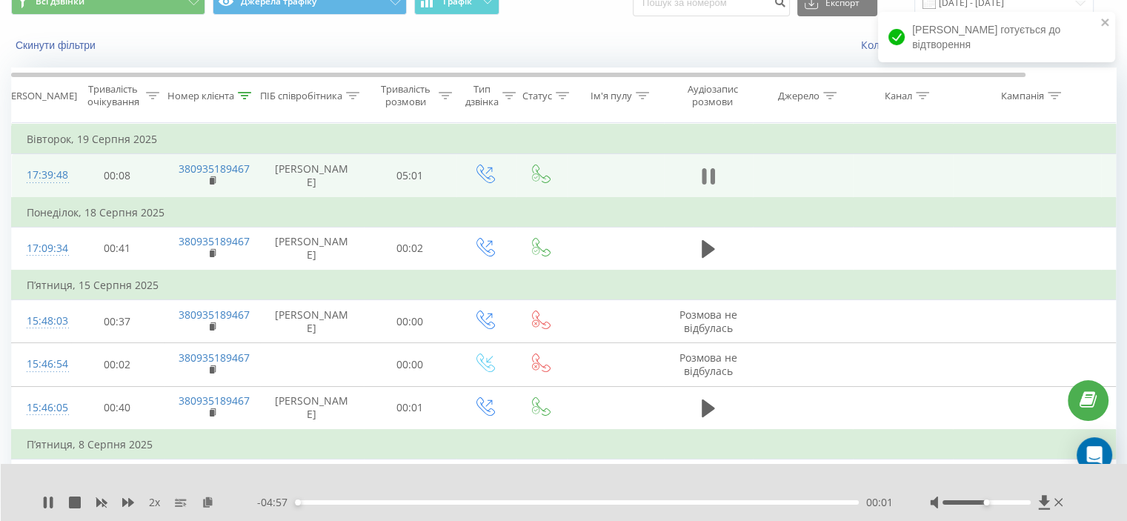
click at [710, 180] on icon at bounding box center [712, 176] width 4 height 16
click at [50, 497] on icon at bounding box center [48, 502] width 12 height 12
click at [205, 503] on icon at bounding box center [208, 501] width 13 height 10
drag, startPoint x: 300, startPoint y: 500, endPoint x: 245, endPoint y: 501, distance: 54.8
click at [259, 500] on div "- 04:56 00:03 00:03" at bounding box center [575, 502] width 636 height 15
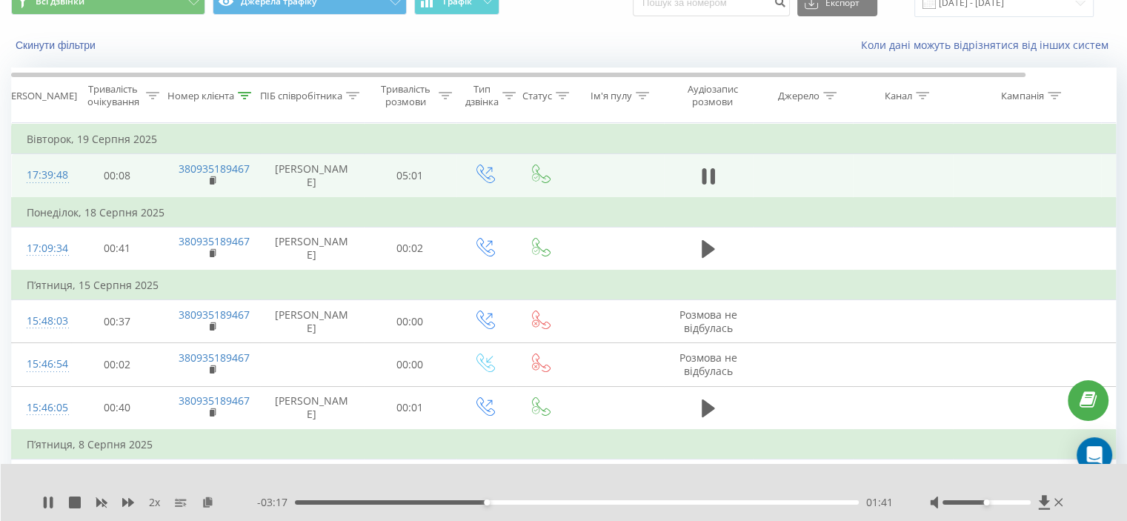
click at [590, 479] on div at bounding box center [553, 483] width 819 height 16
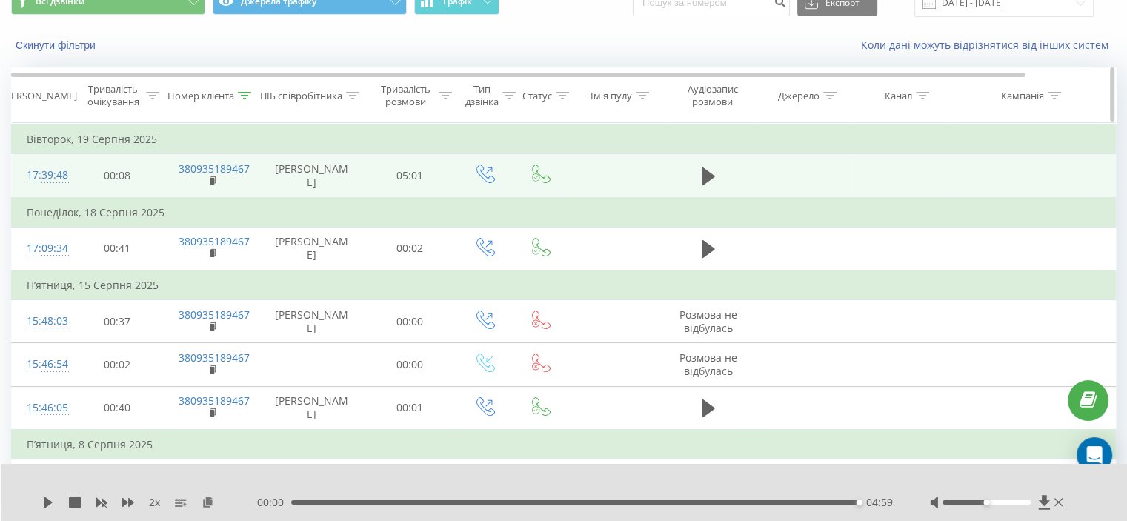
click at [244, 96] on icon at bounding box center [244, 95] width 13 height 7
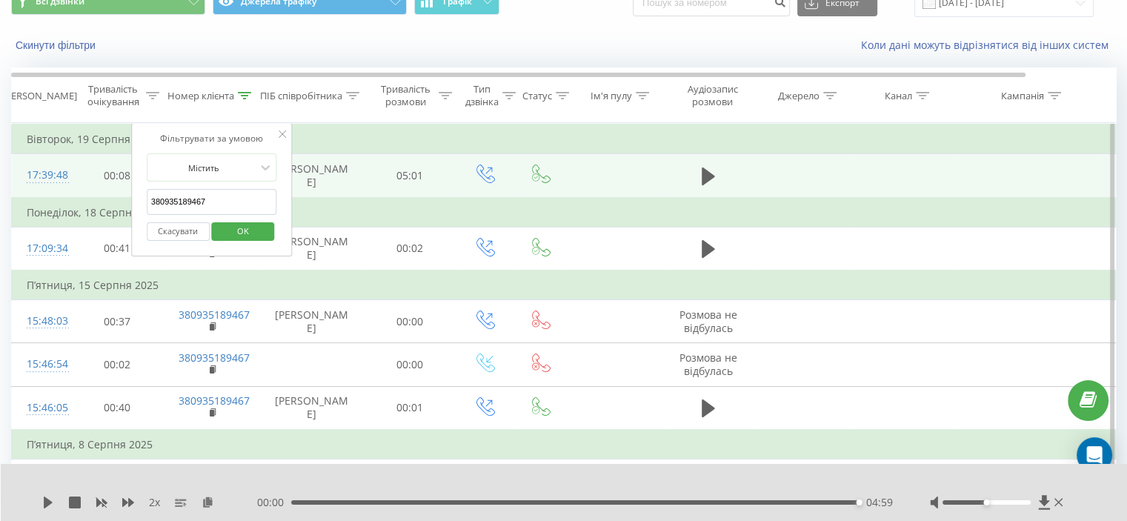
drag, startPoint x: 224, startPoint y: 204, endPoint x: 210, endPoint y: 234, distance: 33.2
click at [101, 216] on table "Фільтрувати за умовою Дорівнює Скасувати OK Фільтрувати за умовою Містить 38093…" at bounding box center [612, 312] width 1202 height 379
paste input "676615110"
click at [243, 227] on span "OK" at bounding box center [242, 230] width 41 height 23
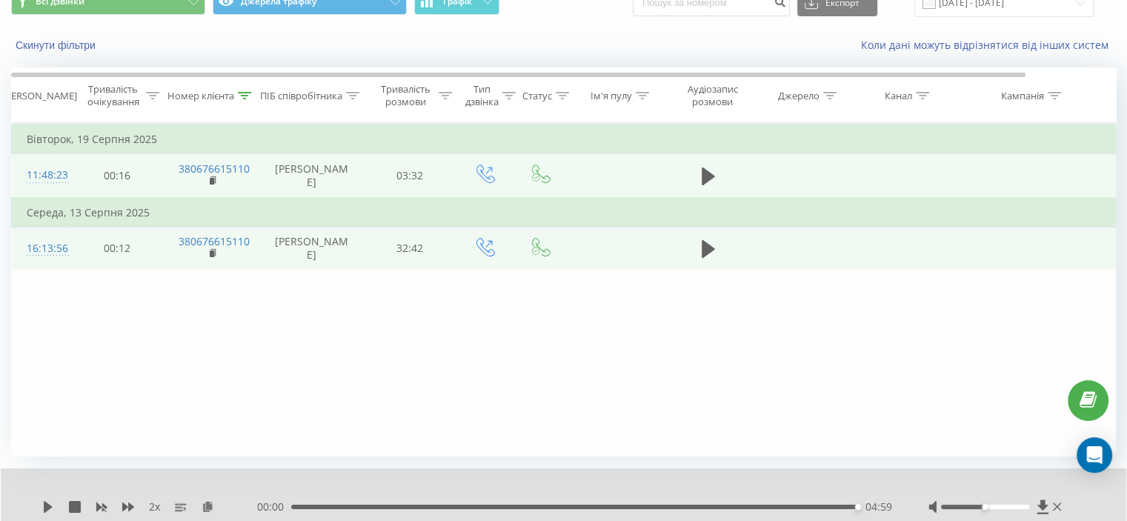
scroll to position [58, 0]
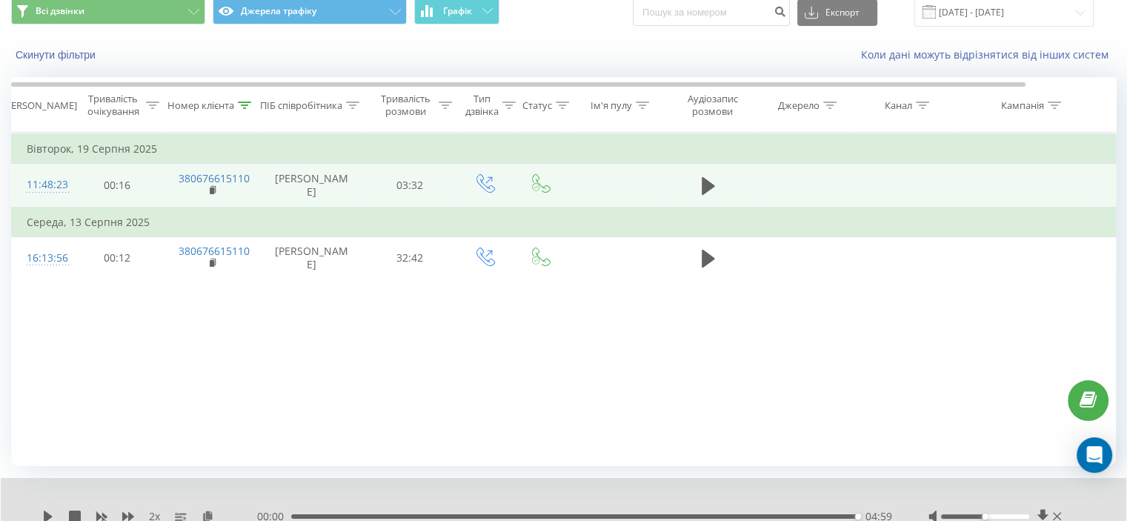
click at [710, 177] on td at bounding box center [708, 186] width 89 height 44
click at [705, 184] on icon at bounding box center [708, 186] width 13 height 18
click at [205, 513] on icon at bounding box center [208, 515] width 13 height 10
drag, startPoint x: 705, startPoint y: 192, endPoint x: 690, endPoint y: 192, distance: 14.8
click at [705, 190] on icon at bounding box center [704, 186] width 4 height 16
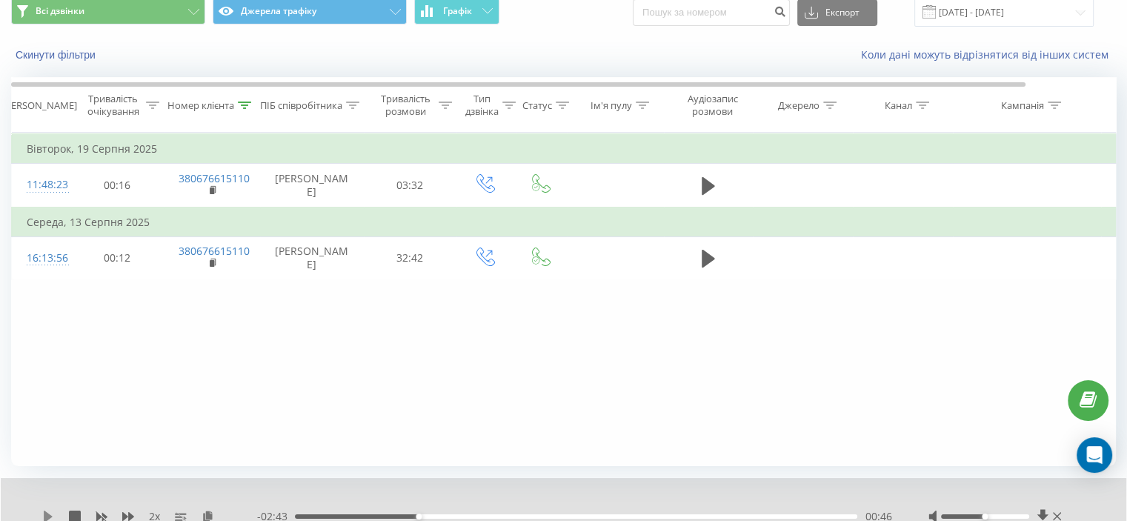
click at [49, 512] on icon at bounding box center [48, 516] width 12 height 12
drag, startPoint x: 299, startPoint y: 516, endPoint x: 229, endPoint y: 516, distance: 70.4
click at [244, 517] on div "2 x - 03:27 00:01 00:01" at bounding box center [553, 516] width 1022 height 15
click at [130, 515] on icon at bounding box center [128, 516] width 12 height 9
click at [385, 514] on div "01:29" at bounding box center [576, 516] width 562 height 4
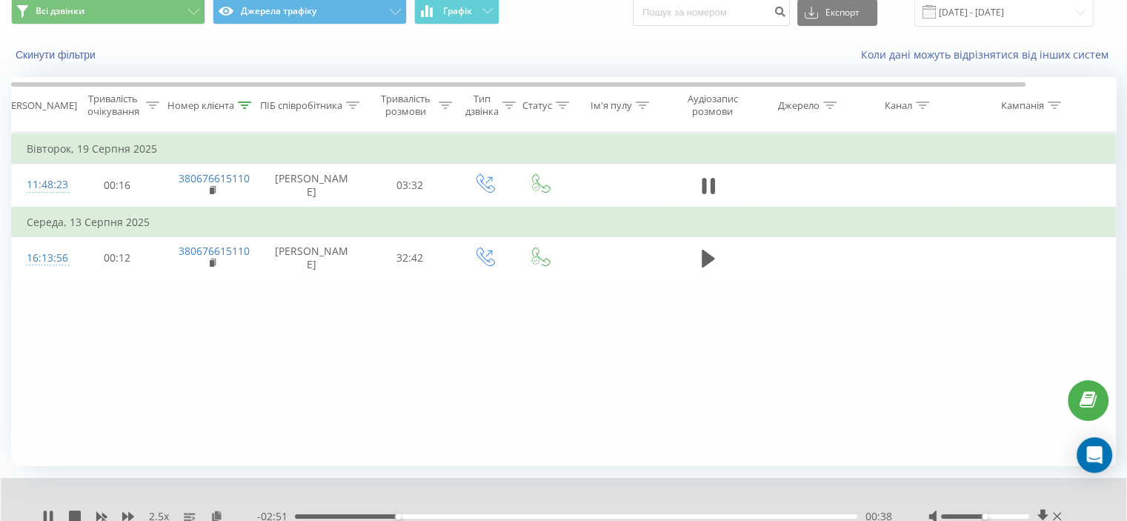
click at [311, 510] on div "- 02:51 00:38 00:38" at bounding box center [574, 516] width 634 height 15
click at [310, 520] on div "- 02:50 00:39 00:39" at bounding box center [574, 516] width 634 height 15
click at [310, 519] on div "- 02:49 00:40 00:40" at bounding box center [574, 516] width 634 height 15
click at [310, 518] on div "- 02:48 00:41 00:41" at bounding box center [574, 516] width 634 height 15
click at [310, 511] on div "- 02:48 00:41 00:41" at bounding box center [574, 516] width 634 height 15
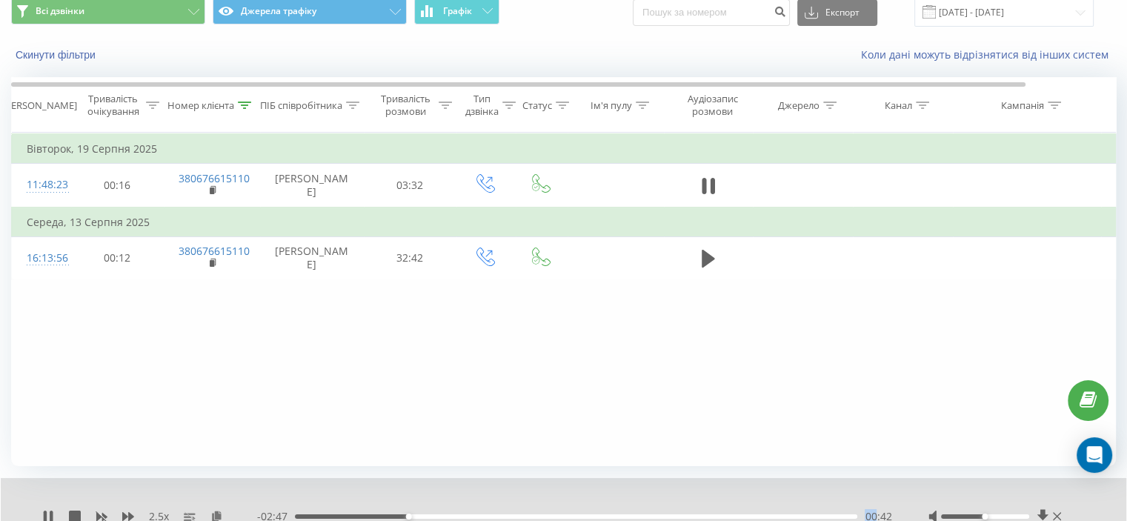
click at [310, 511] on div "- 02:47 00:42 00:42" at bounding box center [574, 516] width 634 height 15
click at [310, 511] on div "- 02:46 00:43 00:43" at bounding box center [574, 516] width 634 height 15
click at [310, 511] on div "- 02:44 00:45 00:45" at bounding box center [574, 516] width 634 height 15
click at [310, 514] on div "00:47" at bounding box center [576, 516] width 562 height 4
click at [133, 515] on icon at bounding box center [128, 516] width 12 height 12
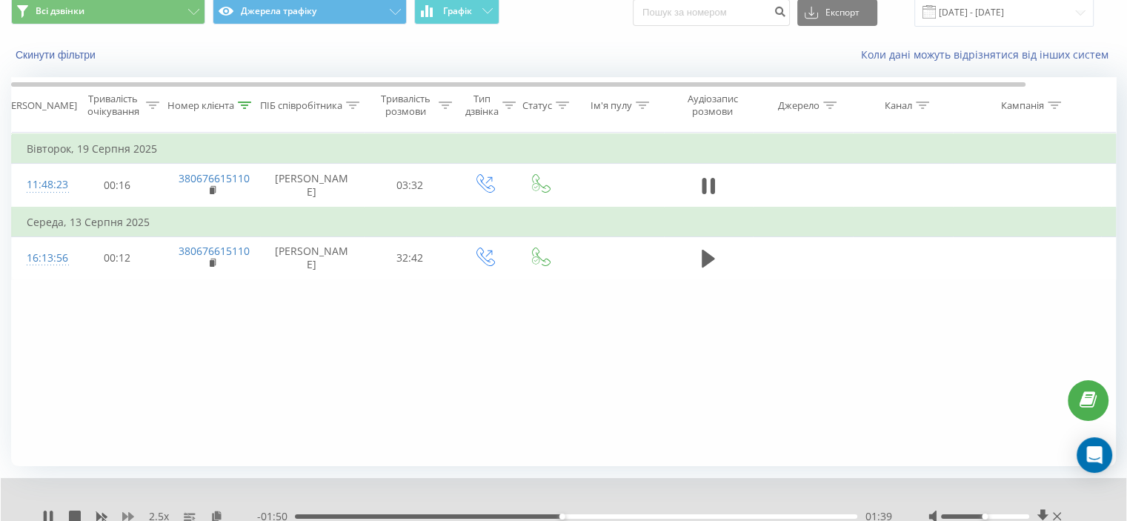
click at [133, 515] on icon at bounding box center [128, 516] width 12 height 12
click at [130, 516] on icon at bounding box center [128, 516] width 12 height 9
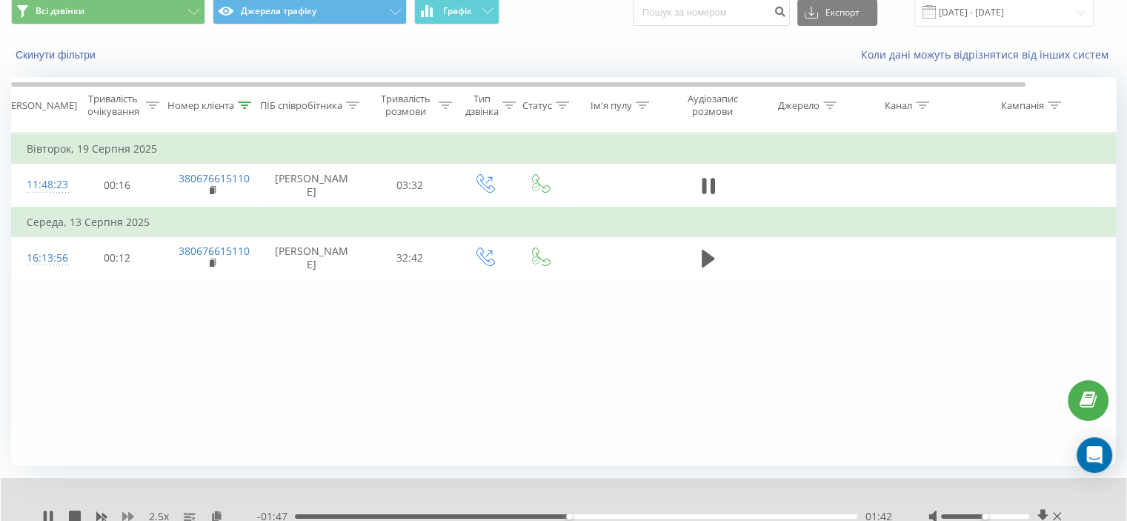
click at [130, 516] on icon at bounding box center [128, 516] width 12 height 9
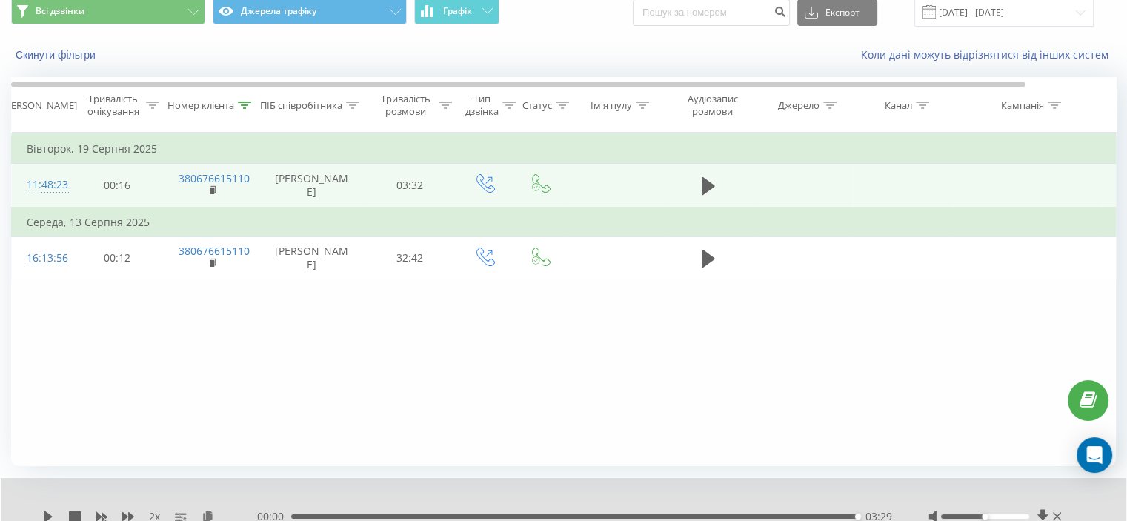
click at [694, 188] on td at bounding box center [708, 186] width 89 height 44
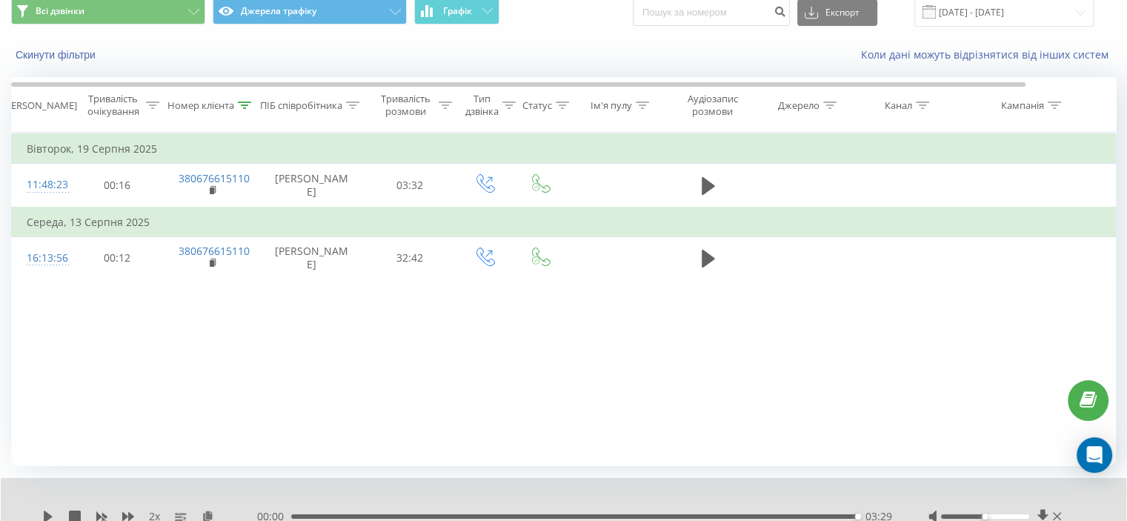
click at [348, 515] on div "03:29" at bounding box center [574, 516] width 566 height 4
click at [50, 515] on icon at bounding box center [48, 516] width 9 height 12
click at [212, 344] on div "Фільтрувати за умовою Дорівнює Скасувати OK Фільтрувати за умовою Містить 38067…" at bounding box center [563, 299] width 1105 height 333
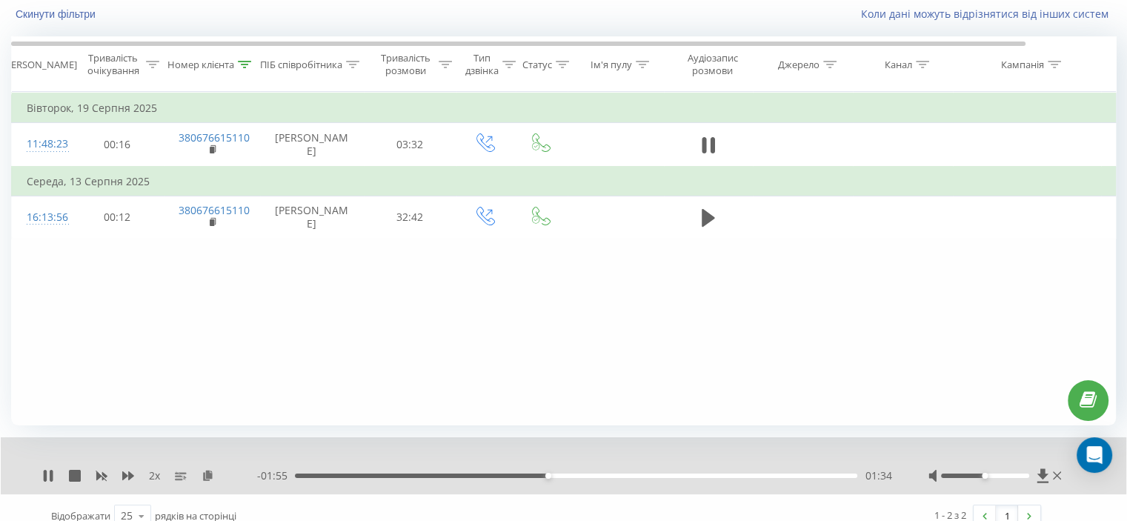
scroll to position [115, 0]
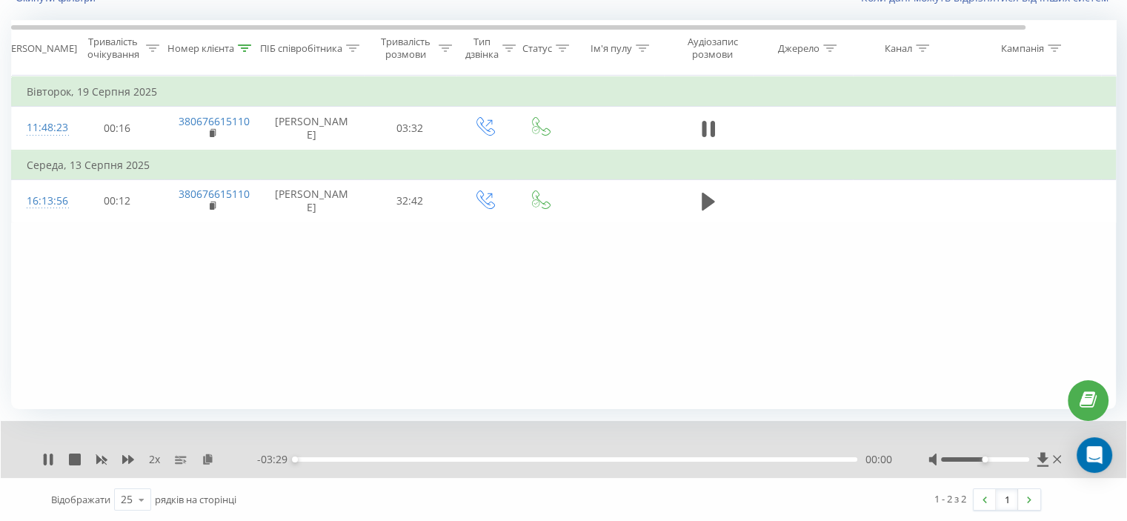
click at [369, 457] on div "00:00" at bounding box center [576, 459] width 562 height 4
click at [116, 456] on div "2 x" at bounding box center [149, 459] width 215 height 15
click at [124, 456] on div "2 x" at bounding box center [149, 459] width 215 height 15
click at [124, 456] on icon at bounding box center [128, 459] width 12 height 9
click at [436, 452] on div "- 02:56 00:33 00:33" at bounding box center [574, 459] width 634 height 15
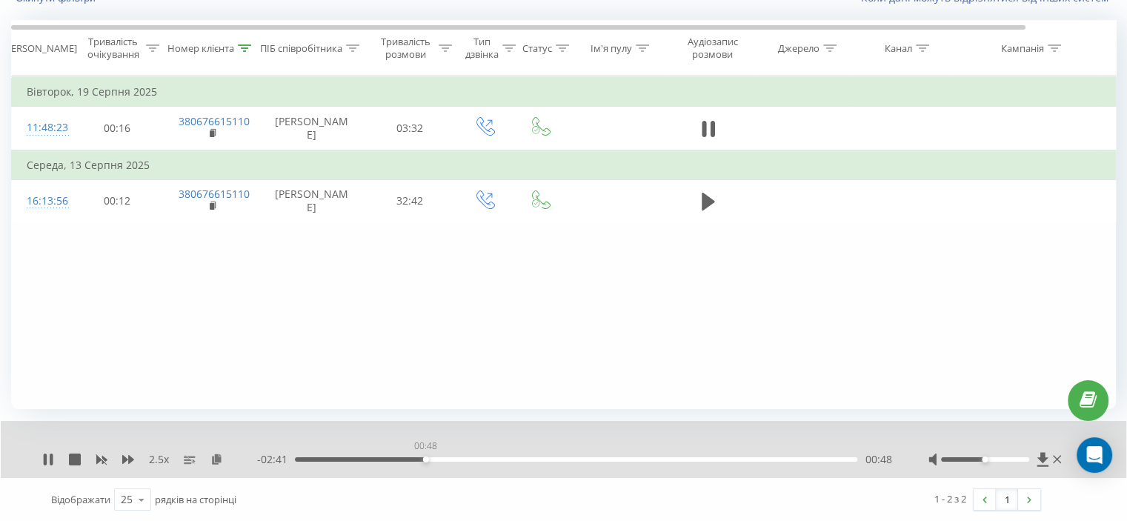
click at [425, 457] on div "00:48" at bounding box center [576, 459] width 562 height 4
click at [159, 290] on div "Фільтрувати за умовою Дорівнює Скасувати OK Фільтрувати за умовою Містить 38067…" at bounding box center [563, 242] width 1105 height 333
click at [554, 459] on div "01:49" at bounding box center [576, 459] width 562 height 4
click at [96, 454] on icon at bounding box center [102, 459] width 12 height 12
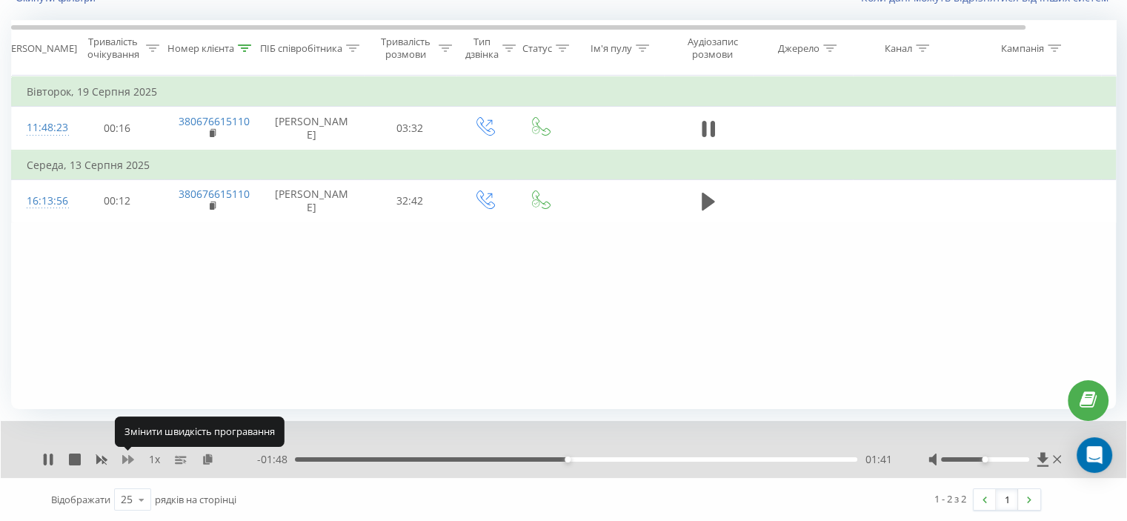
click at [127, 458] on icon at bounding box center [128, 459] width 12 height 12
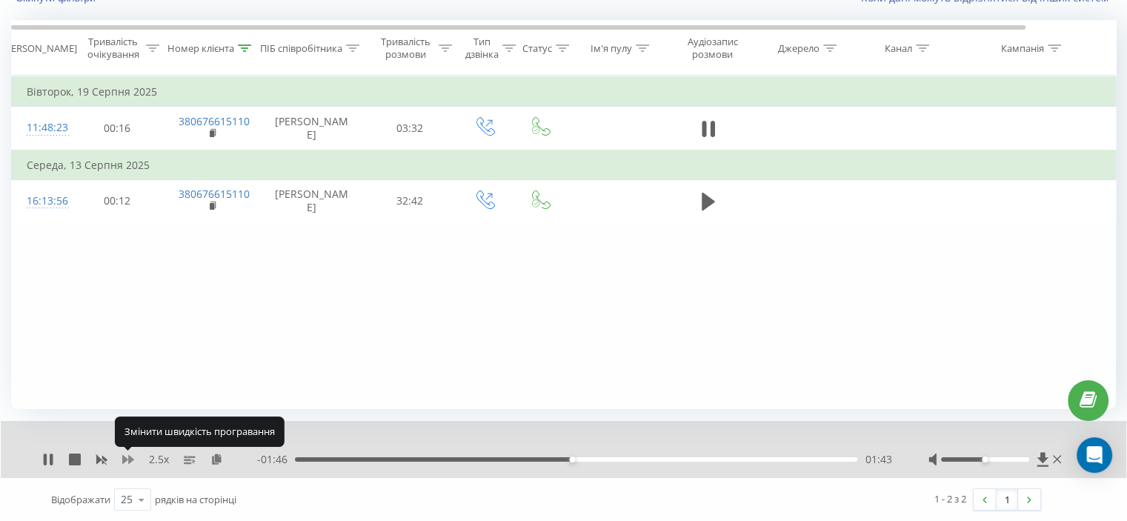
click at [127, 458] on icon at bounding box center [128, 459] width 12 height 12
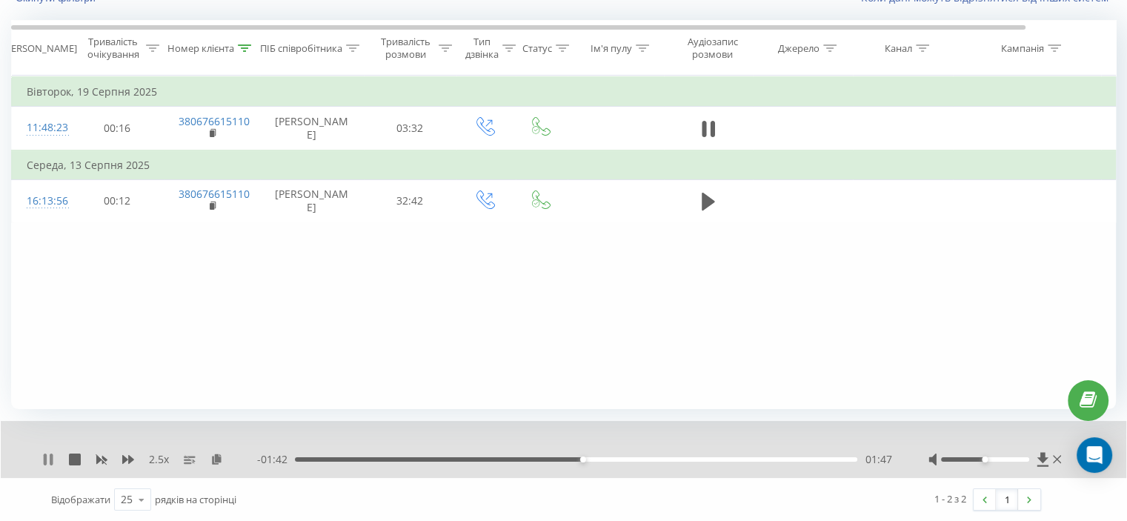
click at [44, 458] on icon at bounding box center [45, 459] width 3 height 12
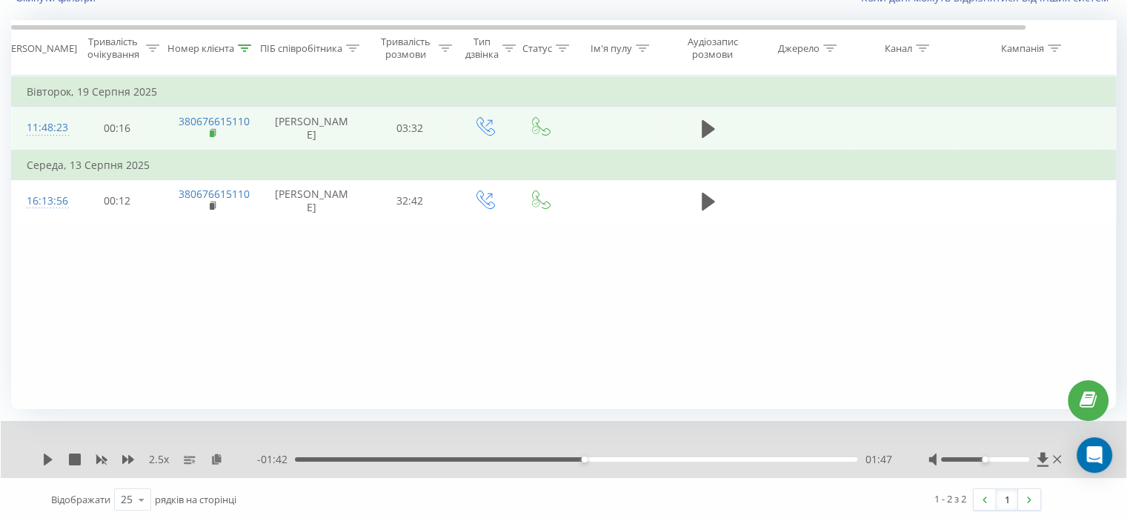
click at [213, 136] on rect at bounding box center [212, 133] width 4 height 7
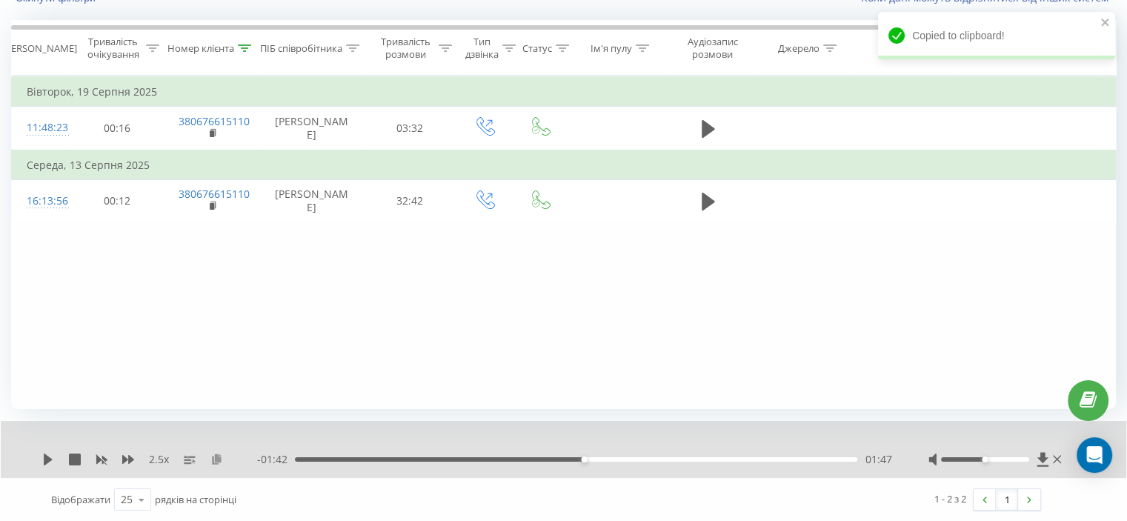
click at [221, 455] on icon at bounding box center [216, 458] width 13 height 10
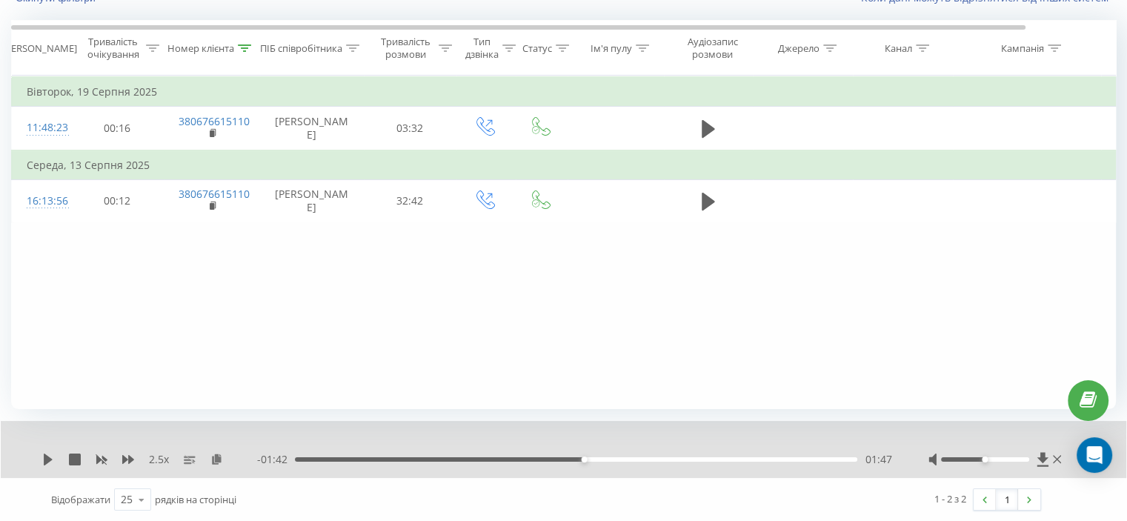
click at [56, 453] on div "2.5 x" at bounding box center [149, 459] width 215 height 15
drag, startPoint x: 50, startPoint y: 454, endPoint x: 62, endPoint y: 451, distance: 12.9
click at [49, 454] on icon at bounding box center [48, 459] width 12 height 12
click at [213, 259] on div "Фільтрувати за умовою Дорівнює Скасувати OK Фільтрувати за умовою Містить 38067…" at bounding box center [563, 242] width 1105 height 333
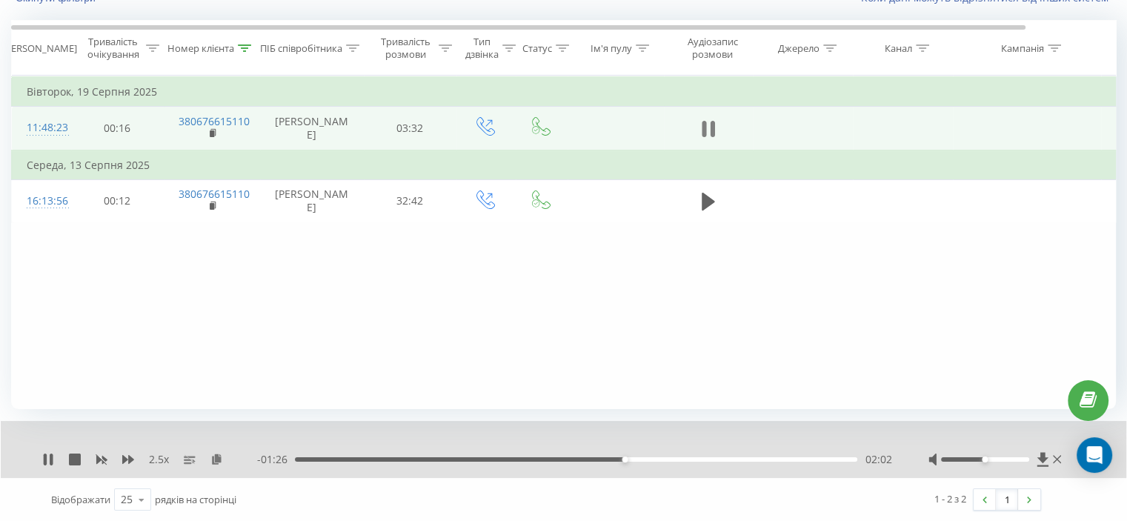
click at [708, 134] on icon at bounding box center [708, 129] width 13 height 21
click at [210, 139] on icon at bounding box center [214, 133] width 8 height 10
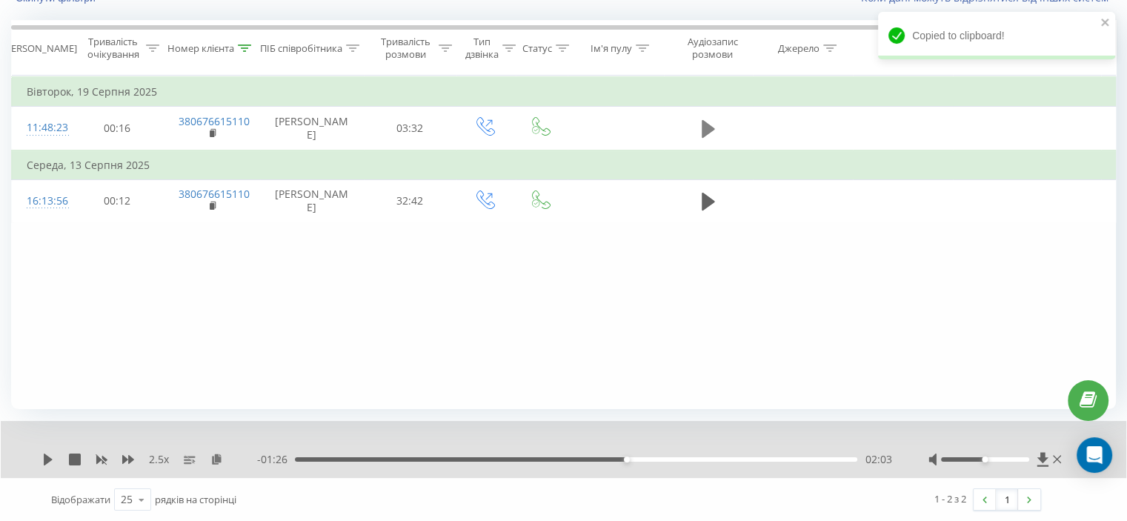
click at [709, 136] on icon at bounding box center [708, 129] width 13 height 18
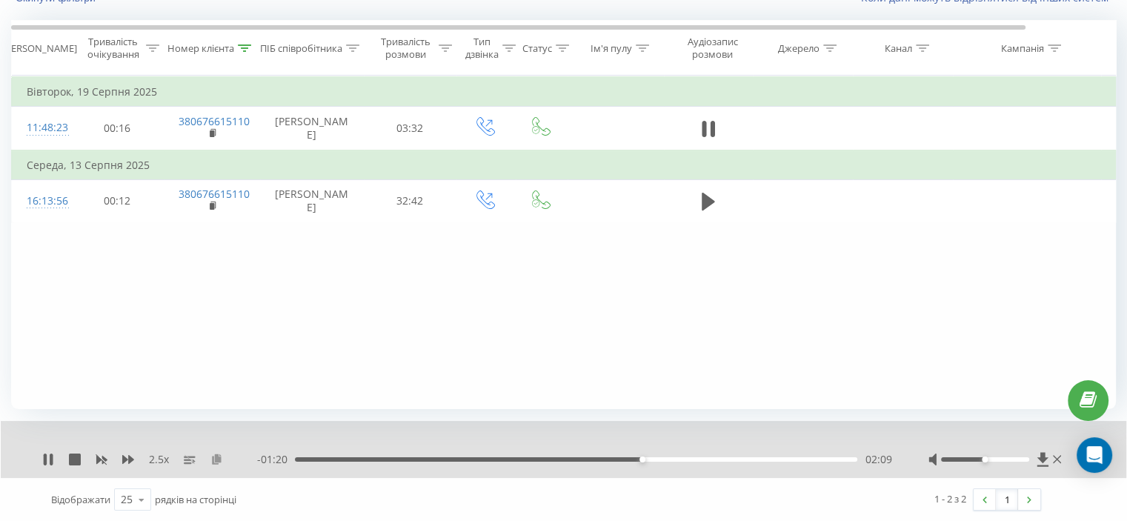
click at [216, 459] on icon at bounding box center [216, 458] width 13 height 10
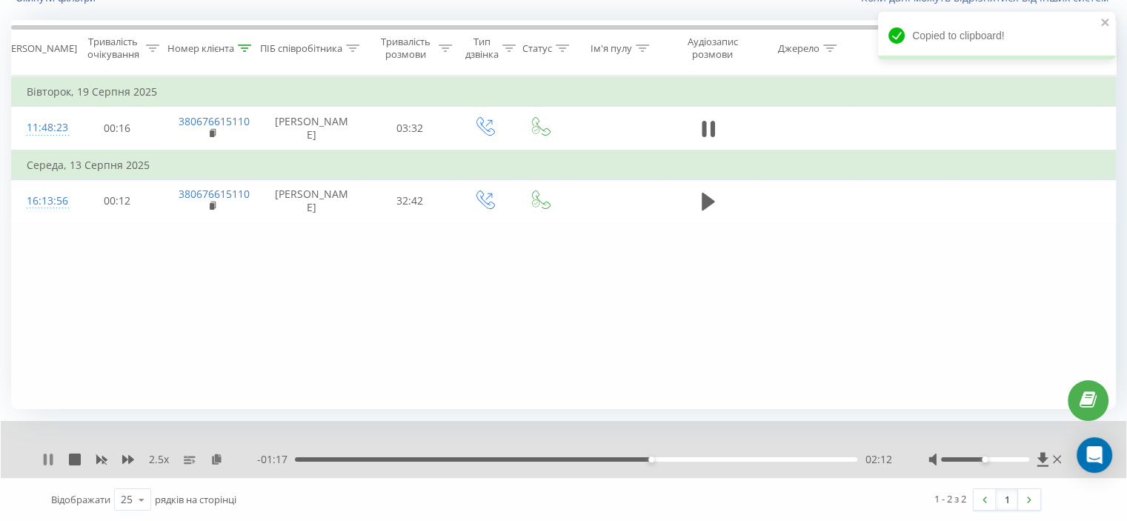
click at [44, 460] on icon at bounding box center [45, 459] width 3 height 12
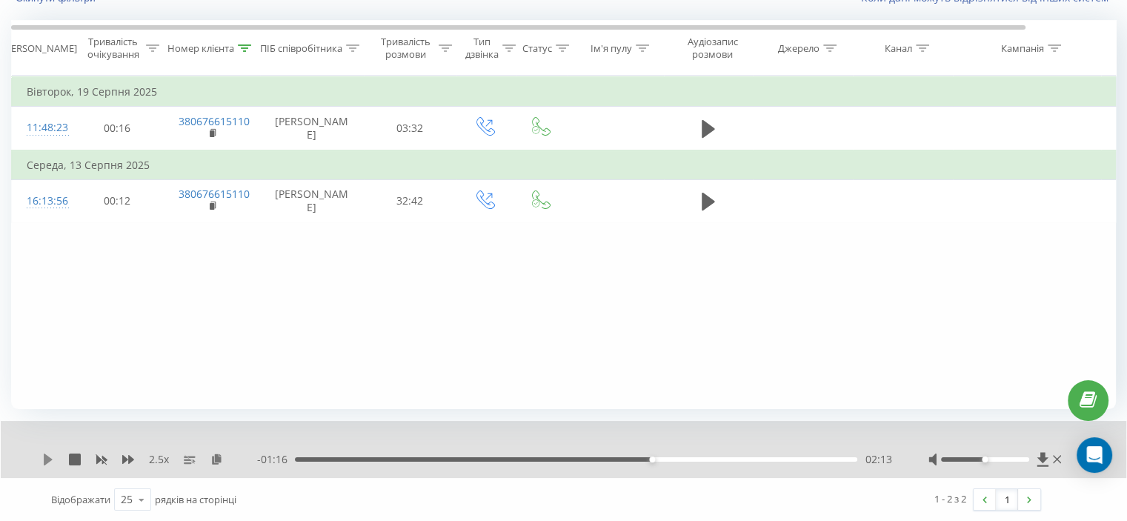
click at [50, 459] on icon at bounding box center [48, 459] width 9 height 12
drag, startPoint x: 249, startPoint y: 38, endPoint x: 248, endPoint y: 50, distance: 11.9
click at [249, 43] on th "Номер клієнта" at bounding box center [212, 48] width 96 height 55
click at [248, 50] on icon at bounding box center [244, 47] width 13 height 7
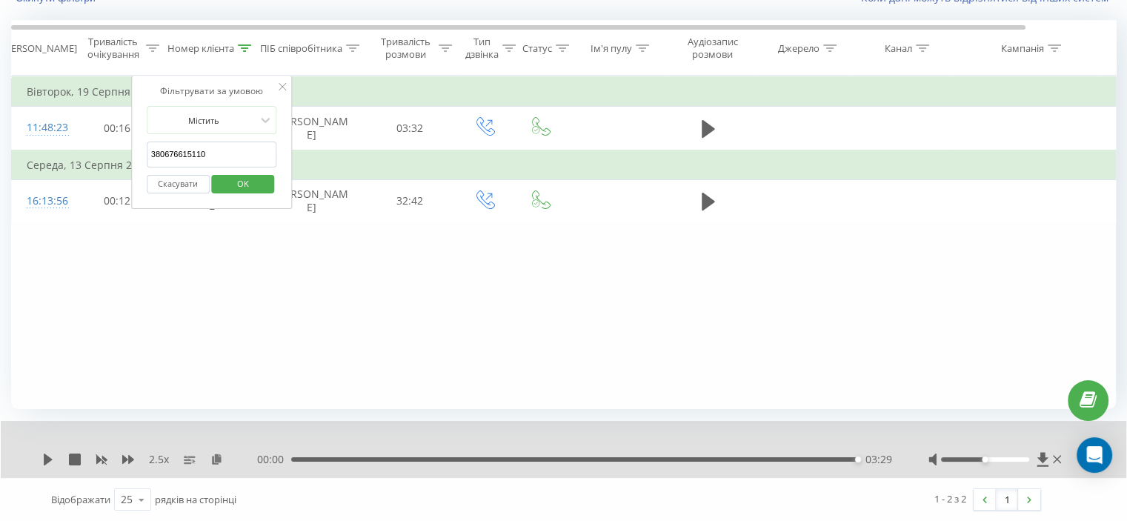
drag, startPoint x: 236, startPoint y: 159, endPoint x: 202, endPoint y: 193, distance: 48.2
click at [120, 167] on table "Фільтрувати за умовою Дорівнює Скасувати OK Фільтрувати за умовою Містить 38067…" at bounding box center [612, 149] width 1202 height 147
drag, startPoint x: 196, startPoint y: 159, endPoint x: 136, endPoint y: 162, distance: 60.8
click at [111, 159] on table "Фільтрувати за умовою Дорівнює Скасувати OK Фільтрувати за умовою Містить м Ска…" at bounding box center [612, 149] width 1202 height 147
paste input "380956892691"
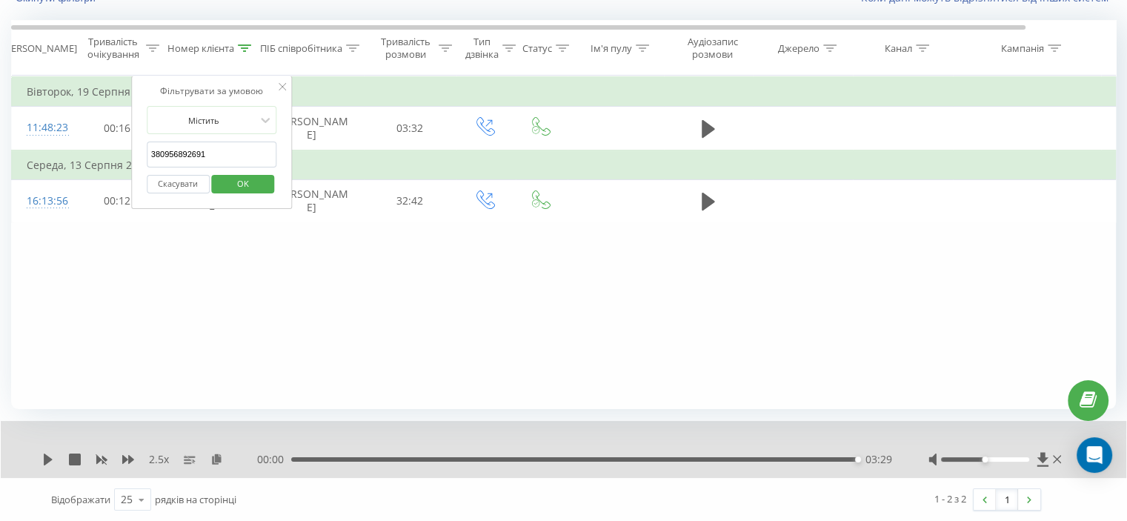
click at [239, 176] on span "OK" at bounding box center [242, 183] width 41 height 23
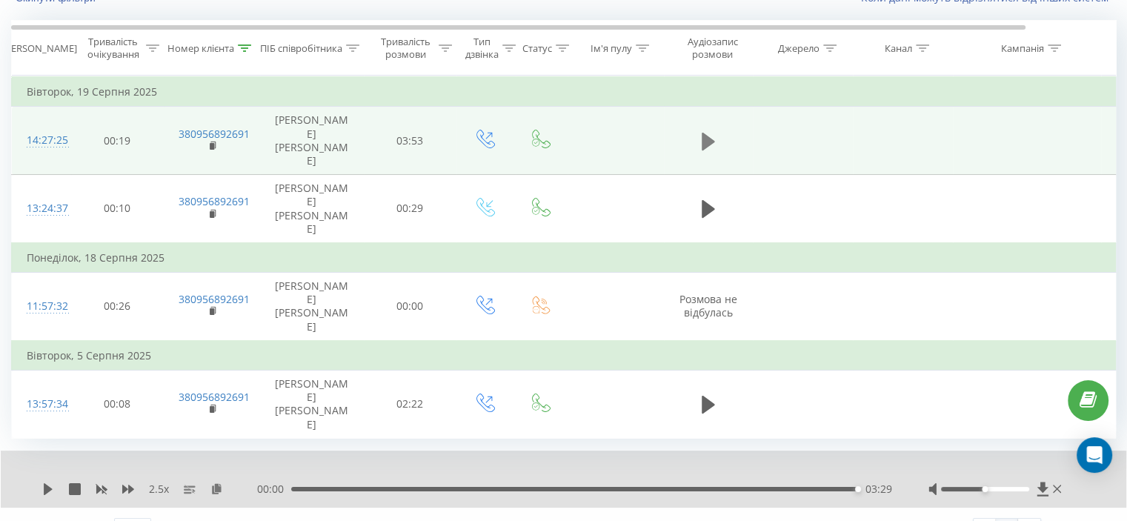
click at [708, 131] on icon at bounding box center [708, 141] width 13 height 21
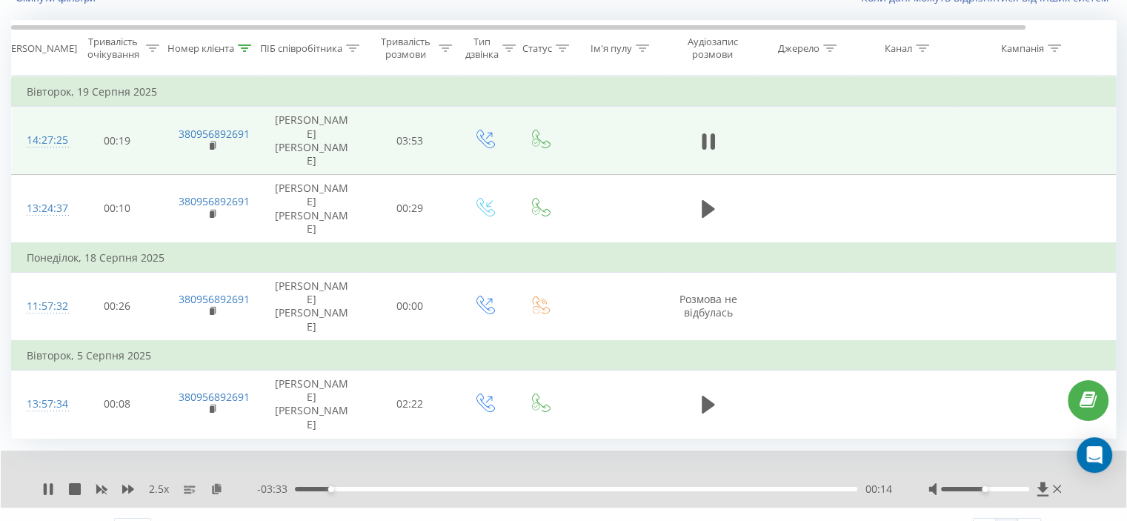
click at [264, 450] on div "2.5 x - 03:33 00:14 00:14" at bounding box center [563, 478] width 1125 height 57
click at [135, 482] on div "2.5 x" at bounding box center [149, 489] width 215 height 15
click at [134, 482] on div "2.5 x" at bounding box center [149, 489] width 215 height 15
click at [131, 485] on icon at bounding box center [128, 489] width 12 height 9
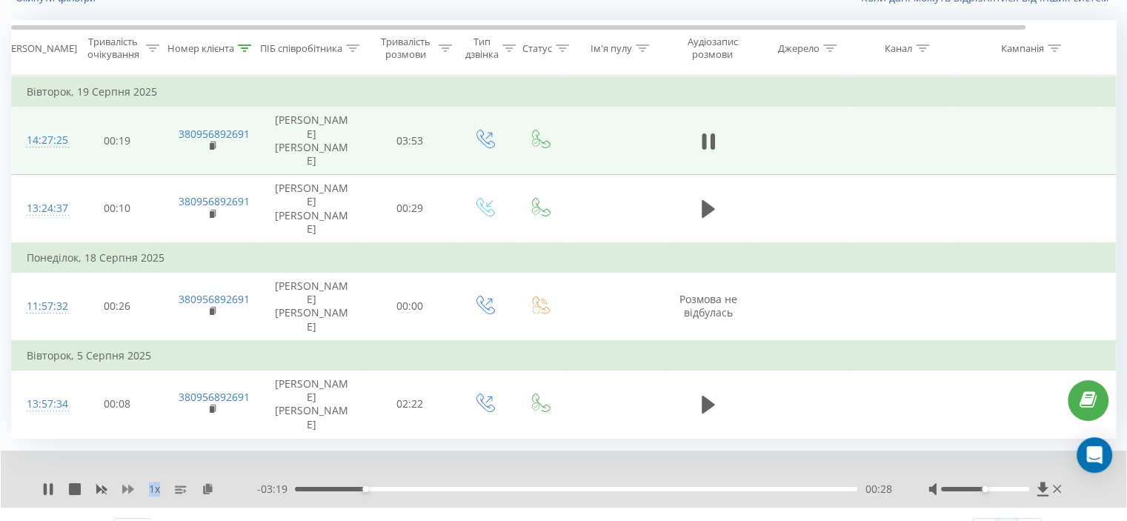
click at [131, 485] on icon at bounding box center [128, 489] width 12 height 9
drag, startPoint x: 329, startPoint y: 486, endPoint x: 336, endPoint y: 473, distance: 14.3
click at [329, 507] on div "Відображати 25 10 25 50 100 рядків на сторінці" at bounding box center [293, 528] width 505 height 43
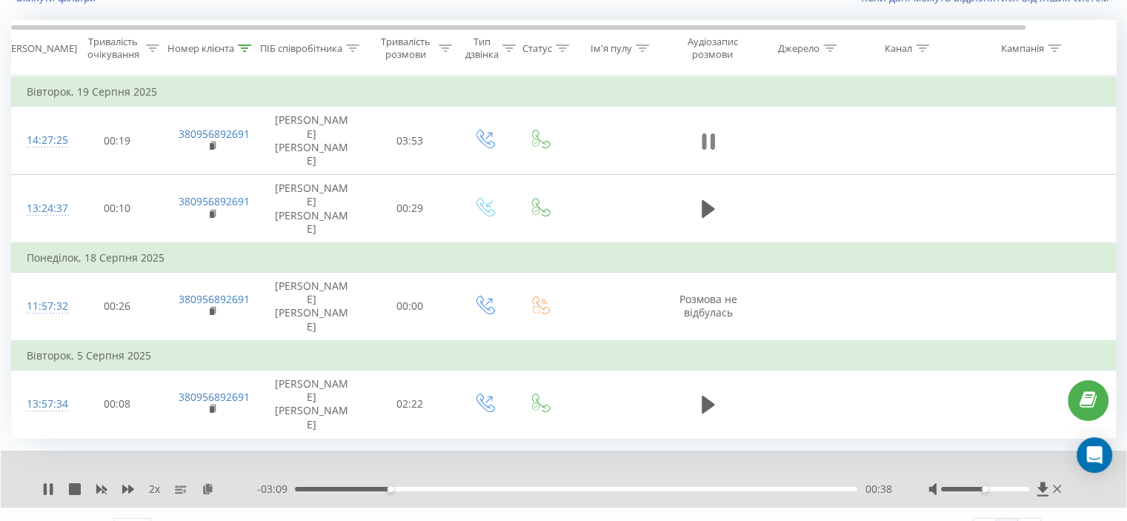
click at [712, 121] on td at bounding box center [708, 141] width 89 height 68
drag, startPoint x: 700, startPoint y: 142, endPoint x: 687, endPoint y: 147, distance: 13.4
click at [702, 142] on button at bounding box center [708, 141] width 22 height 22
click at [237, 41] on th "Номер клієнта" at bounding box center [212, 48] width 96 height 55
click at [242, 47] on icon at bounding box center [245, 47] width 13 height 7
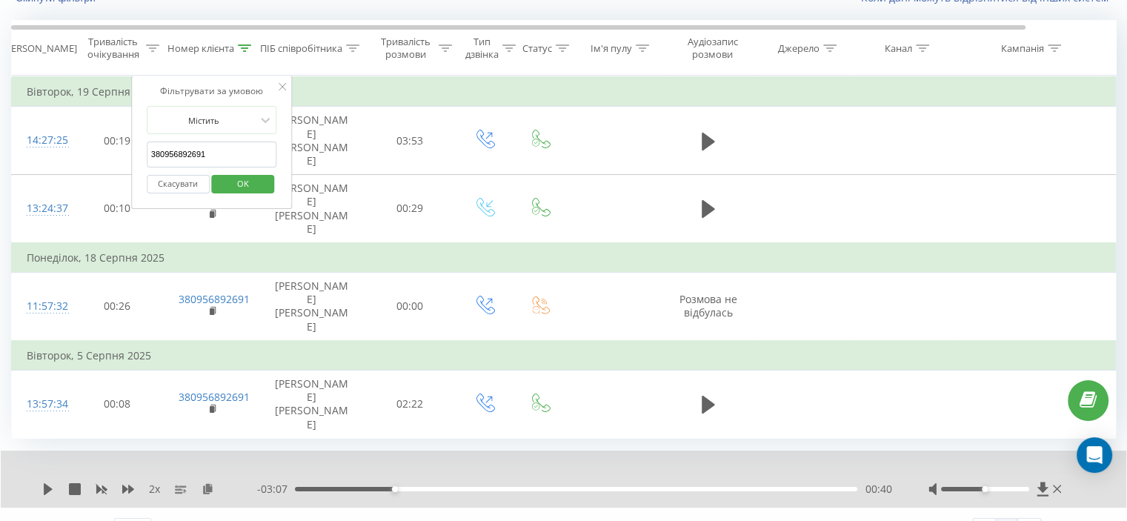
drag, startPoint x: 216, startPoint y: 160, endPoint x: 145, endPoint y: 168, distance: 71.6
click at [90, 162] on table "Фільтрувати за умовою Дорівнює Скасувати OK Фільтрувати за умовою Містить 38095…" at bounding box center [612, 257] width 1202 height 363
paste input "679286444"
click at [233, 179] on span "OK" at bounding box center [242, 183] width 41 height 23
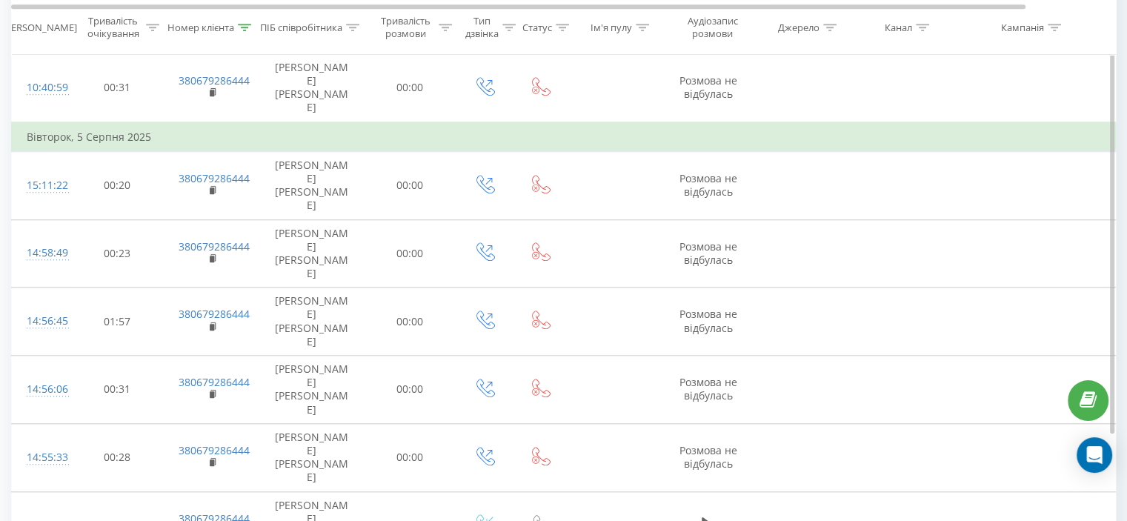
scroll to position [1294, 0]
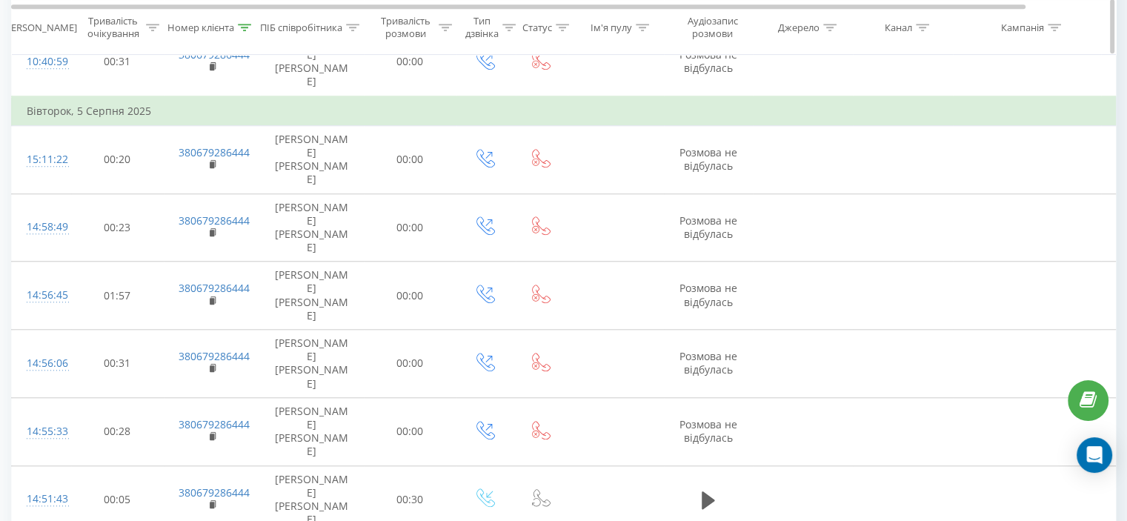
click at [249, 28] on icon at bounding box center [244, 27] width 13 height 7
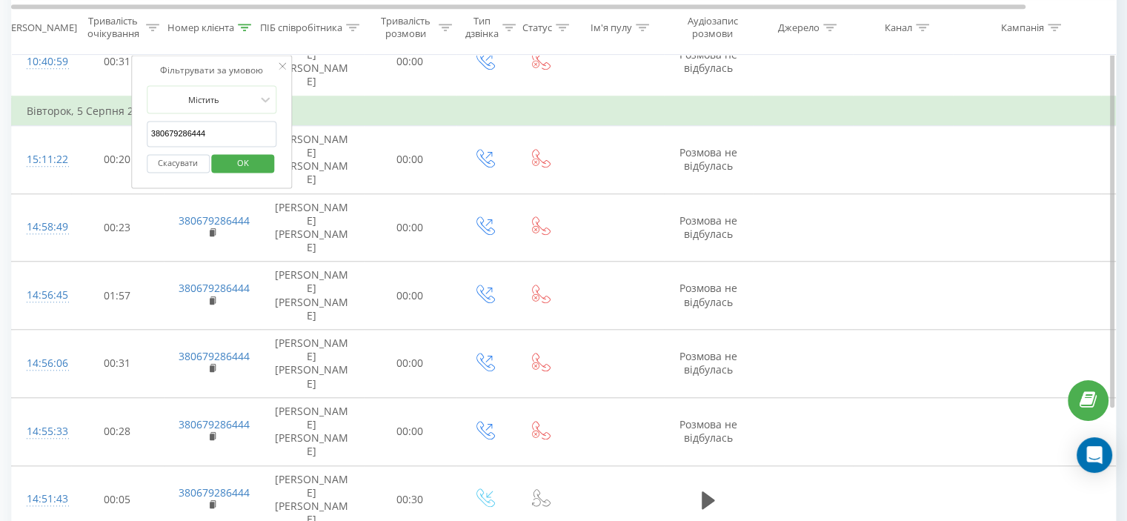
drag, startPoint x: 209, startPoint y: 133, endPoint x: 150, endPoint y: 156, distance: 63.1
paste input "50718846"
click at [224, 162] on span "OK" at bounding box center [242, 162] width 41 height 23
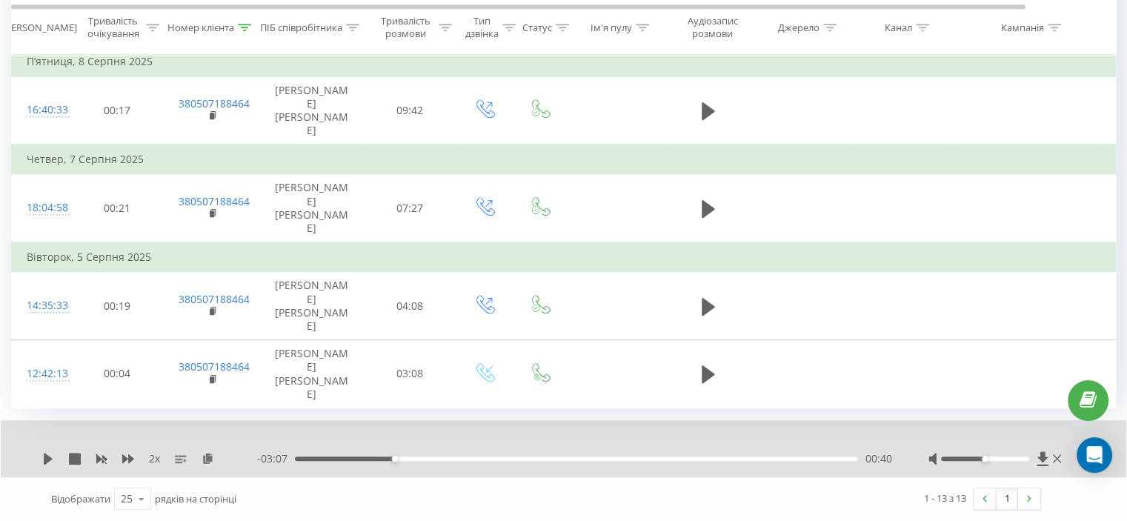
scroll to position [714, 0]
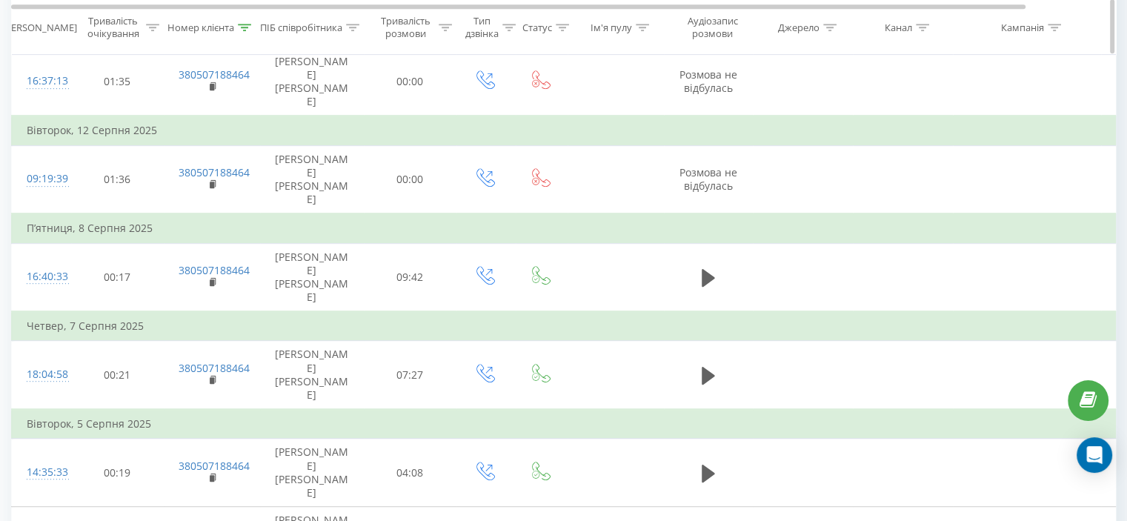
click at [249, 26] on icon at bounding box center [244, 27] width 13 height 7
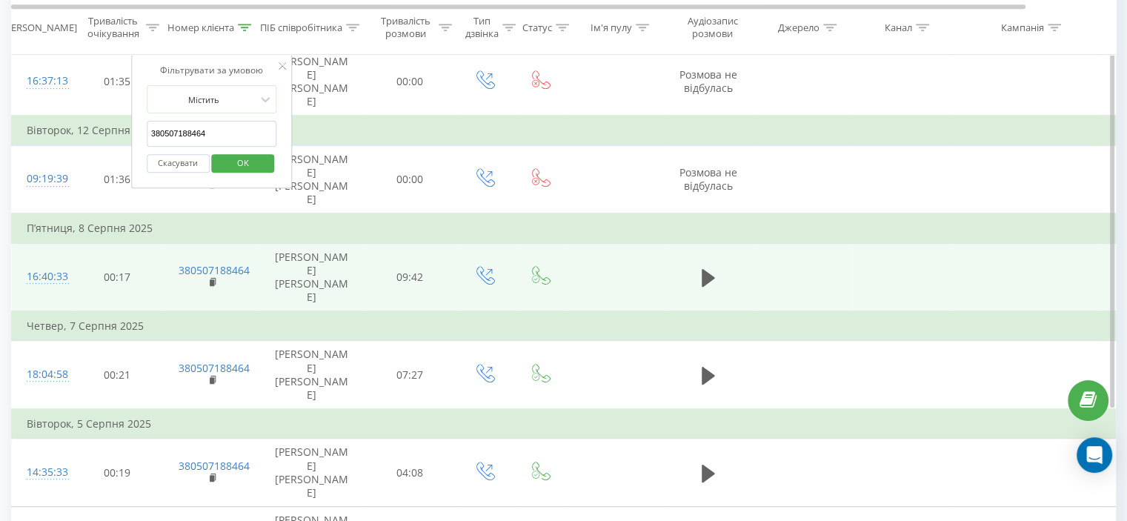
drag, startPoint x: 186, startPoint y: 136, endPoint x: 104, endPoint y: 151, distance: 83.7
click at [97, 144] on table "Фільтрувати за умовою Дорівнює Скасувати OK Фільтрувати за умовою Містить 38050…" at bounding box center [612, 25] width 1202 height 1099
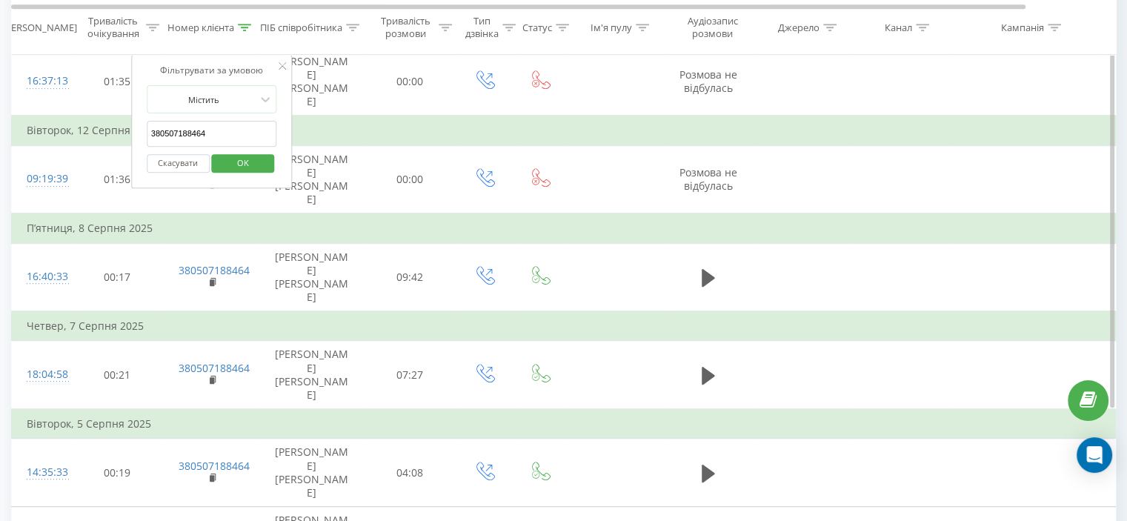
paste input "96694884"
type input "380966948844"
click at [234, 165] on span "OK" at bounding box center [242, 162] width 41 height 23
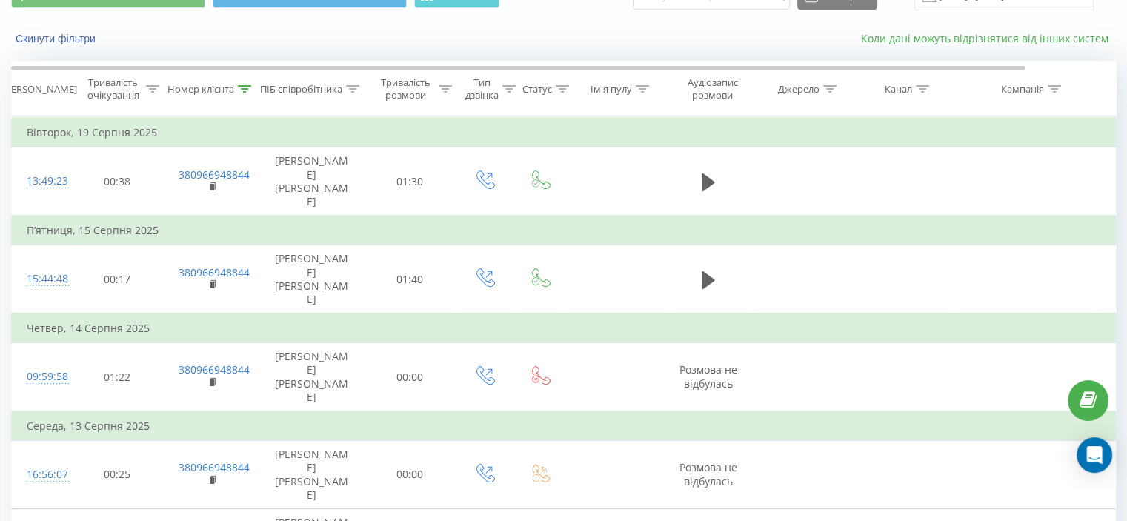
scroll to position [53, 0]
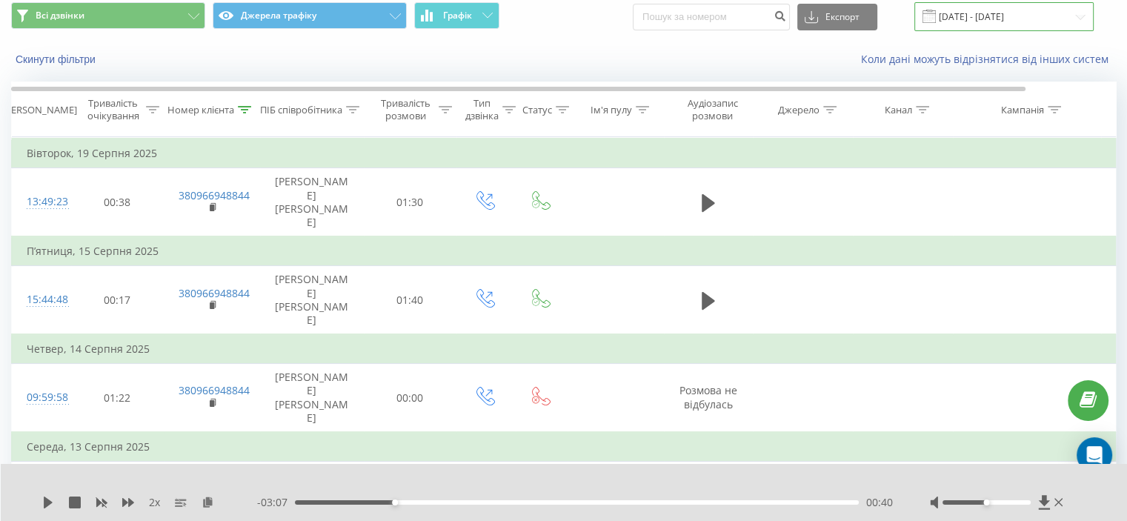
drag, startPoint x: 996, startPoint y: 29, endPoint x: 991, endPoint y: 23, distance: 7.9
click at [993, 27] on input "[DATE] - [DATE]" at bounding box center [1003, 16] width 179 height 29
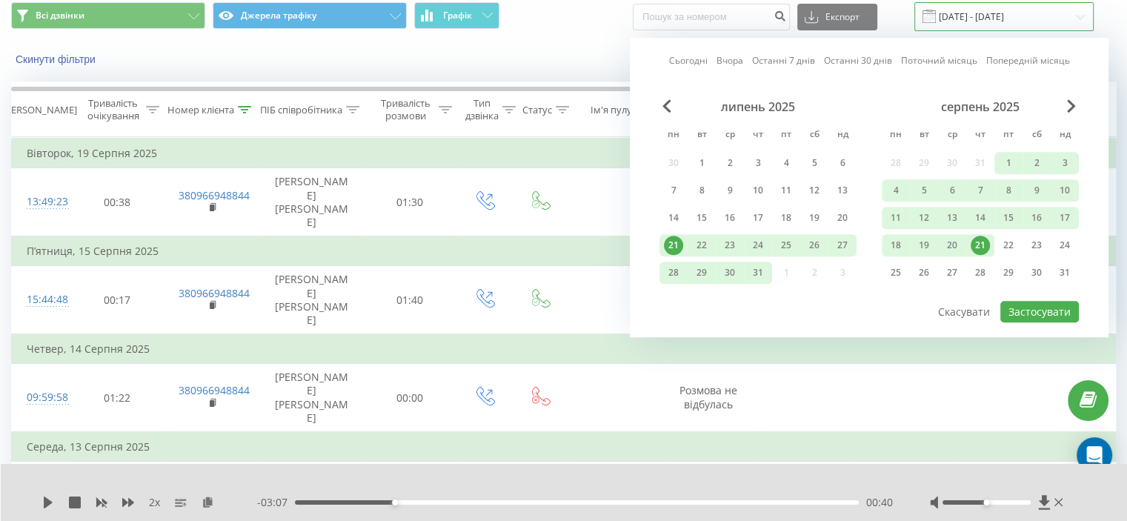
click at [988, 20] on input "[DATE] - [DATE]" at bounding box center [1003, 16] width 179 height 29
click at [1010, 156] on div "1" at bounding box center [1008, 162] width 19 height 19
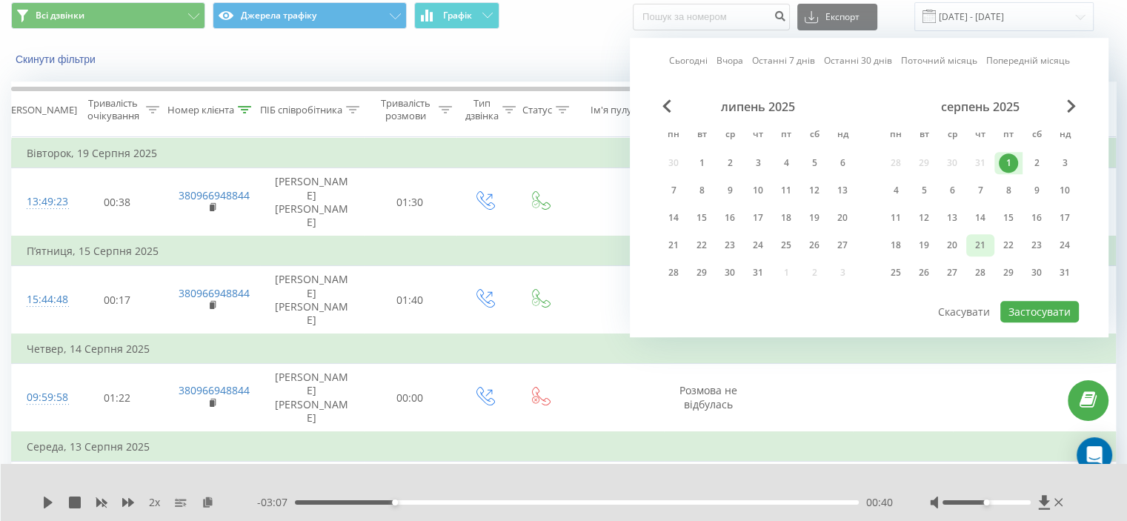
click at [987, 240] on div "21" at bounding box center [979, 245] width 19 height 19
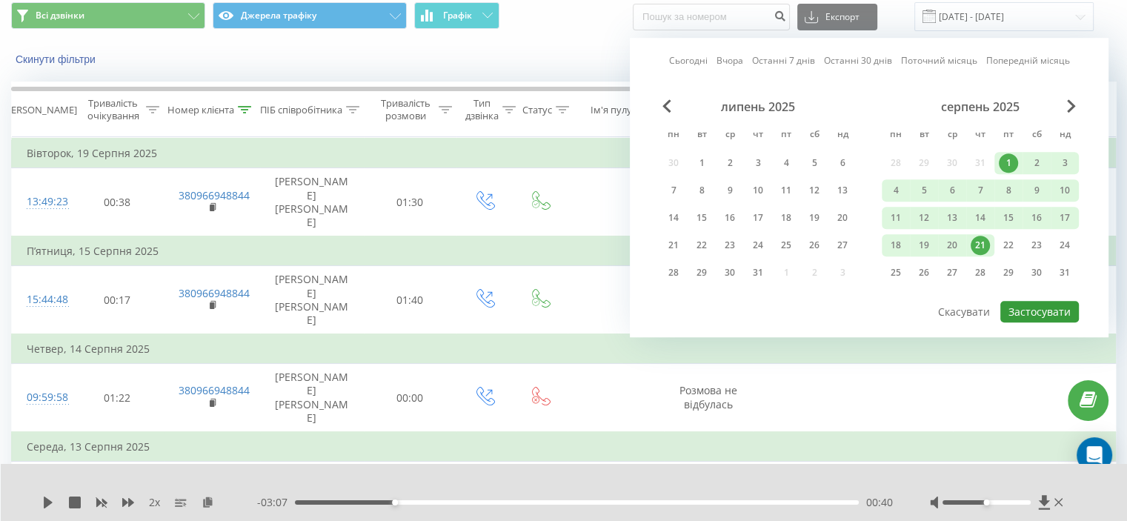
click at [1042, 312] on button "Застосувати" at bounding box center [1039, 311] width 79 height 21
type input "[DATE] - [DATE]"
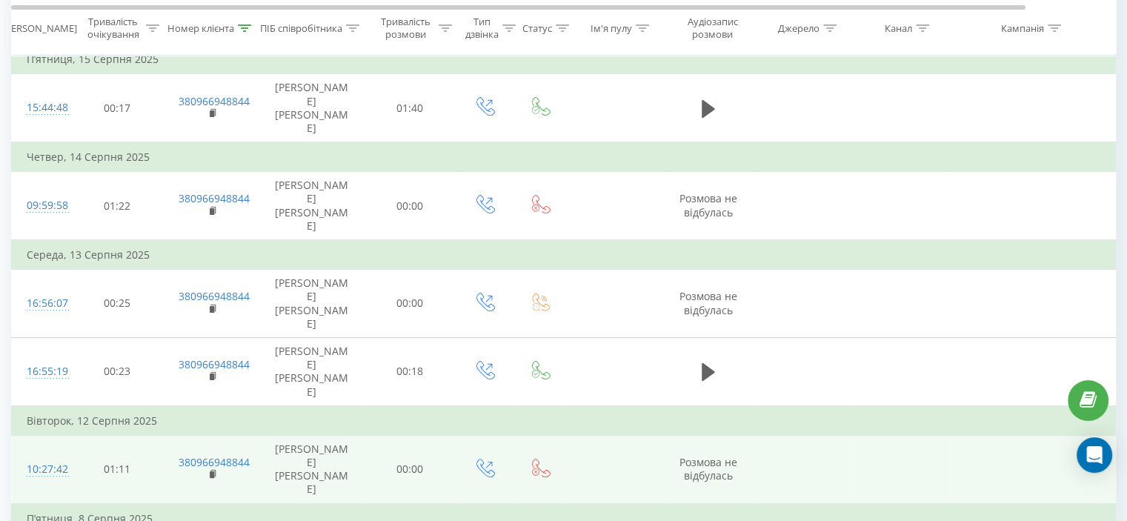
scroll to position [367, 0]
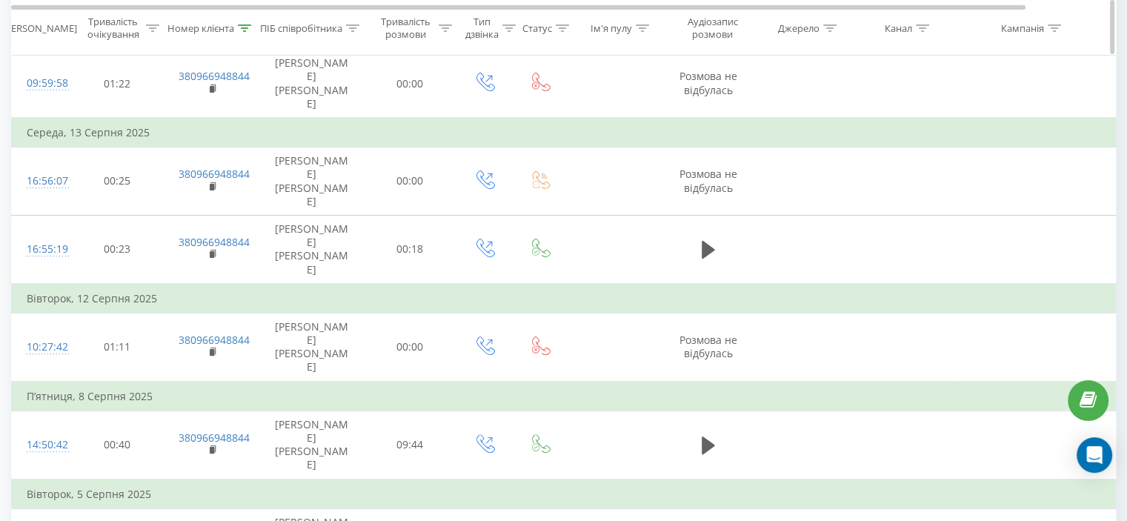
drag, startPoint x: 253, startPoint y: 21, endPoint x: 250, endPoint y: 30, distance: 9.6
click at [250, 30] on div "Номер клієнта" at bounding box center [212, 27] width 96 height 13
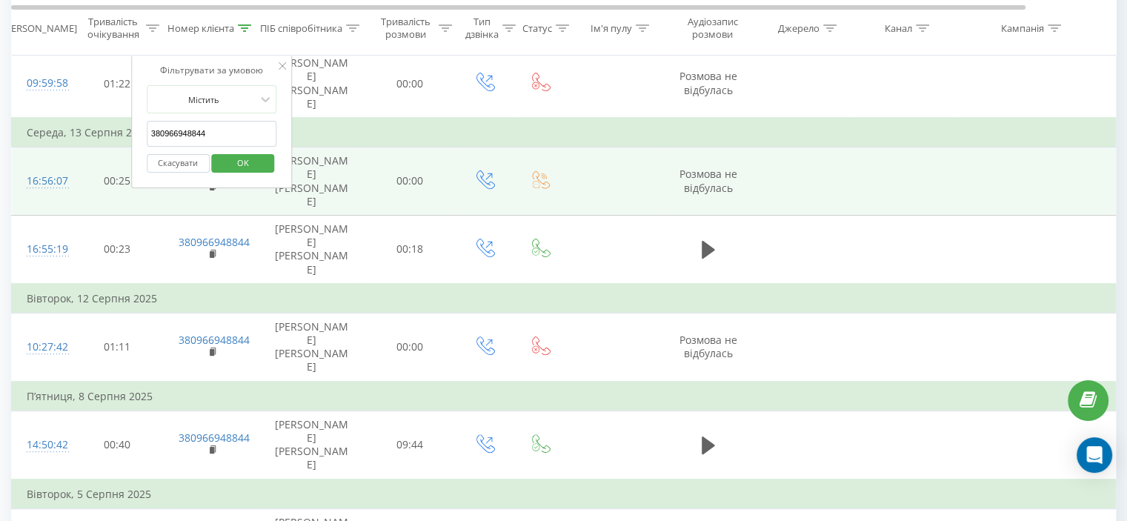
drag, startPoint x: 175, startPoint y: 139, endPoint x: 101, endPoint y: 151, distance: 75.0
click at [98, 150] on table "Фільтрувати за умовою Дорівнює Скасувати OK Фільтрувати за умовою Містить 38096…" at bounding box center [612, 199] width 1202 height 753
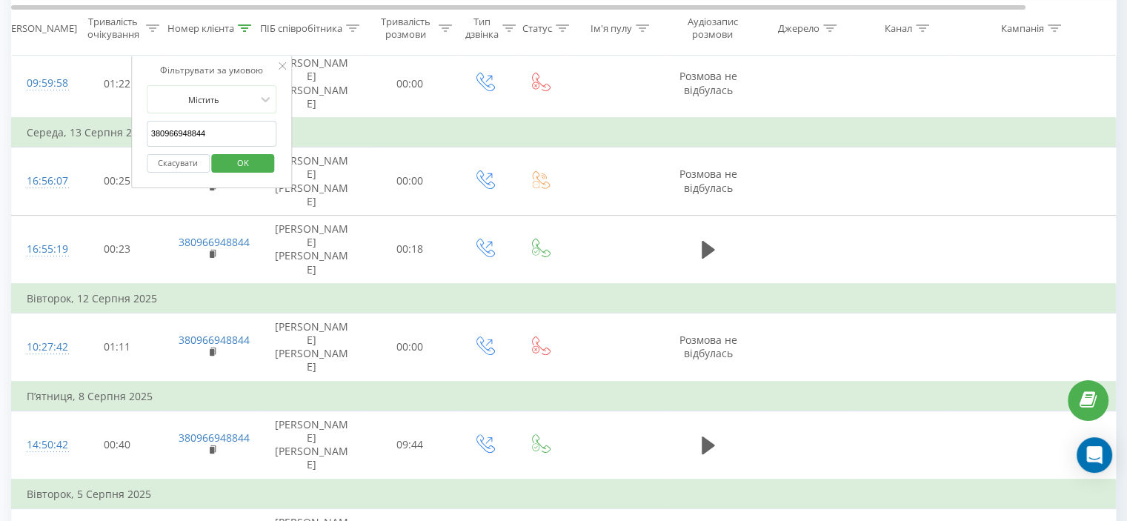
paste input "74868979"
click at [249, 165] on span "OK" at bounding box center [242, 162] width 41 height 23
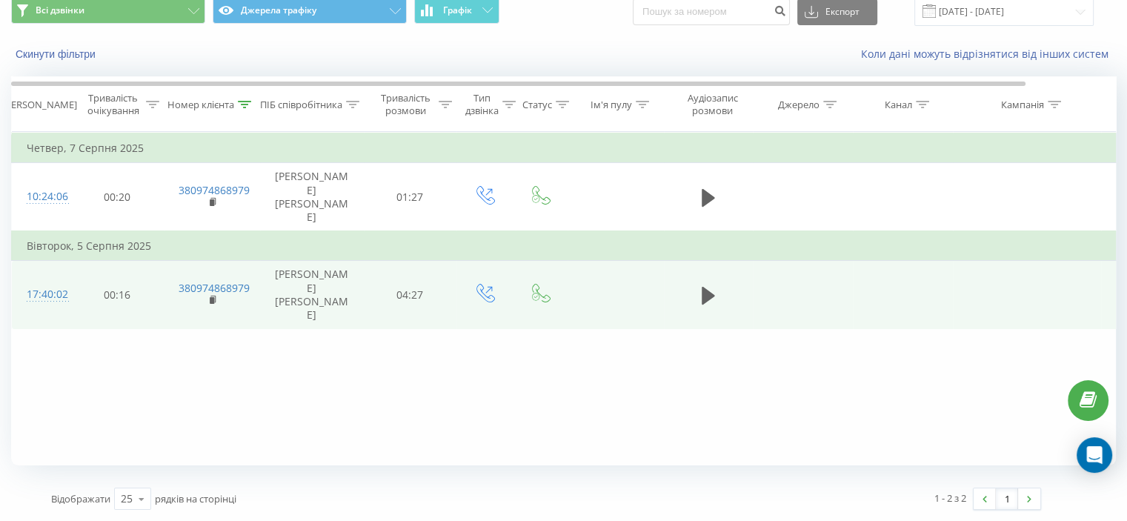
scroll to position [58, 0]
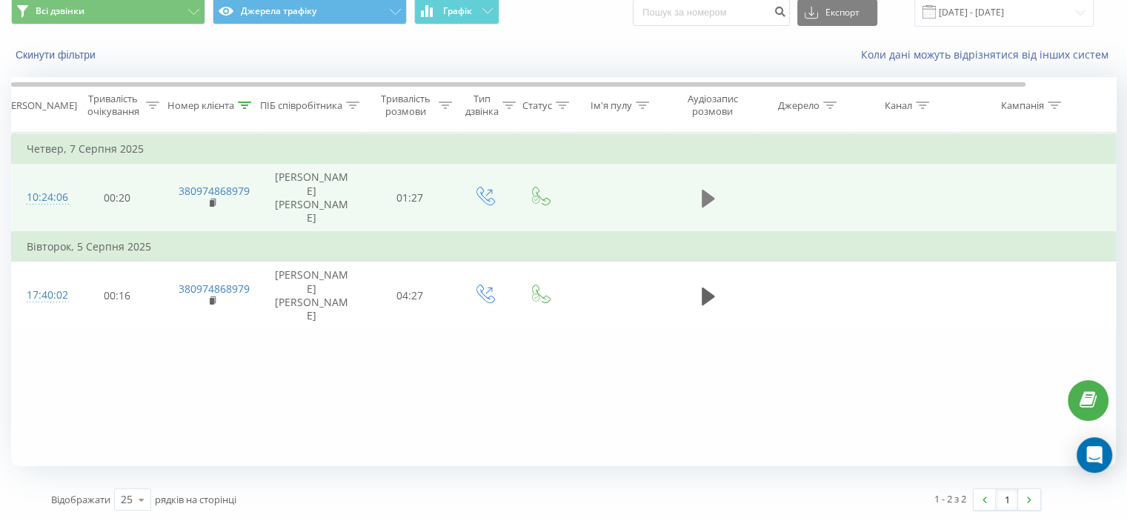
click at [713, 196] on icon at bounding box center [708, 198] width 13 height 21
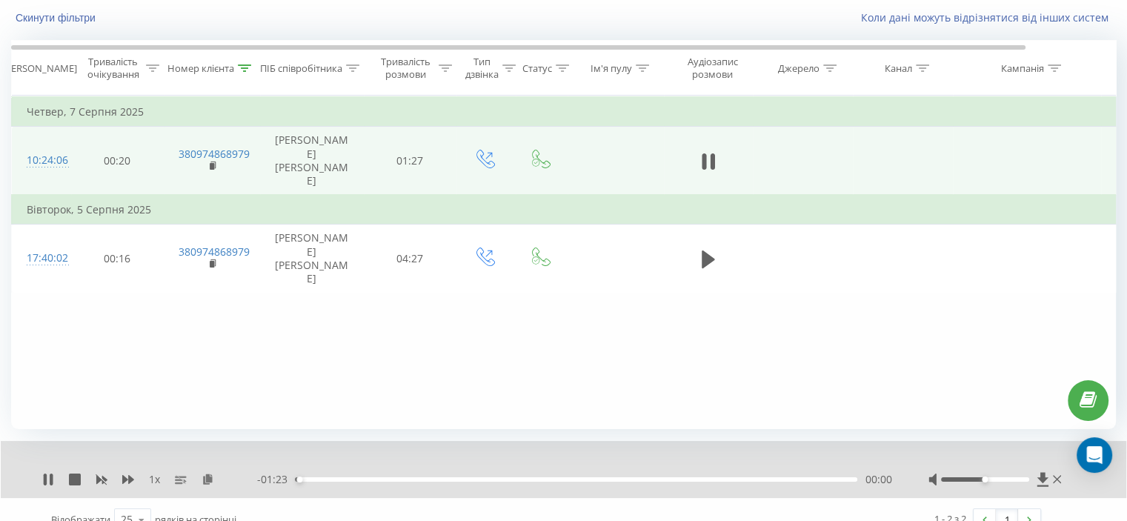
scroll to position [115, 0]
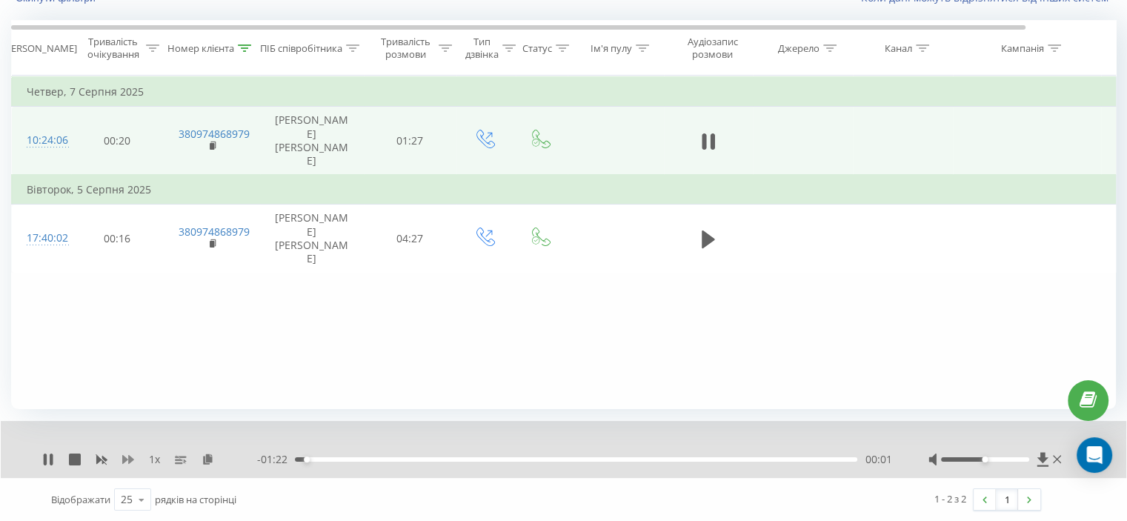
click at [129, 457] on icon at bounding box center [128, 459] width 12 height 9
click at [102, 459] on rect at bounding box center [102, 459] width 7 height 6
drag, startPoint x: 307, startPoint y: 458, endPoint x: 289, endPoint y: 457, distance: 18.5
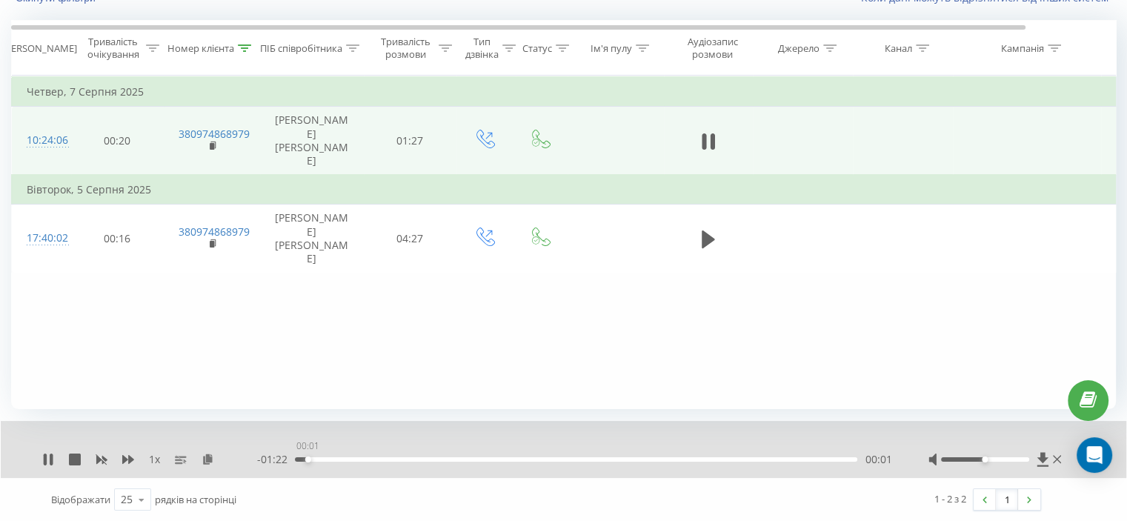
click at [295, 458] on div "00:01" at bounding box center [576, 459] width 562 height 4
click at [212, 459] on icon at bounding box center [208, 458] width 13 height 10
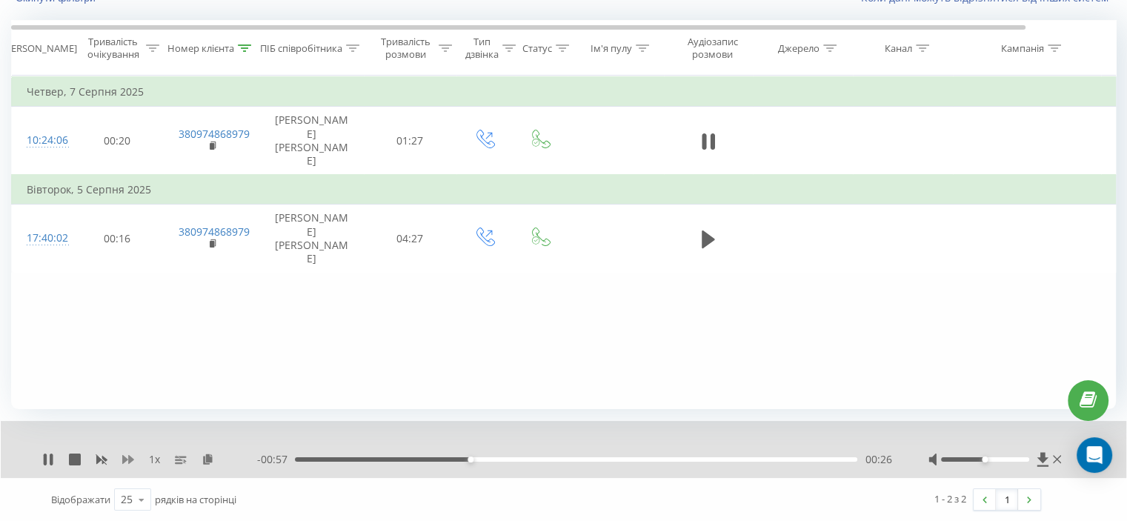
click at [133, 461] on icon at bounding box center [128, 459] width 12 height 12
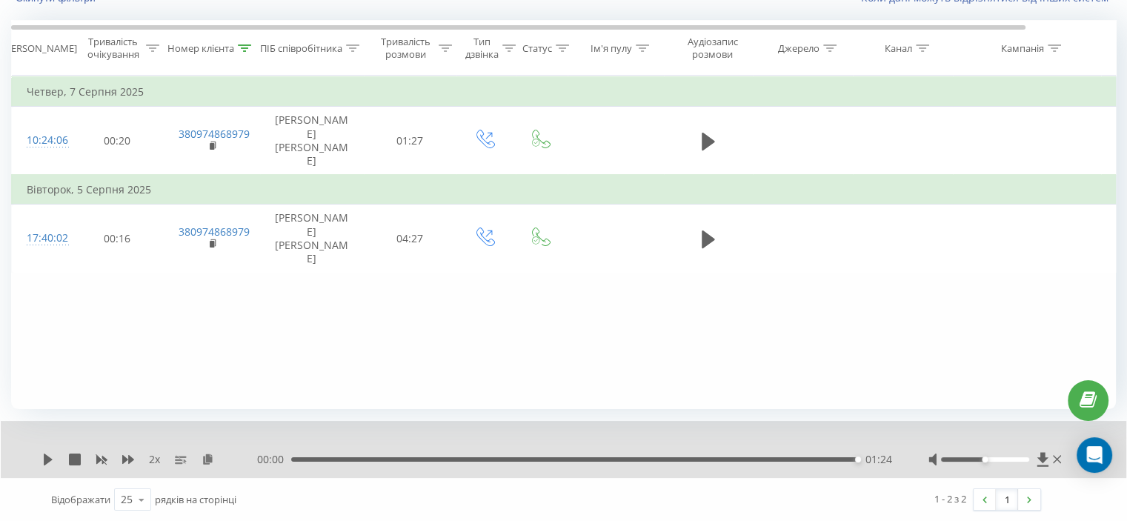
click at [431, 465] on div "00:00 01:24 01:24" at bounding box center [574, 459] width 634 height 15
click at [434, 462] on div "00:00 01:24 01:24" at bounding box center [574, 459] width 634 height 15
drag, startPoint x: 465, startPoint y: 461, endPoint x: 478, endPoint y: 459, distance: 13.5
click at [478, 459] on div "01:24" at bounding box center [574, 459] width 566 height 4
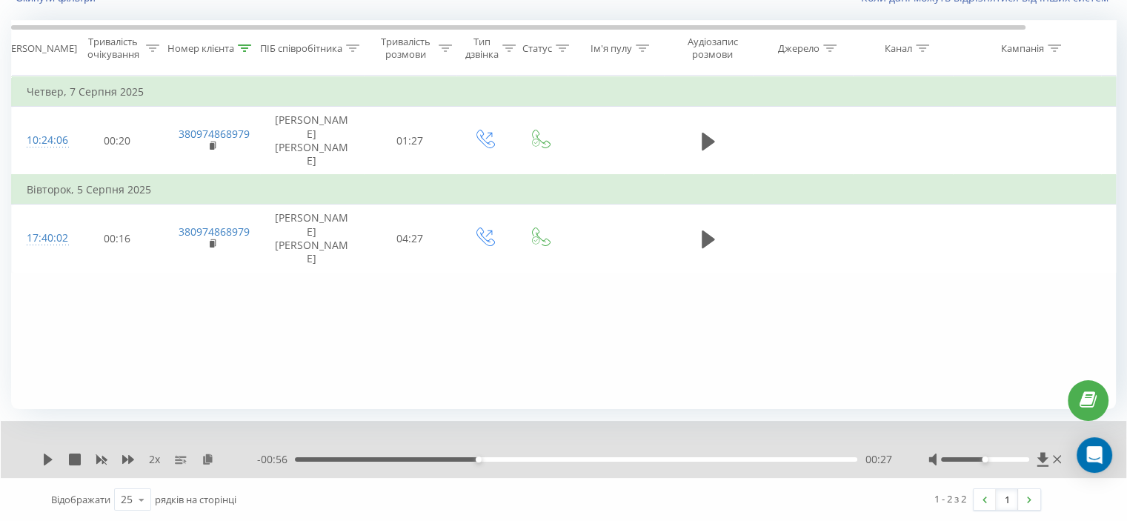
click at [480, 459] on div "00:27" at bounding box center [479, 459] width 6 height 6
click at [50, 456] on div "2 x" at bounding box center [149, 459] width 215 height 15
click at [47, 456] on icon at bounding box center [48, 459] width 9 height 12
drag, startPoint x: 308, startPoint y: 459, endPoint x: 280, endPoint y: 459, distance: 28.2
click at [280, 459] on div "- 01:24 00:00 00:00" at bounding box center [574, 459] width 634 height 15
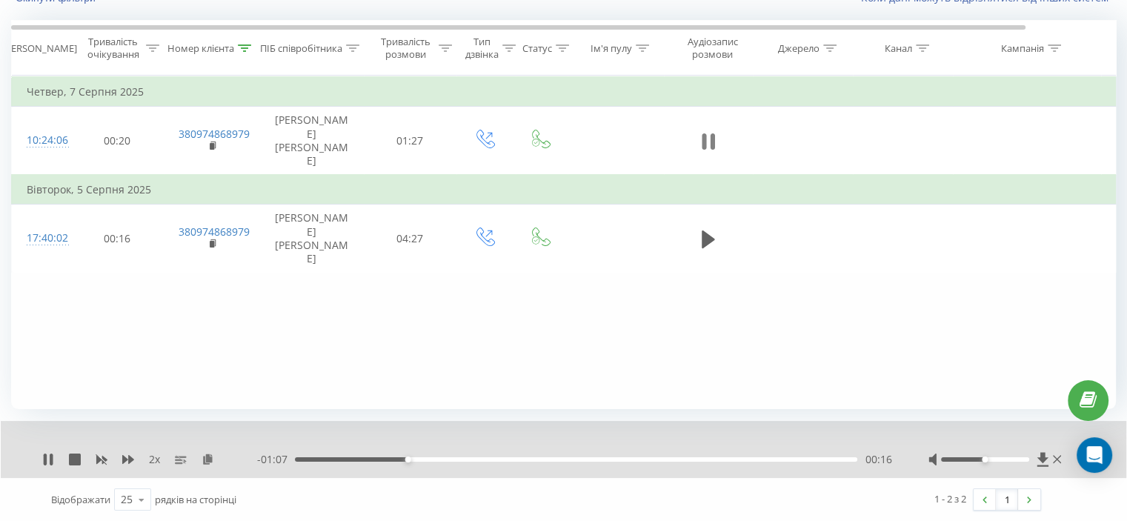
click at [710, 138] on icon at bounding box center [708, 141] width 13 height 21
click at [248, 46] on icon at bounding box center [244, 47] width 13 height 7
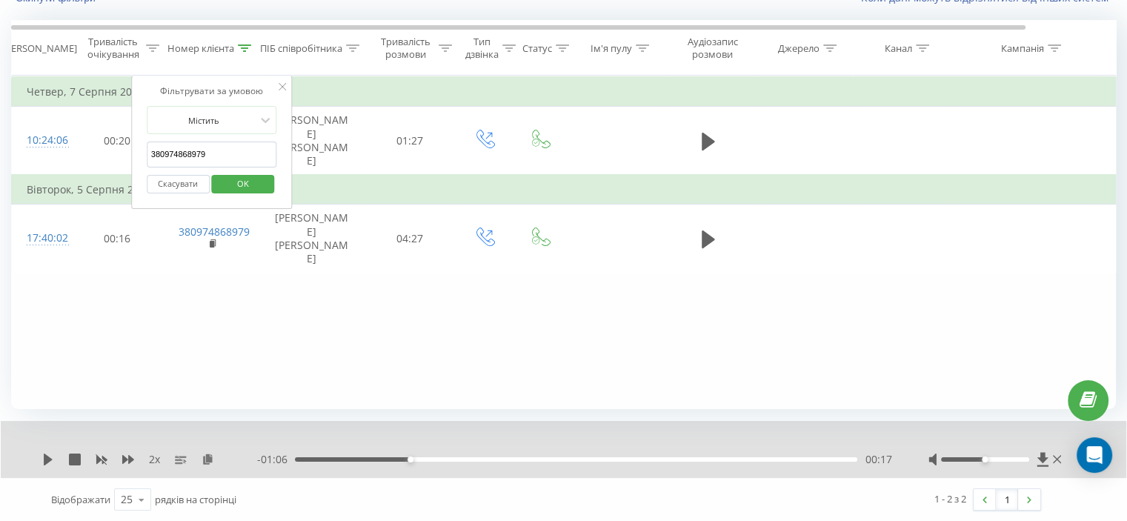
drag, startPoint x: 236, startPoint y: 158, endPoint x: 190, endPoint y: 186, distance: 53.9
click at [100, 157] on table "Фільтрувати за умовою Дорівнює Скасувати OK Фільтрувати за умовою Містить 38097…" at bounding box center [612, 174] width 1202 height 197
paste input "688389141"
click at [232, 184] on span "OK" at bounding box center [242, 183] width 41 height 23
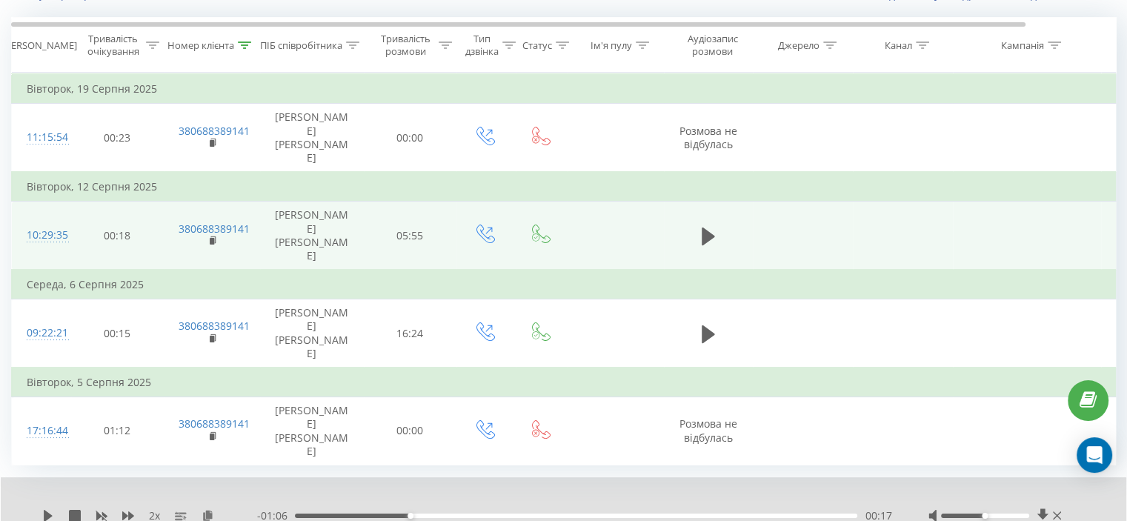
scroll to position [119, 0]
click at [702, 226] on icon at bounding box center [708, 235] width 13 height 18
click at [208, 509] on icon at bounding box center [208, 514] width 13 height 10
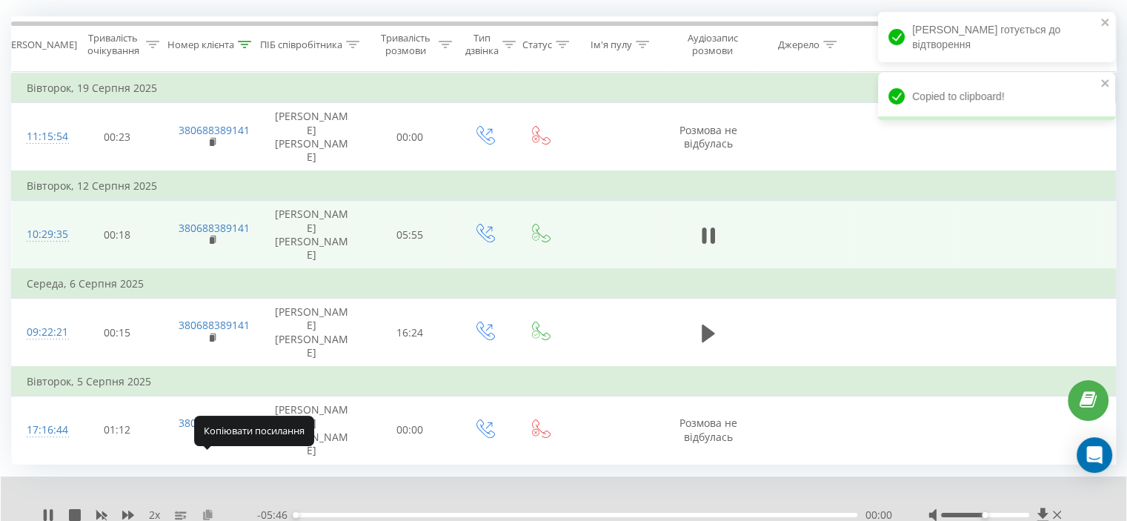
click at [208, 509] on icon at bounding box center [208, 514] width 13 height 10
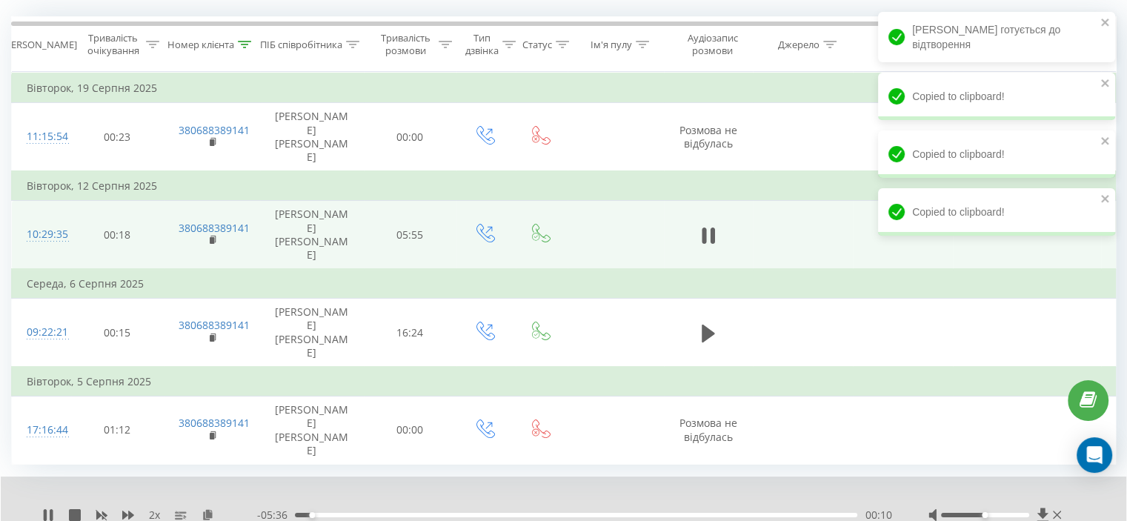
click at [302, 507] on div "- 05:36 00:10 00:10" at bounding box center [574, 514] width 634 height 15
drag, startPoint x: 299, startPoint y: 458, endPoint x: 175, endPoint y: 468, distance: 124.2
click at [239, 507] on div "2 x - 05:44 00:02 00:02" at bounding box center [553, 514] width 1022 height 15
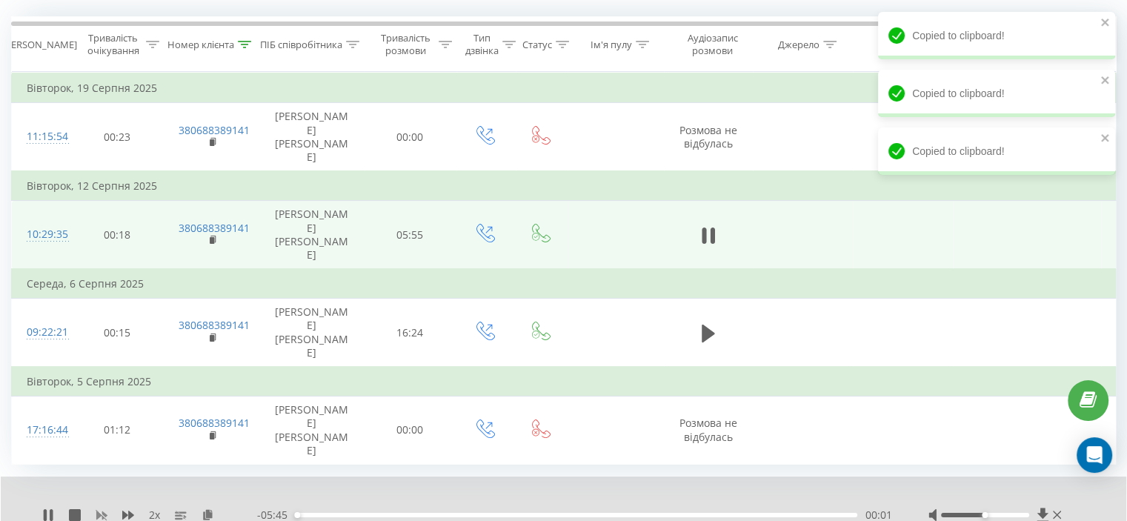
click at [102, 509] on icon at bounding box center [102, 515] width 12 height 12
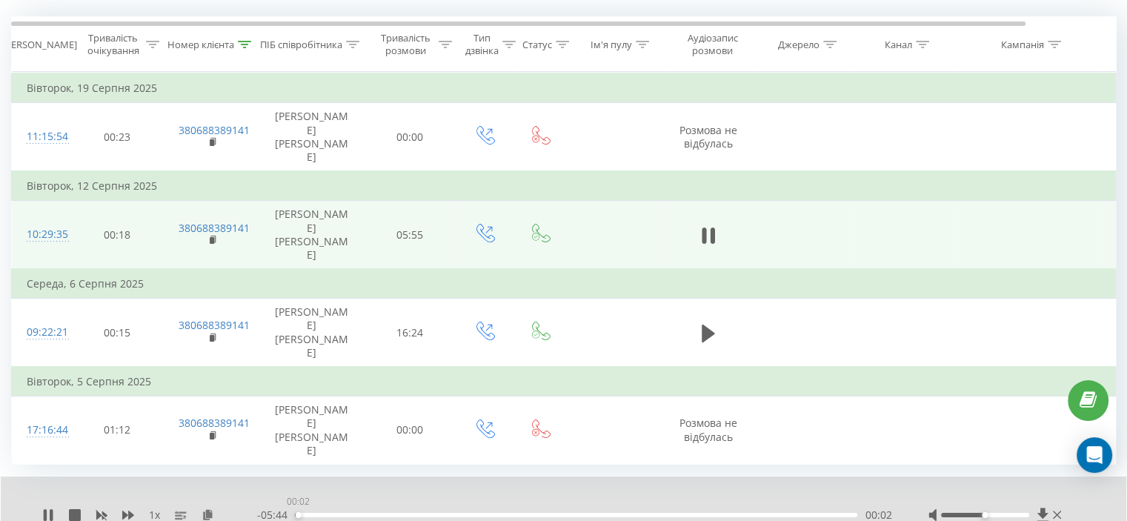
drag, startPoint x: 305, startPoint y: 456, endPoint x: 290, endPoint y: 456, distance: 14.8
click at [290, 507] on div "- 05:44 00:02 00:02" at bounding box center [574, 514] width 634 height 15
click at [705, 227] on icon at bounding box center [704, 235] width 4 height 16
click at [43, 509] on icon at bounding box center [48, 515] width 12 height 12
click at [125, 510] on icon at bounding box center [128, 514] width 12 height 9
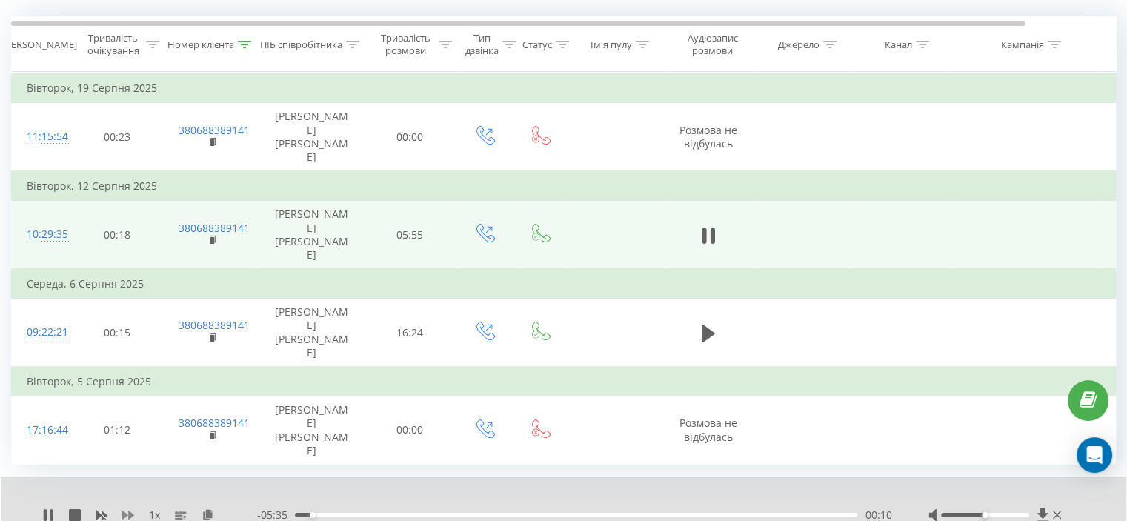
click at [125, 510] on icon at bounding box center [128, 514] width 12 height 9
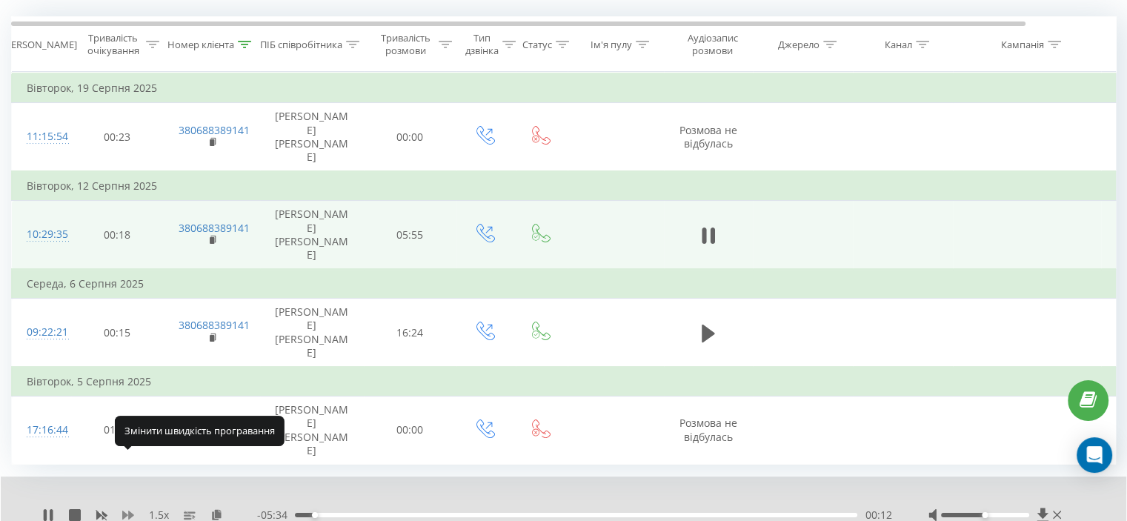
click at [130, 510] on icon at bounding box center [128, 514] width 12 height 9
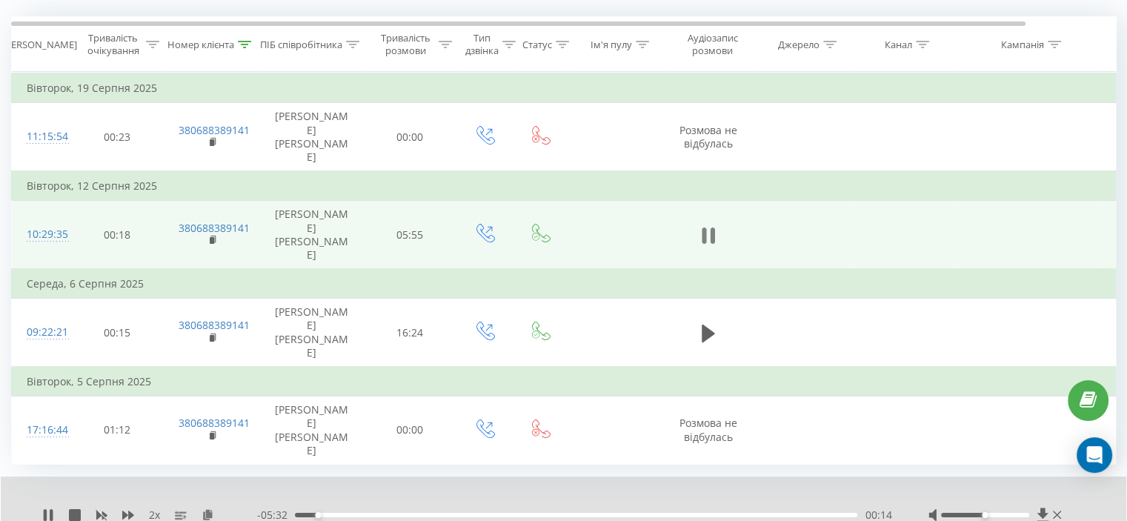
click at [713, 227] on icon at bounding box center [712, 235] width 4 height 16
click at [47, 509] on icon at bounding box center [48, 515] width 9 height 12
click at [133, 509] on icon at bounding box center [128, 515] width 12 height 12
click at [319, 513] on div "00:26" at bounding box center [576, 515] width 562 height 4
click at [101, 510] on rect at bounding box center [101, 515] width 11 height 11
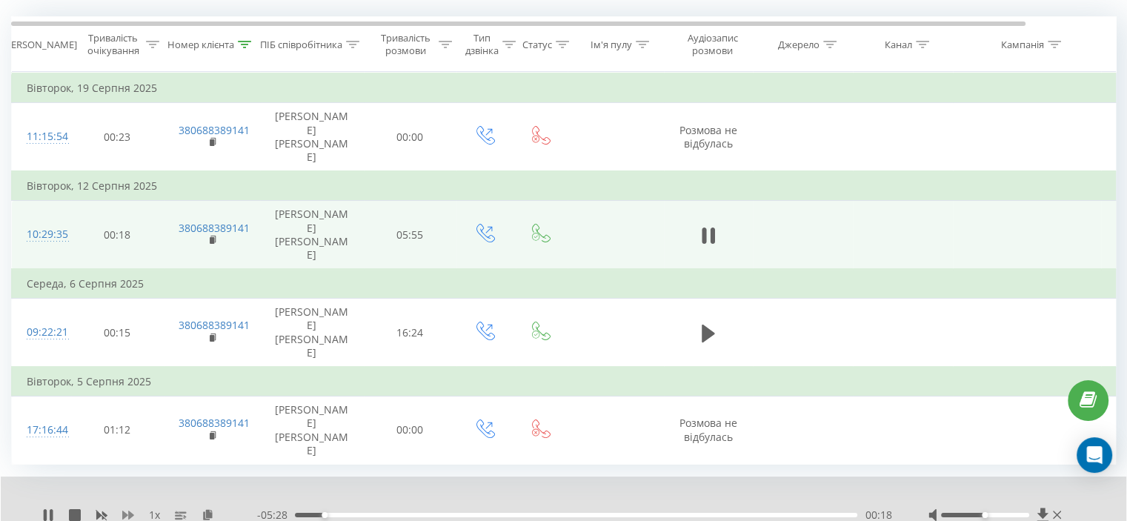
click at [122, 510] on icon at bounding box center [128, 514] width 12 height 9
click at [126, 510] on icon at bounding box center [128, 514] width 12 height 9
click at [129, 510] on icon at bounding box center [128, 514] width 12 height 9
click at [127, 509] on icon at bounding box center [128, 515] width 12 height 12
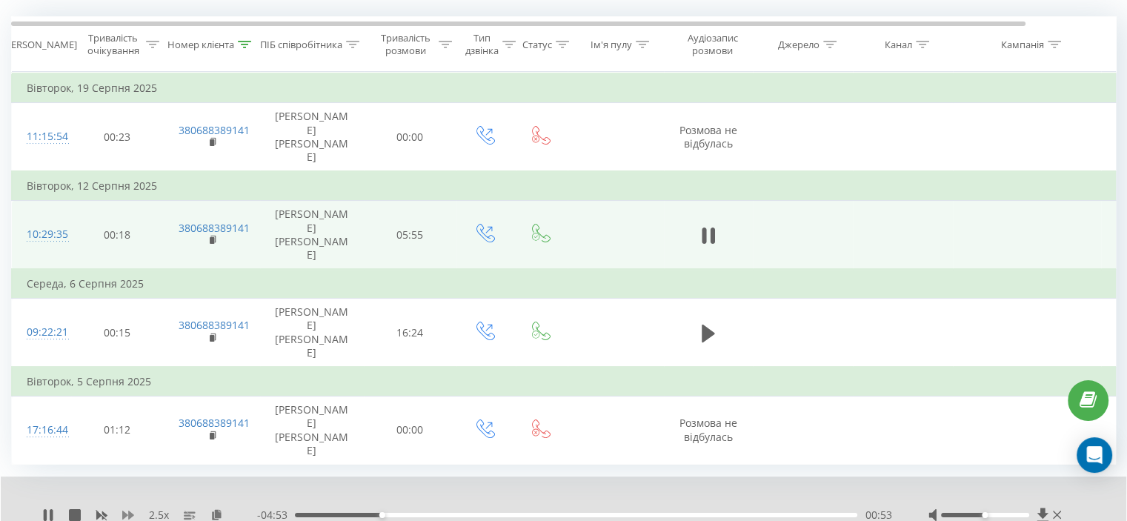
click at [127, 509] on icon at bounding box center [128, 515] width 12 height 12
click at [714, 224] on button at bounding box center [708, 235] width 22 height 22
click at [44, 509] on icon at bounding box center [48, 515] width 12 height 12
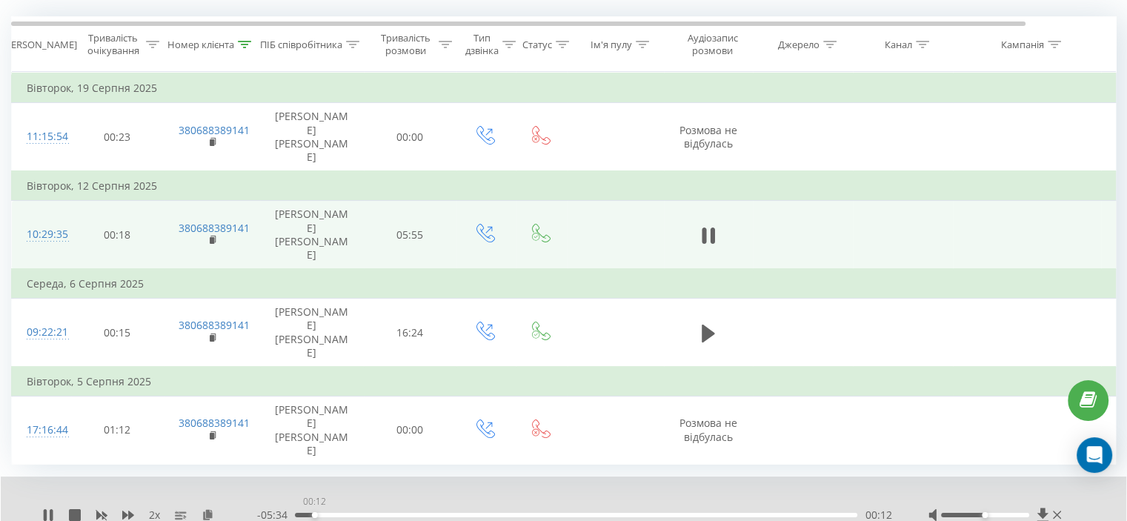
click at [314, 513] on div "00:12" at bounding box center [576, 515] width 562 height 4
click at [549, 513] on div "02:50" at bounding box center [576, 515] width 562 height 4
click at [525, 513] on div "02:39" at bounding box center [576, 515] width 562 height 4
click at [130, 510] on icon at bounding box center [128, 514] width 12 height 9
click at [236, 487] on div at bounding box center [553, 495] width 818 height 16
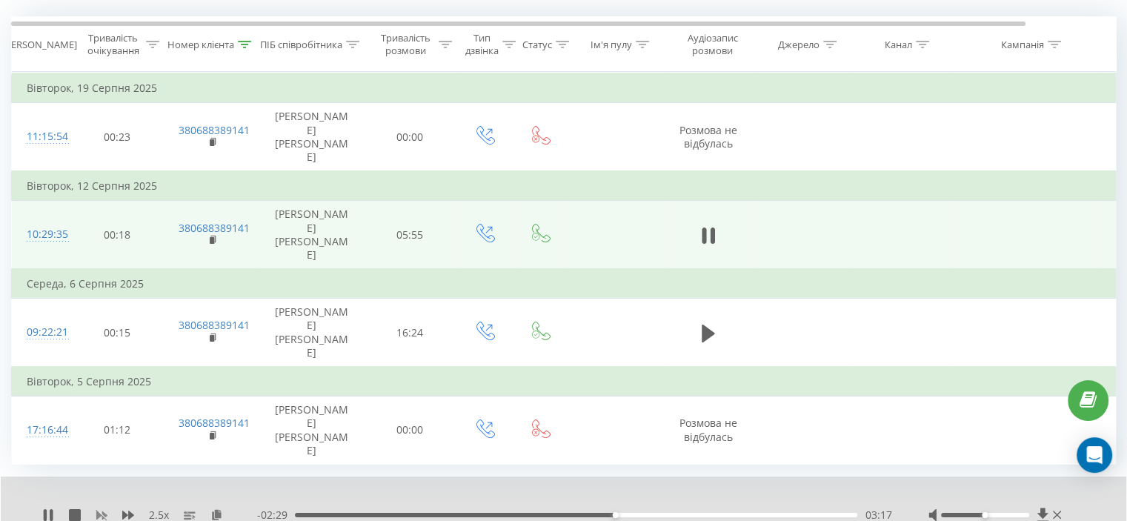
click at [103, 509] on icon at bounding box center [102, 515] width 12 height 12
click at [129, 510] on icon at bounding box center [128, 514] width 12 height 9
click at [52, 509] on icon at bounding box center [48, 515] width 12 height 12
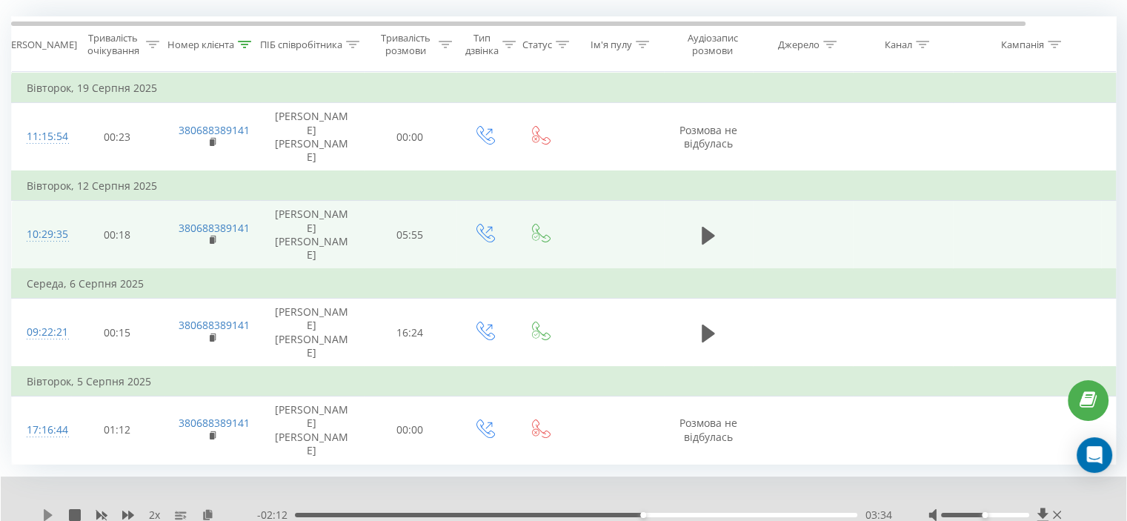
drag, startPoint x: 43, startPoint y: 453, endPoint x: 45, endPoint y: 462, distance: 8.4
click at [44, 476] on div "2 x - 02:12 03:34 03:34" at bounding box center [563, 504] width 1125 height 57
click at [46, 509] on icon at bounding box center [48, 515] width 9 height 12
drag, startPoint x: 46, startPoint y: 453, endPoint x: 64, endPoint y: 461, distance: 19.9
click at [46, 509] on icon at bounding box center [45, 515] width 3 height 12
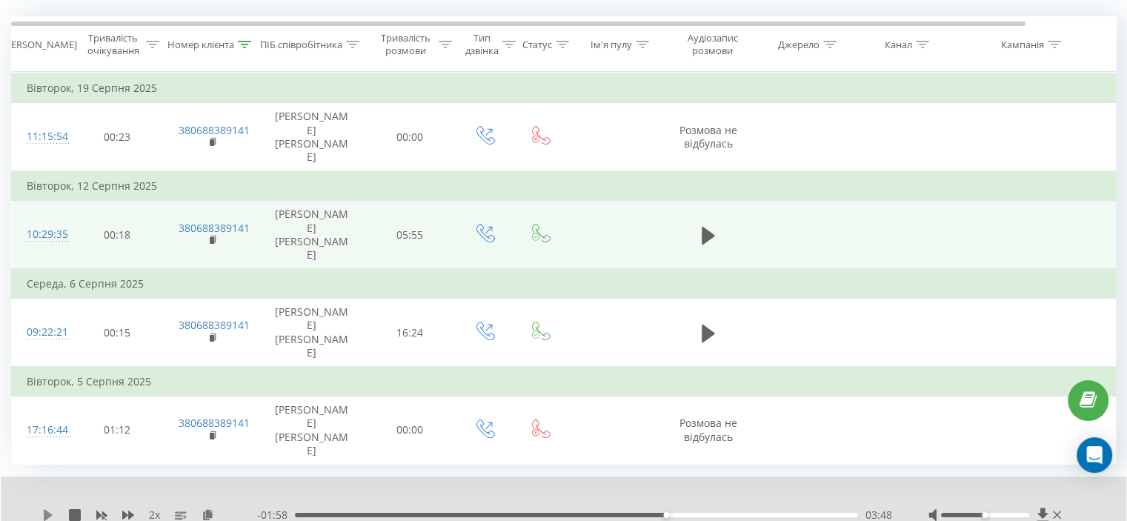
click at [43, 509] on icon at bounding box center [48, 515] width 12 height 12
click at [246, 44] on icon at bounding box center [244, 44] width 13 height 7
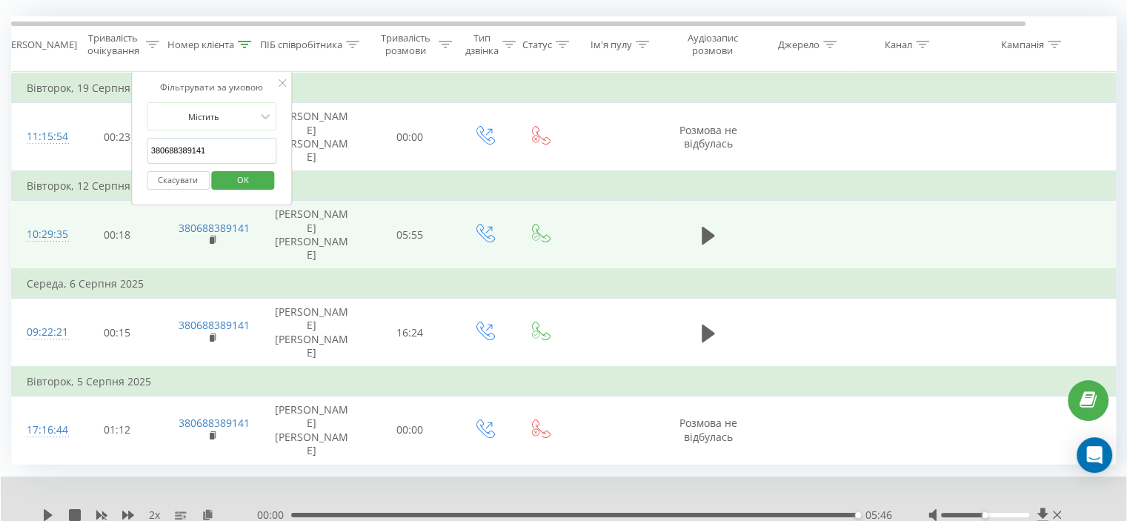
drag, startPoint x: 243, startPoint y: 142, endPoint x: 121, endPoint y: 167, distance: 124.2
click at [121, 167] on table "Фільтрувати за умовою Дорівнює Скасувати OK Фільтрувати за умовою Містить 38068…" at bounding box center [612, 268] width 1202 height 393
paste input "77899263"
click at [236, 168] on span "OK" at bounding box center [242, 179] width 41 height 23
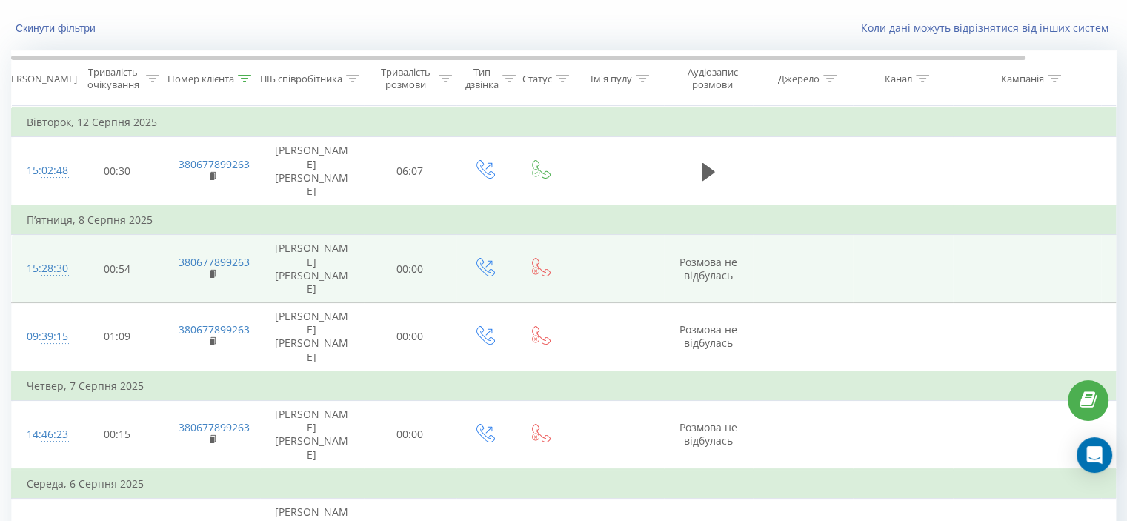
scroll to position [24, 0]
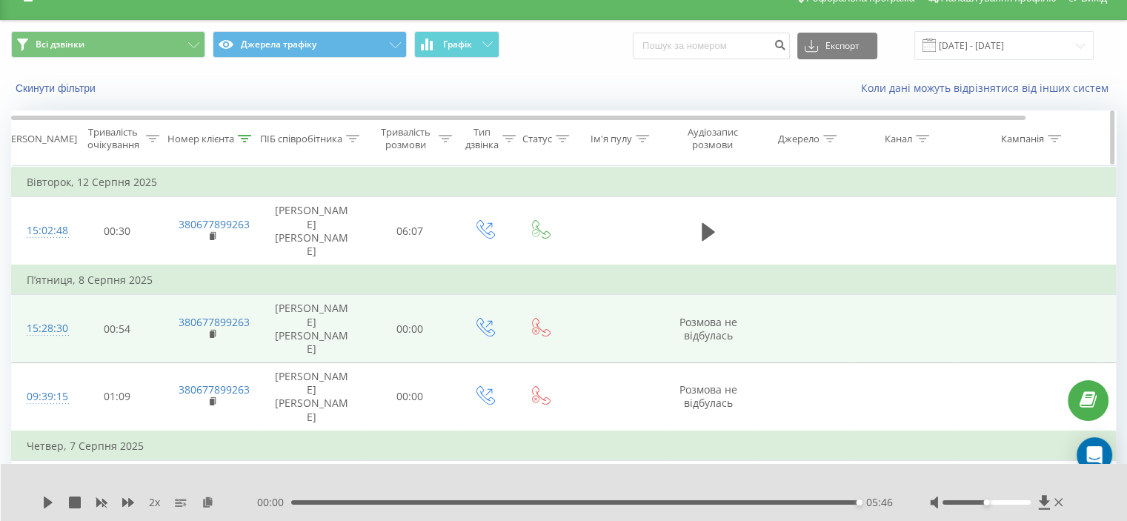
click at [253, 133] on div "Номер клієнта" at bounding box center [212, 139] width 96 height 13
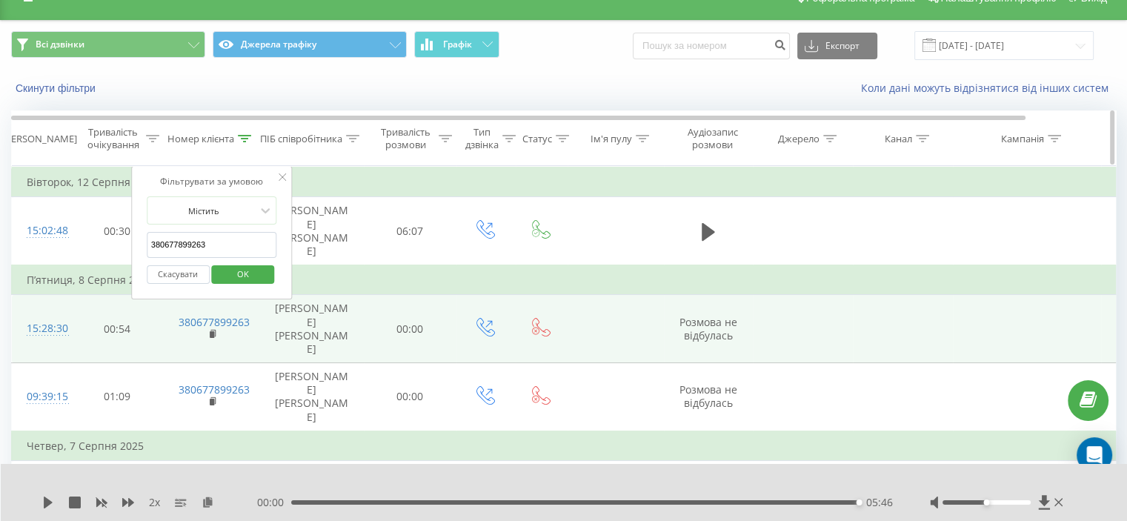
click at [250, 136] on icon at bounding box center [244, 138] width 13 height 7
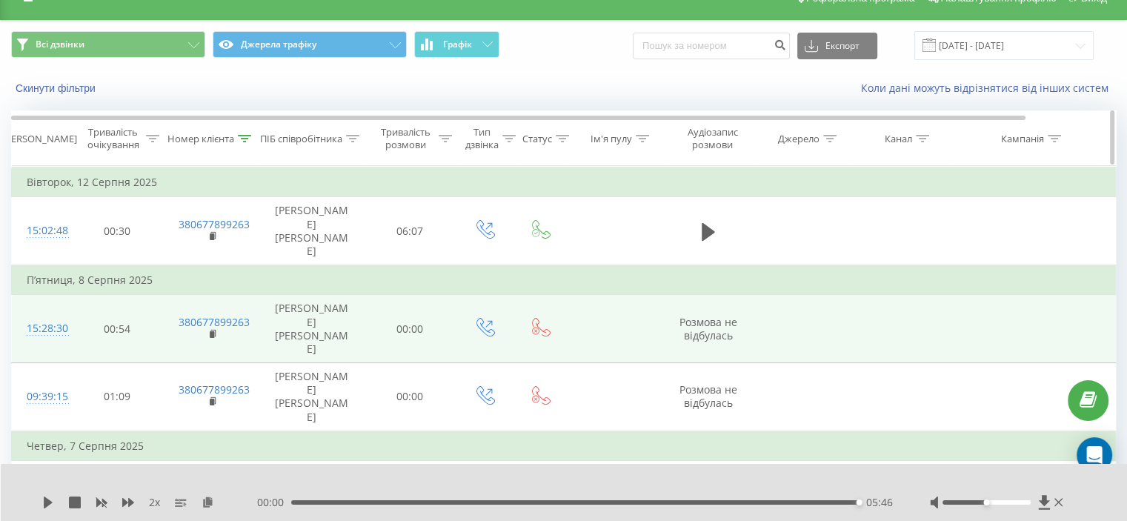
click at [247, 139] on icon at bounding box center [244, 138] width 13 height 7
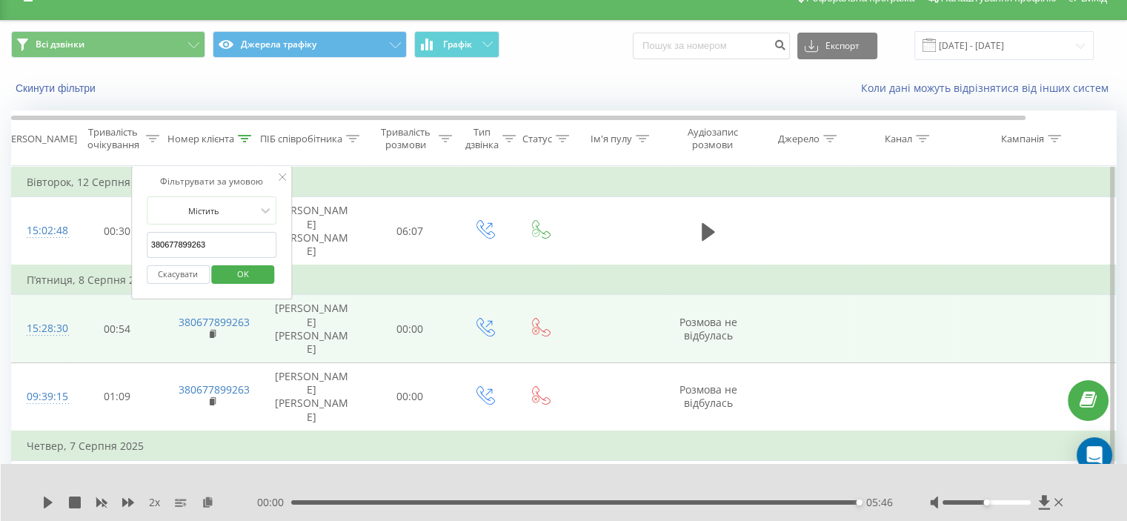
drag, startPoint x: 237, startPoint y: 236, endPoint x: 204, endPoint y: 267, distance: 45.6
click at [142, 257] on div "Фільтрувати за умовою Містить 380677899263 Скасувати OK" at bounding box center [212, 232] width 162 height 133
paste input "66607411"
click at [239, 266] on span "OK" at bounding box center [242, 273] width 41 height 23
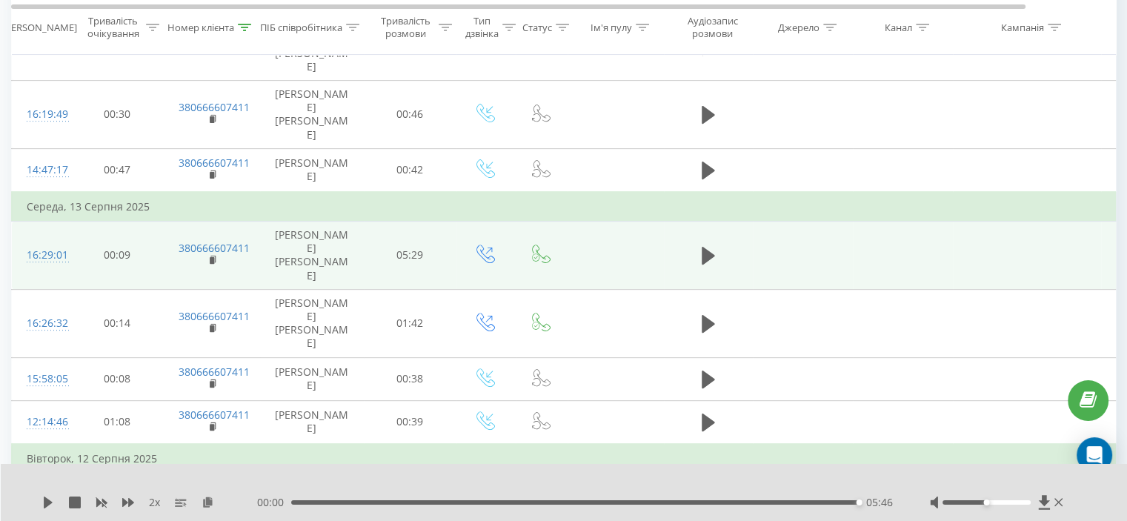
scroll to position [569, 0]
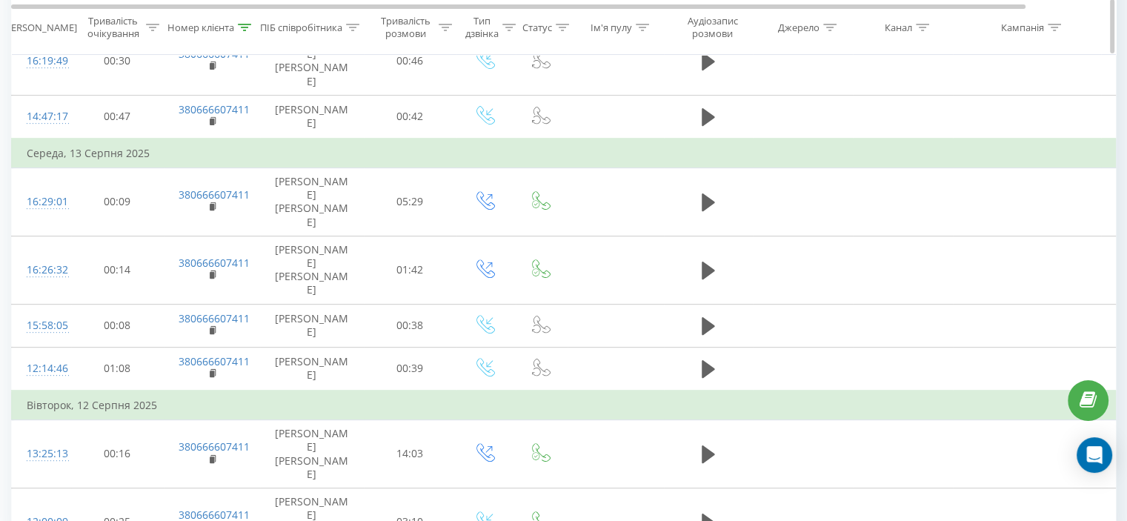
click at [249, 33] on th "Номер клієнта" at bounding box center [212, 28] width 96 height 55
click at [248, 24] on icon at bounding box center [244, 27] width 13 height 7
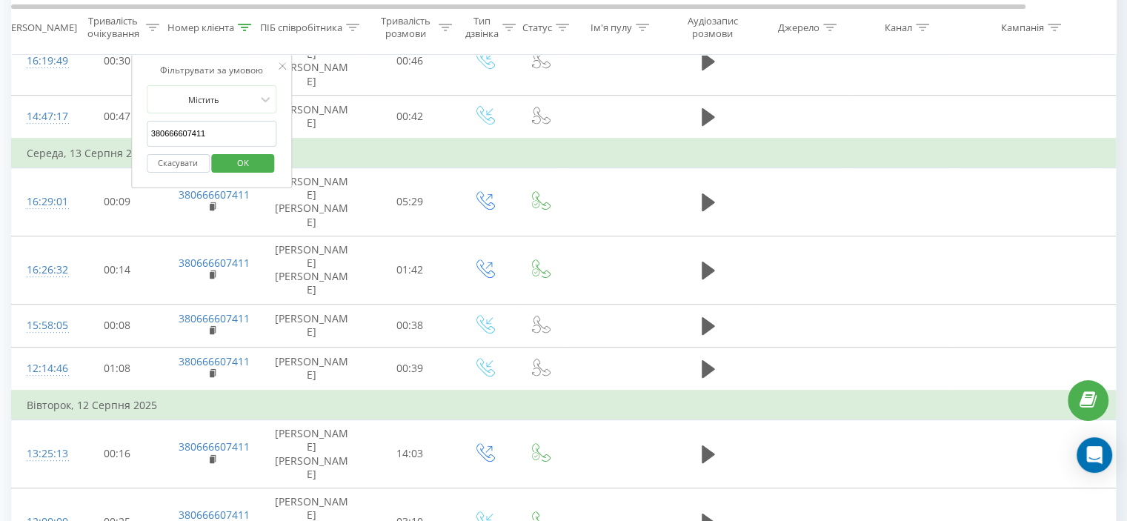
drag, startPoint x: 223, startPoint y: 124, endPoint x: 147, endPoint y: 142, distance: 78.2
click at [147, 142] on input "380666607411" at bounding box center [212, 134] width 130 height 26
paste input "89114034"
click at [242, 167] on span "OK" at bounding box center [242, 162] width 41 height 23
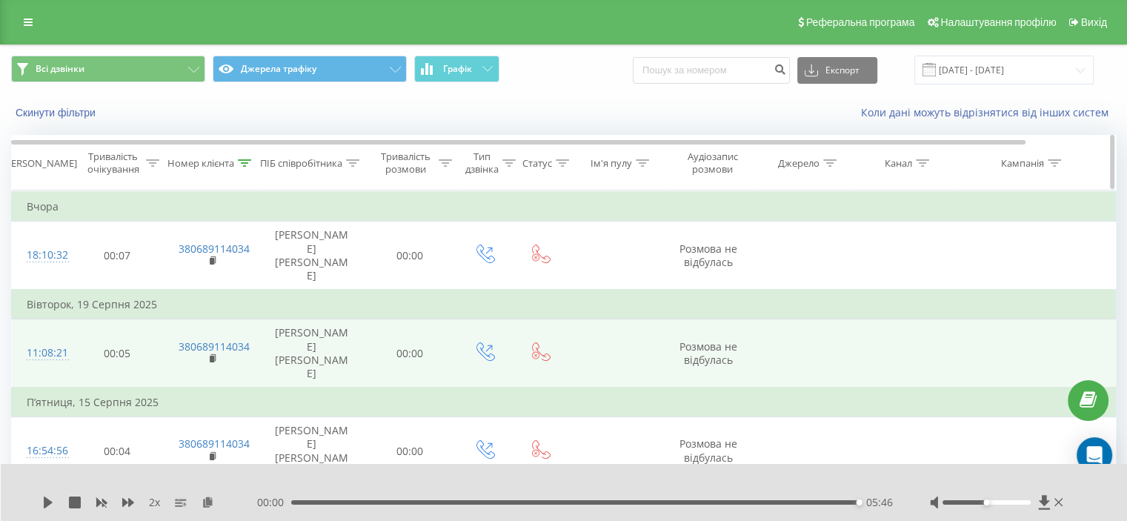
click at [248, 165] on icon at bounding box center [244, 162] width 13 height 7
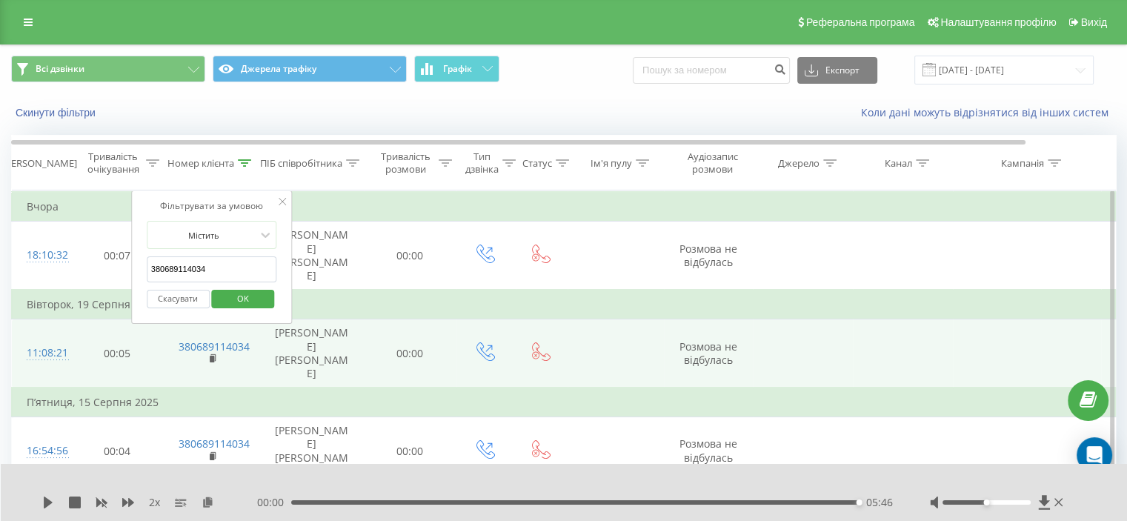
drag, startPoint x: 216, startPoint y: 263, endPoint x: 124, endPoint y: 283, distance: 94.7
click at [110, 279] on table "Фільтрувати за умовою Дорівнює Скасувати OK Фільтрувати за умовою Містить 38068…" at bounding box center [612, 435] width 1202 height 490
paste input "79417755"
click at [243, 299] on span "OK" at bounding box center [242, 298] width 41 height 23
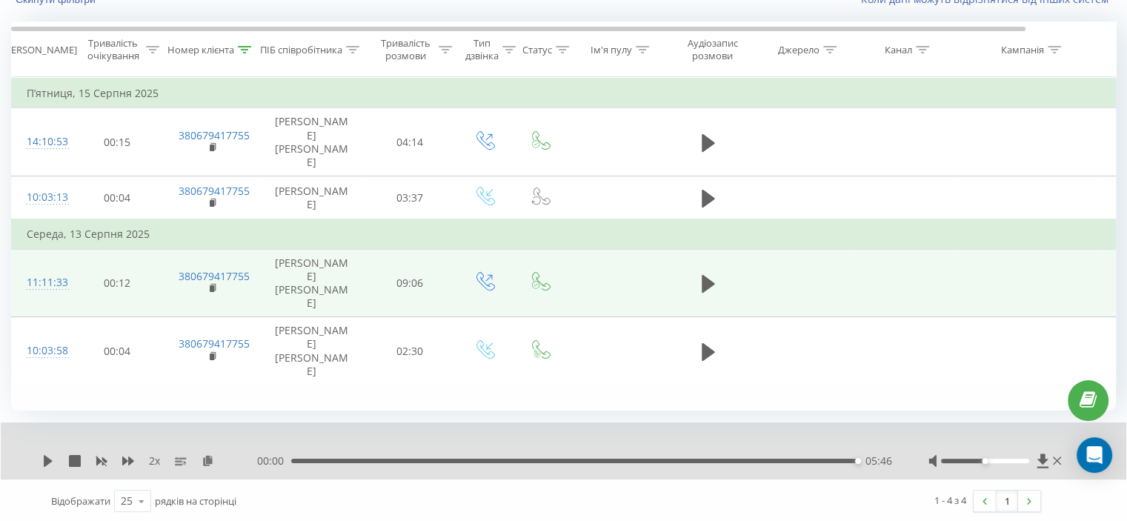
scroll to position [115, 0]
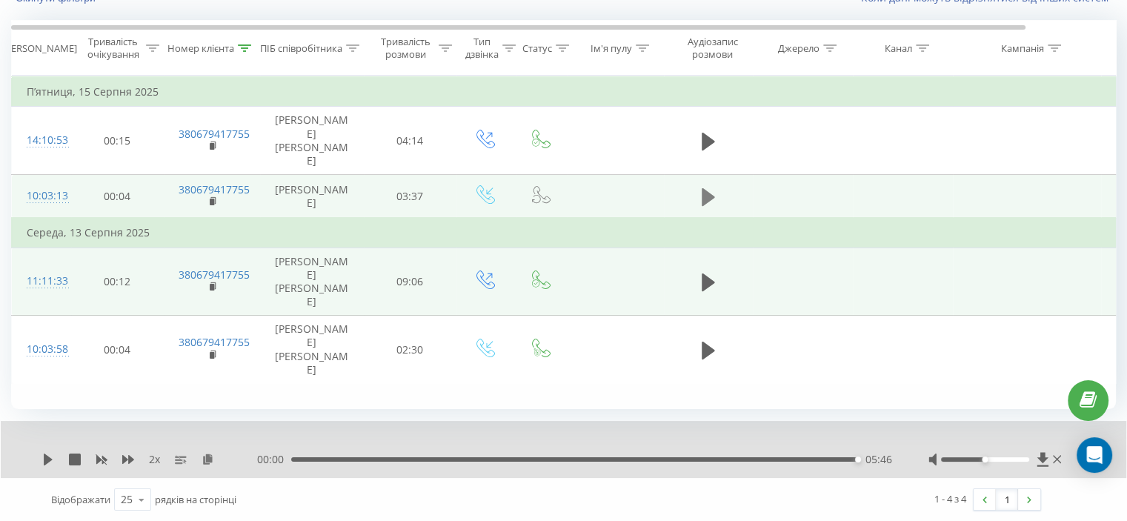
click at [712, 187] on icon at bounding box center [708, 197] width 13 height 21
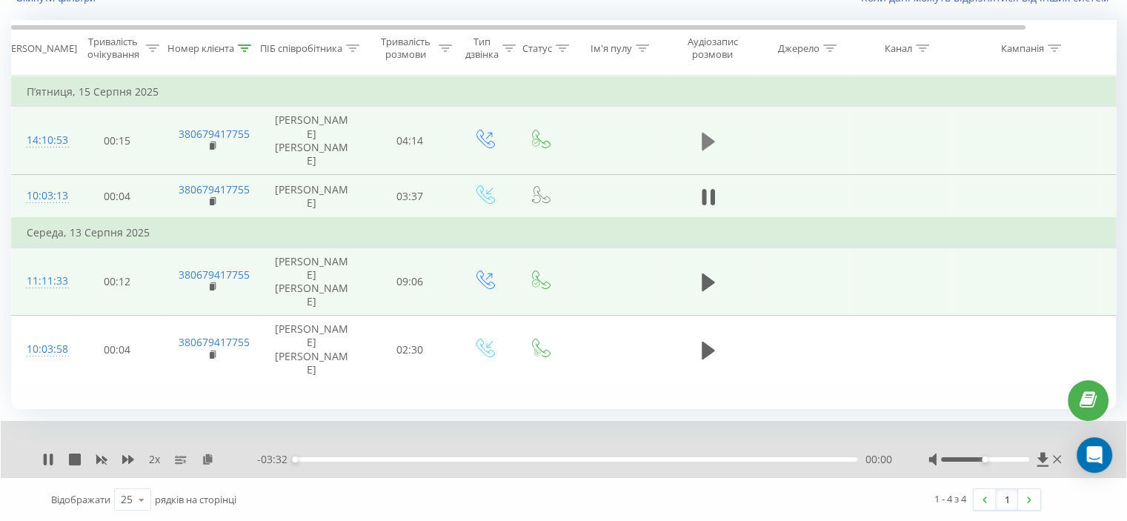
click at [710, 136] on icon at bounding box center [708, 142] width 13 height 18
click at [713, 133] on icon at bounding box center [712, 141] width 4 height 16
click at [243, 46] on icon at bounding box center [244, 47] width 13 height 7
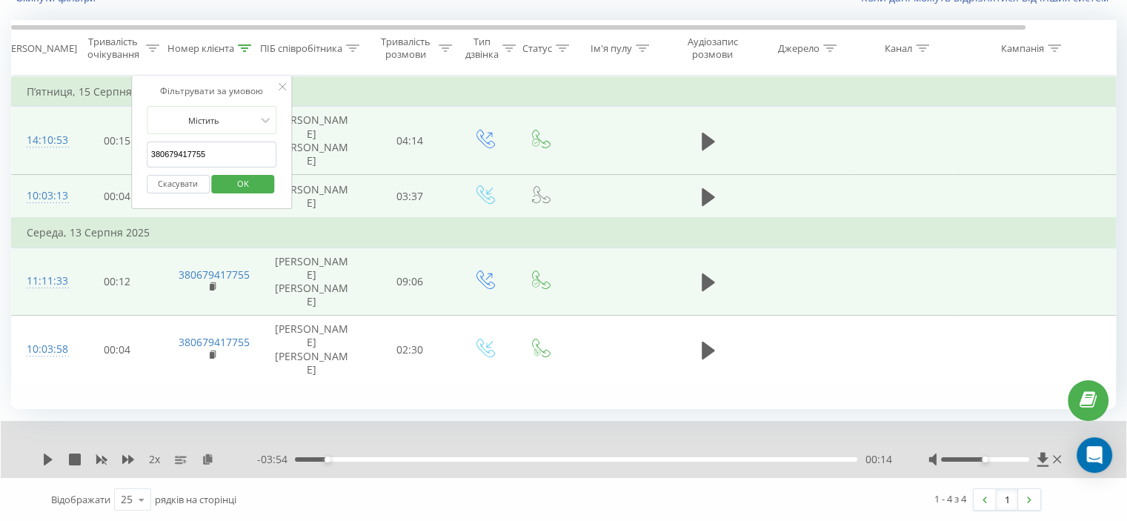
drag, startPoint x: 204, startPoint y: 156, endPoint x: 162, endPoint y: 168, distance: 44.6
click at [119, 161] on table "Фільтрувати за умовою Дорівнює Скасувати OK Фільтрувати за умовою Містить 38067…" at bounding box center [612, 230] width 1202 height 308
paste input "996506021"
click at [227, 164] on input "380996506021" at bounding box center [212, 155] width 130 height 26
type input "380996506021"
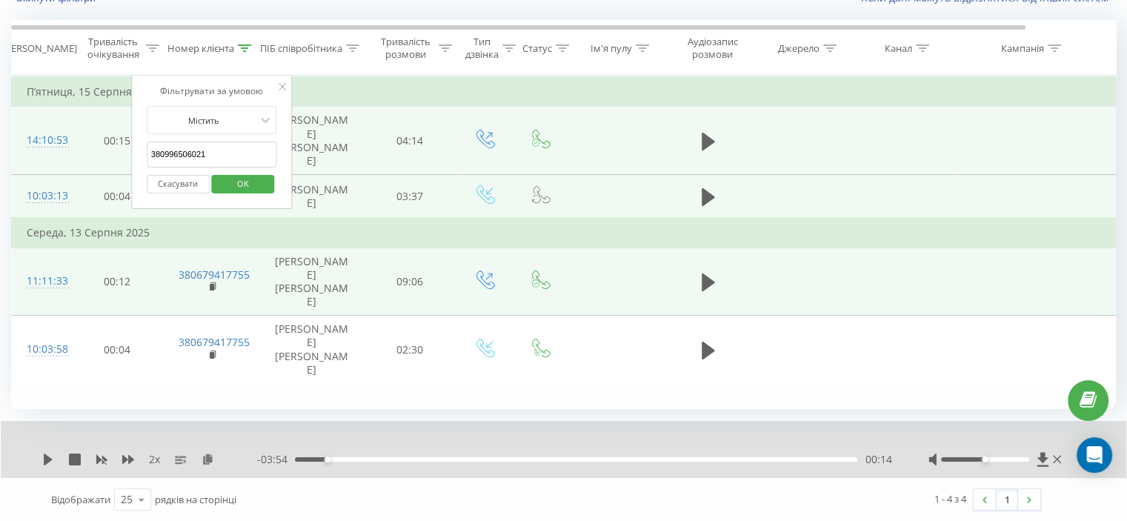
click at [227, 169] on div "Скасувати OK" at bounding box center [212, 183] width 130 height 33
click at [227, 172] on span "OK" at bounding box center [242, 183] width 41 height 23
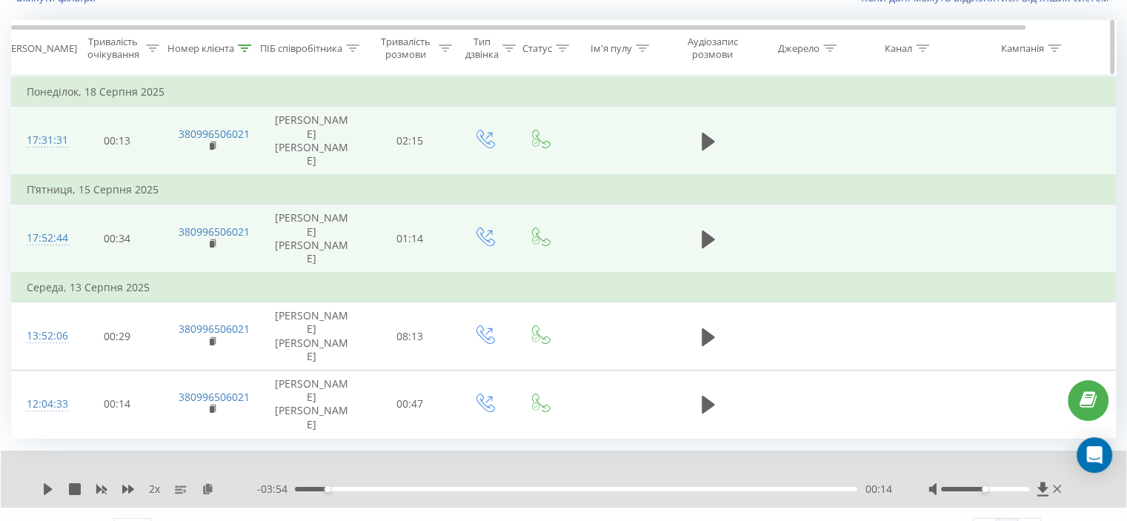
click at [246, 45] on icon at bounding box center [244, 47] width 13 height 7
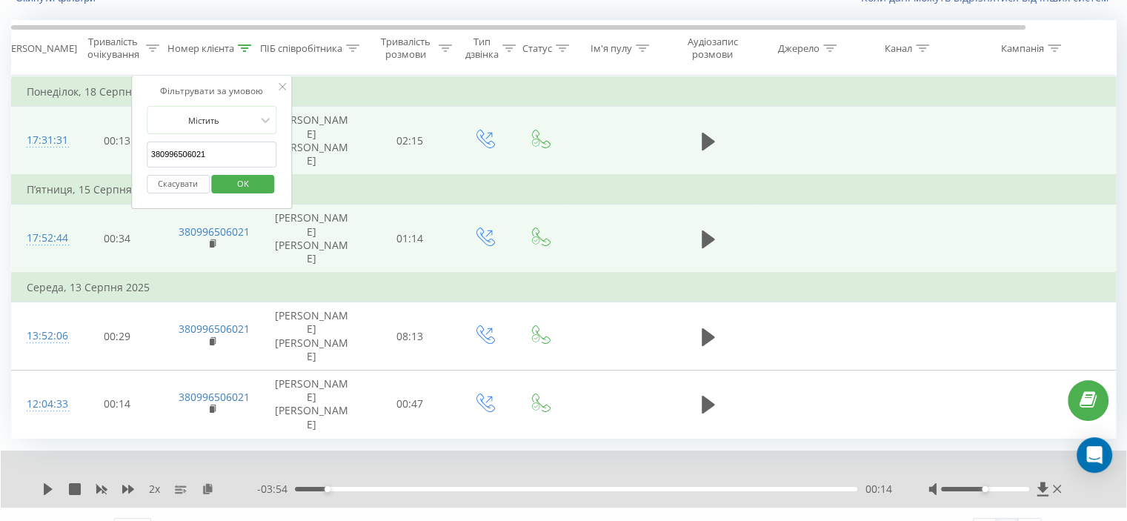
drag, startPoint x: 224, startPoint y: 157, endPoint x: 174, endPoint y: 180, distance: 54.7
click at [137, 171] on div "Фільтрувати за умовою Містить 380996506021 Скасувати OK" at bounding box center [212, 142] width 162 height 133
click at [249, 179] on span "OK" at bounding box center [242, 183] width 41 height 23
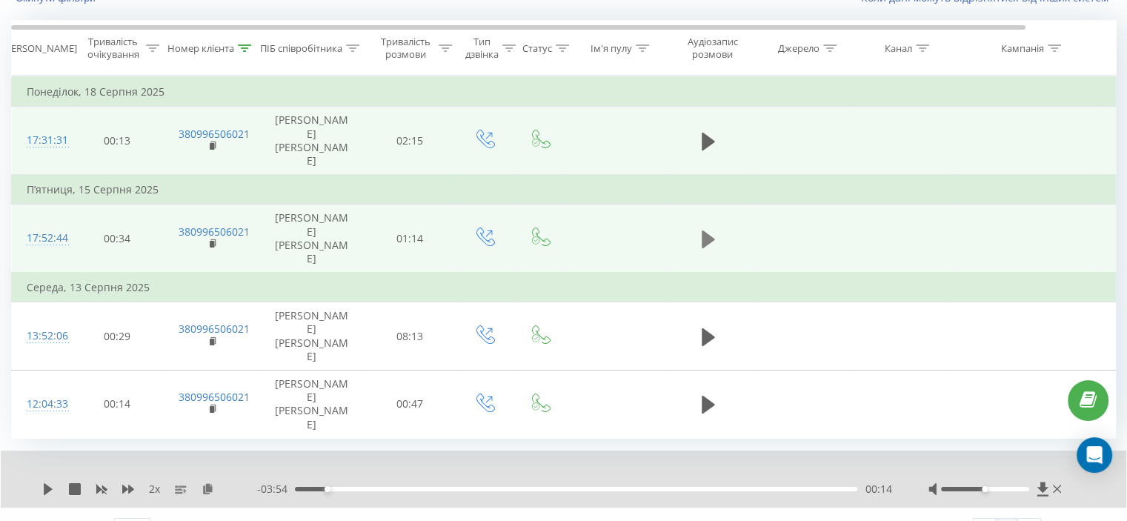
click at [708, 230] on icon at bounding box center [708, 239] width 13 height 18
click at [210, 483] on icon at bounding box center [208, 488] width 13 height 10
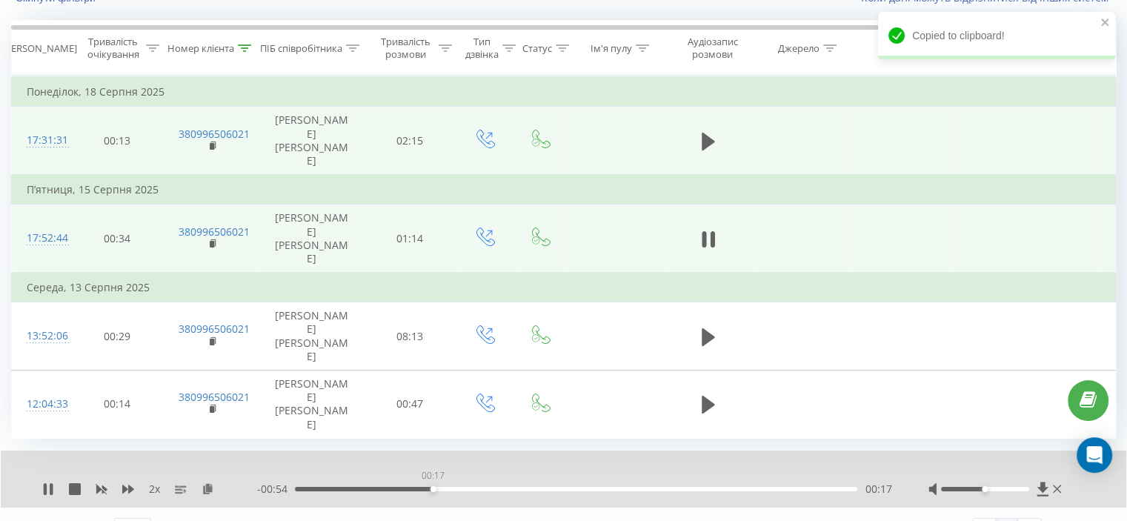
click at [433, 487] on div "00:17" at bounding box center [576, 489] width 562 height 4
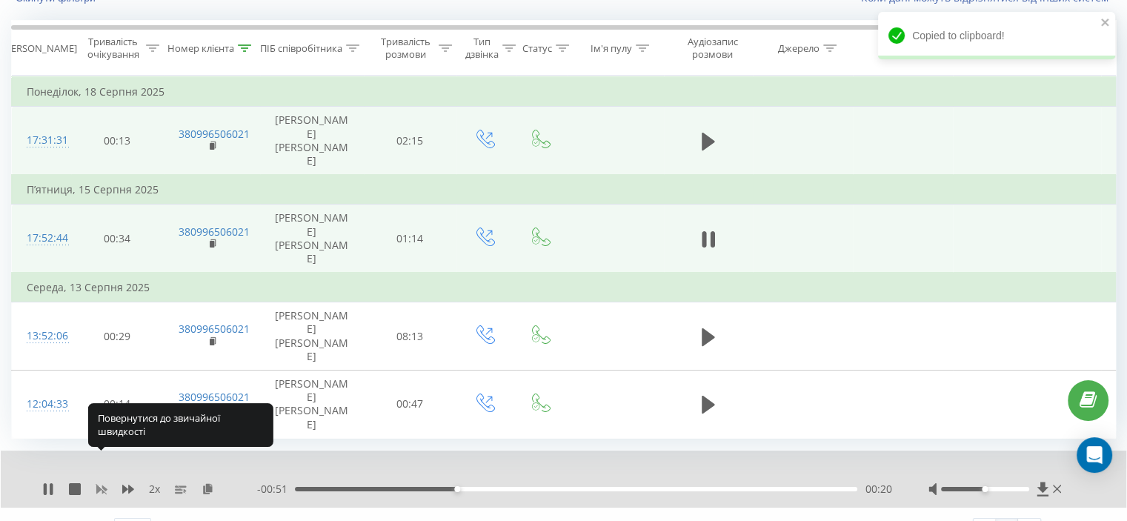
click at [101, 483] on icon at bounding box center [102, 489] width 12 height 12
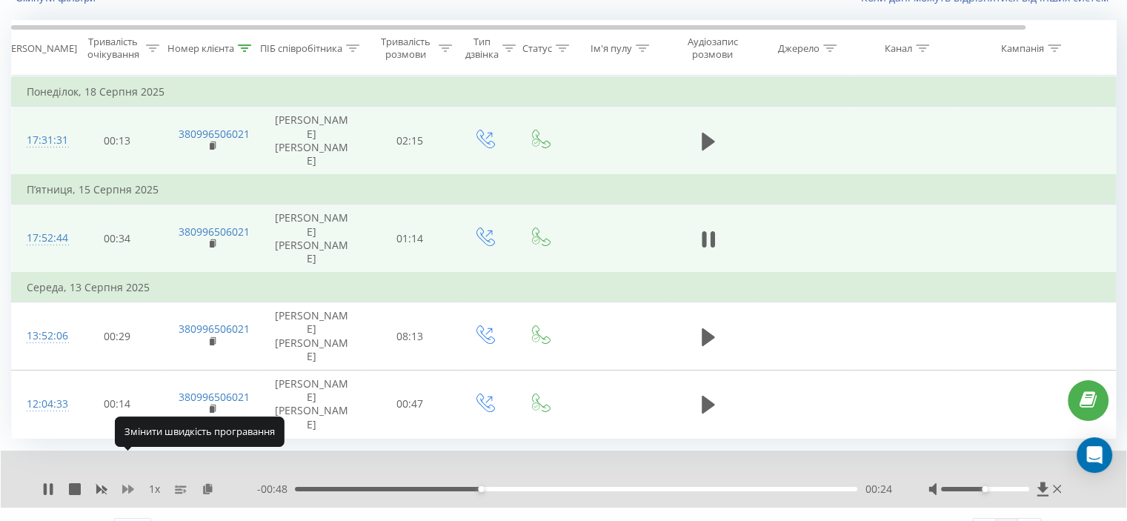
click at [128, 485] on icon at bounding box center [128, 489] width 12 height 9
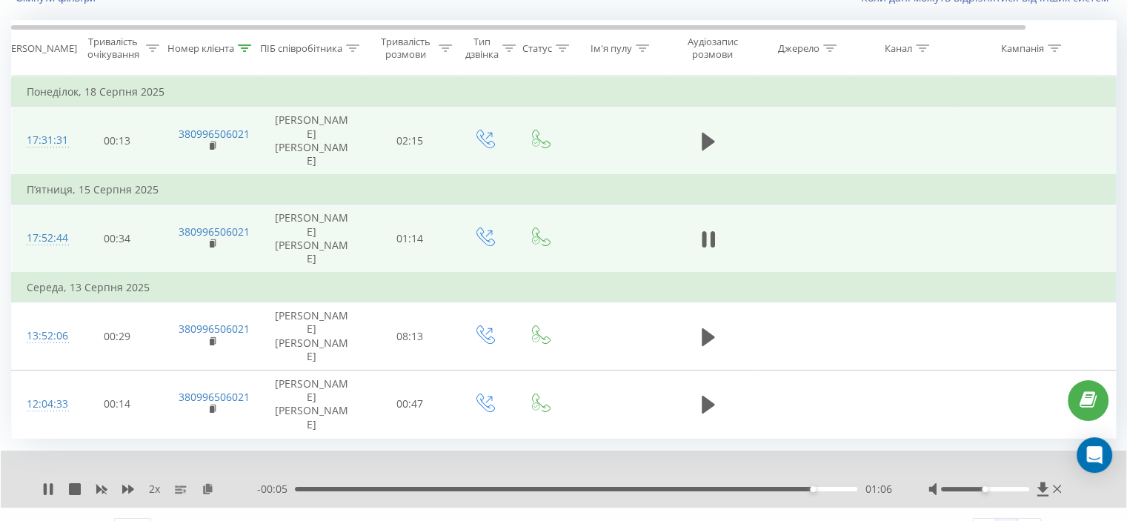
click at [745, 482] on div "- 00:05 01:06 01:06" at bounding box center [574, 489] width 634 height 15
click at [750, 487] on div "01:07" at bounding box center [576, 489] width 562 height 4
click at [98, 485] on icon at bounding box center [101, 489] width 11 height 9
click at [368, 487] on div "01:07" at bounding box center [576, 489] width 562 height 4
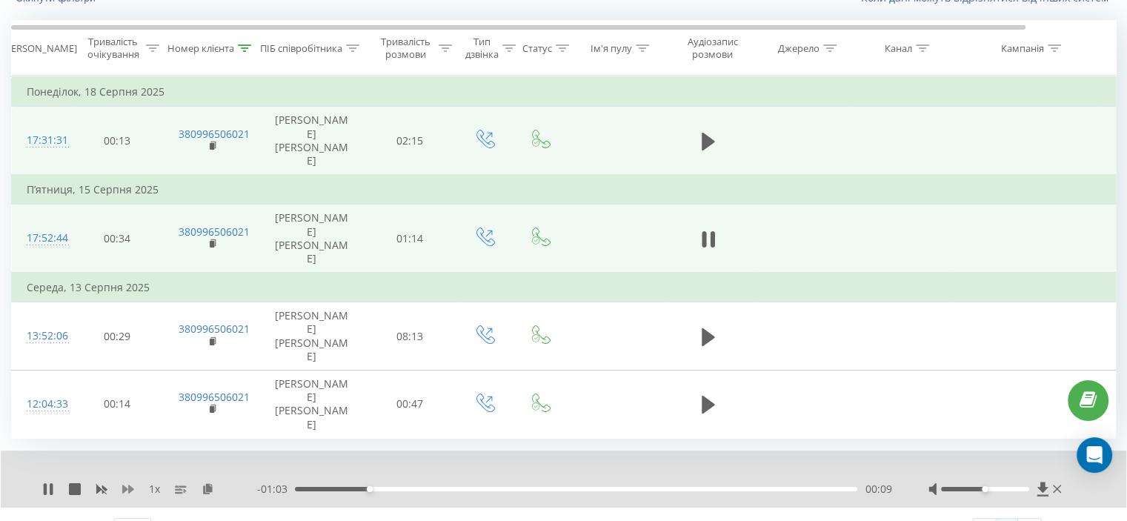
click at [124, 485] on icon at bounding box center [128, 489] width 12 height 9
